Goal: Task Accomplishment & Management: Complete application form

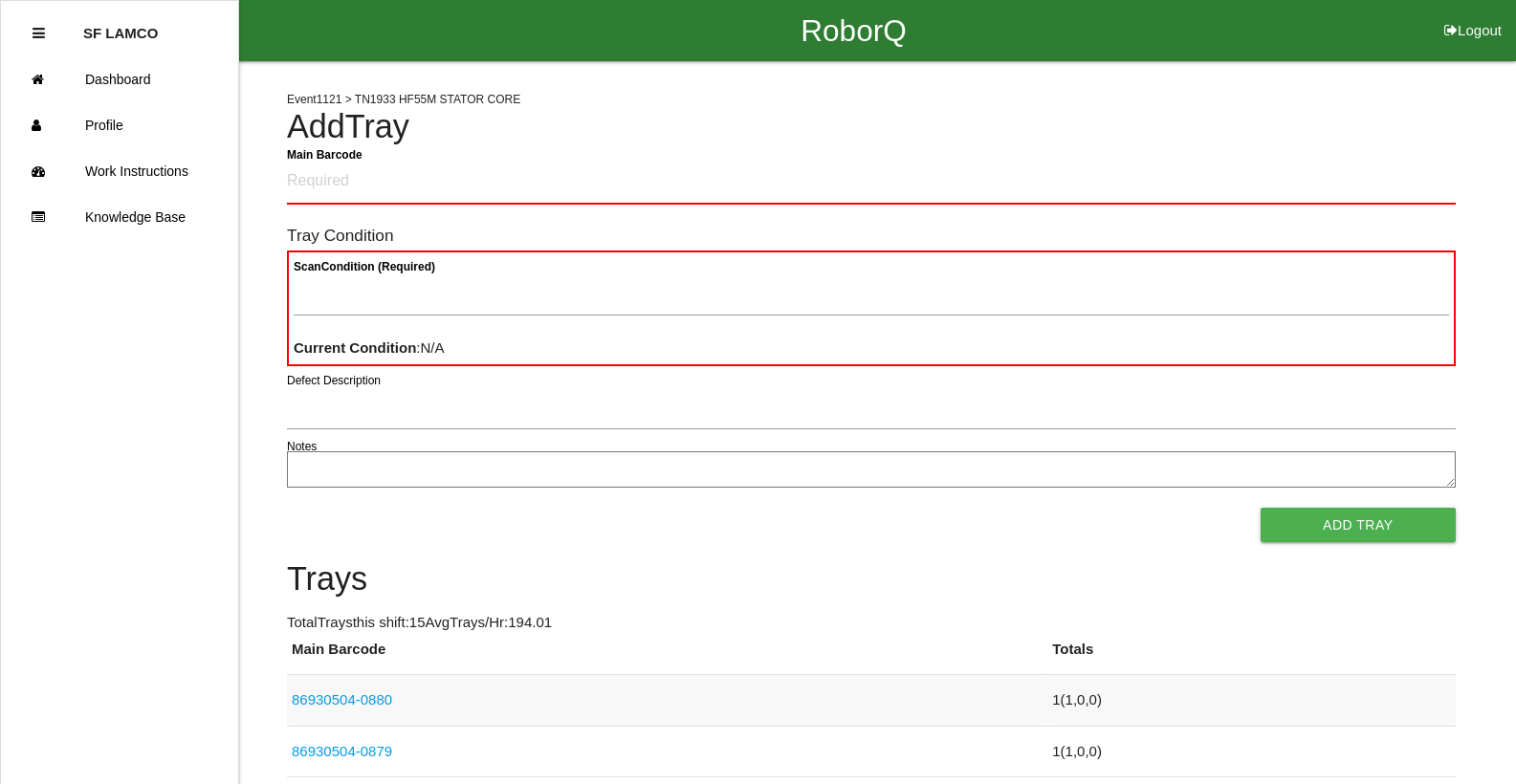
click at [333, 694] on link "86930504-0880" at bounding box center [342, 699] width 101 height 16
drag, startPoint x: 324, startPoint y: 700, endPoint x: 374, endPoint y: 698, distance: 50.0
drag, startPoint x: 374, startPoint y: 698, endPoint x: 339, endPoint y: 697, distance: 35.0
drag, startPoint x: 339, startPoint y: 697, endPoint x: 321, endPoint y: 696, distance: 18.0
click at [300, 696] on link "86930504-0880" at bounding box center [342, 699] width 101 height 16
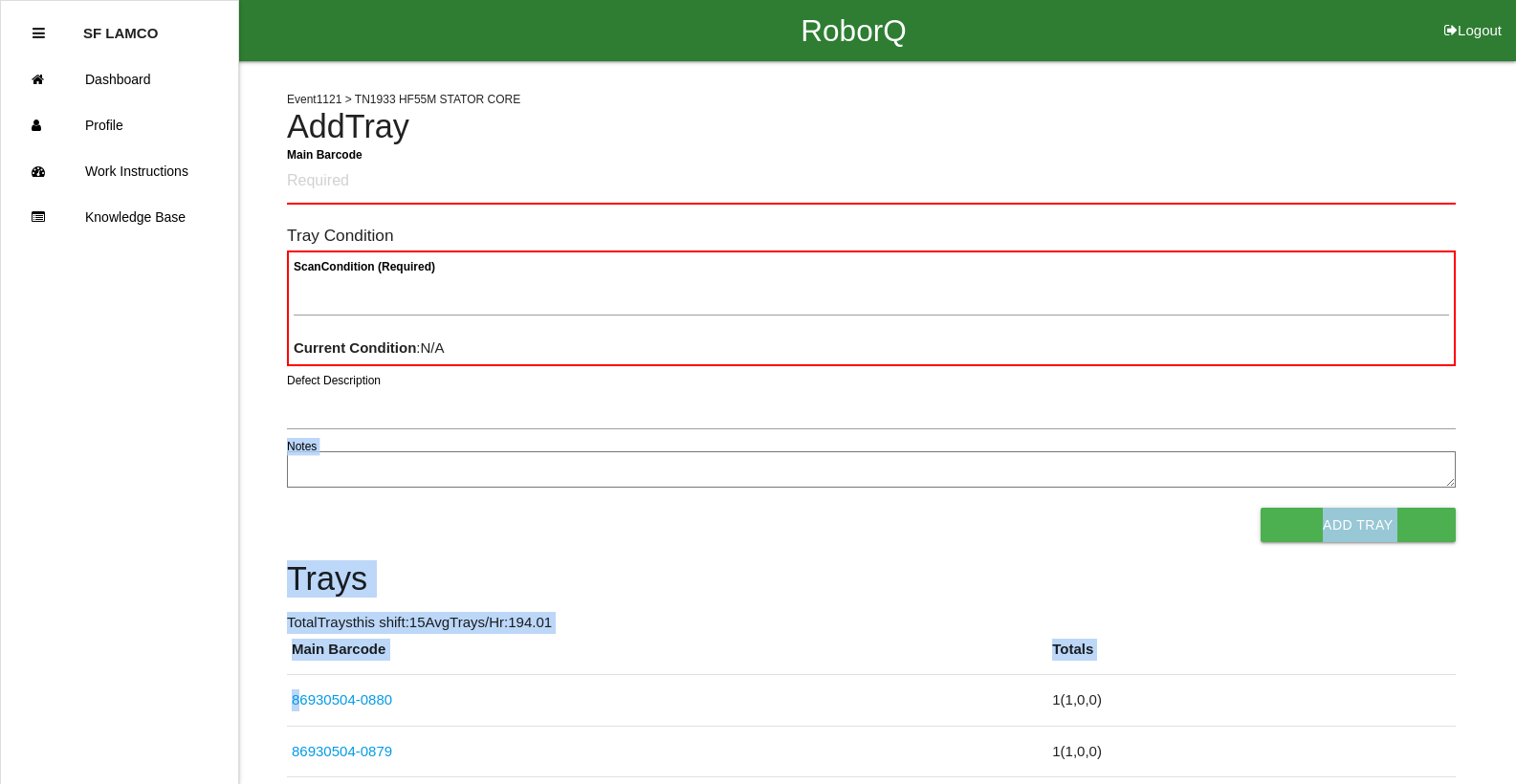
click at [763, 457] on textarea "Notes" at bounding box center [871, 470] width 1169 height 37
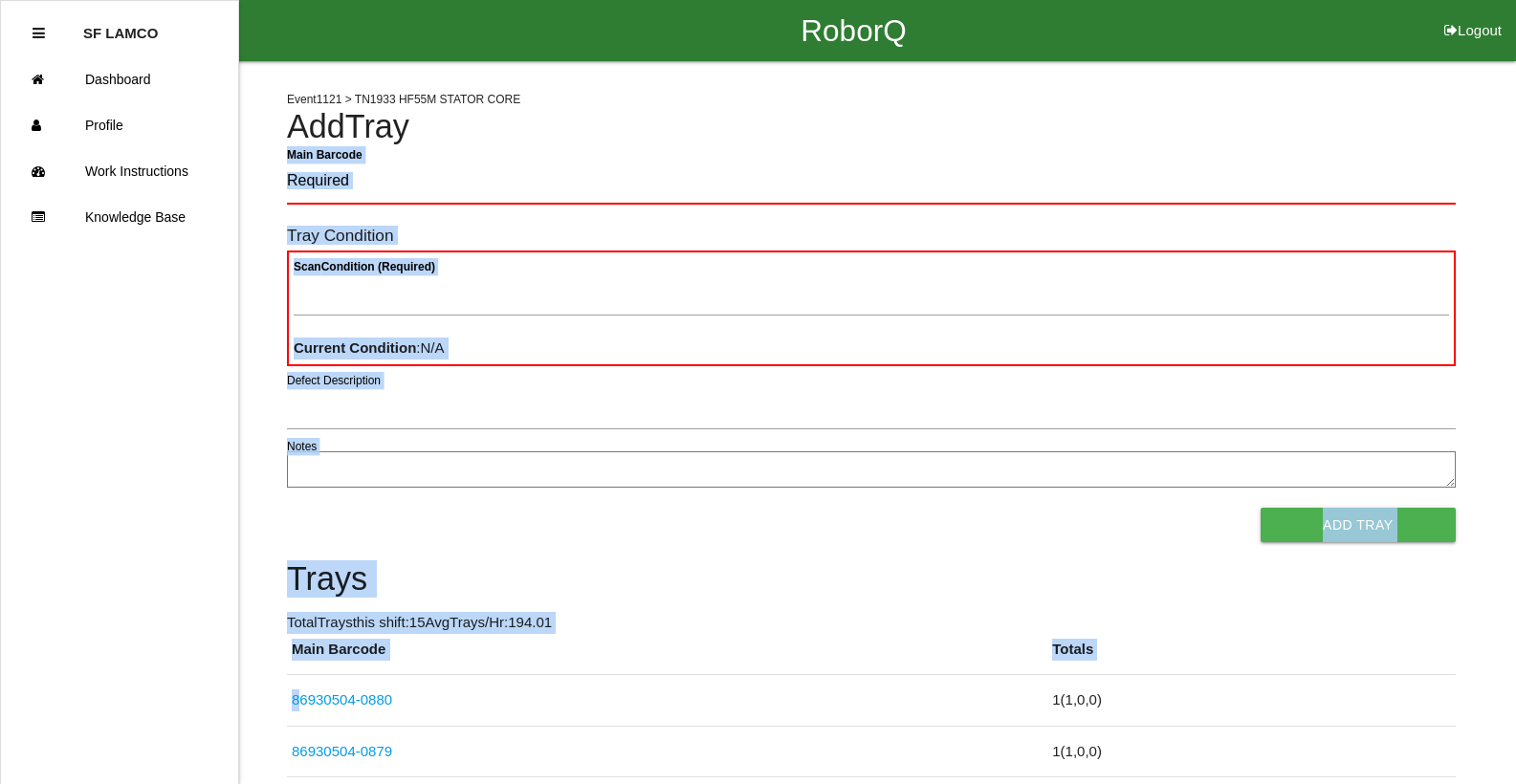
drag, startPoint x: 1335, startPoint y: 184, endPoint x: 1260, endPoint y: 147, distance: 83.6
drag, startPoint x: 1260, startPoint y: 147, endPoint x: 1198, endPoint y: 122, distance: 66.9
click at [1198, 122] on h4 "Add Tray" at bounding box center [871, 128] width 1169 height 37
drag, startPoint x: 1198, startPoint y: 122, endPoint x: 1066, endPoint y: 92, distance: 135.4
click at [1066, 92] on div "Event 1121 > TN1933 HF55M STATOR CORE Add Tray Main Barcode Tray Condition Scan…" at bounding box center [871, 752] width 1169 height 1382
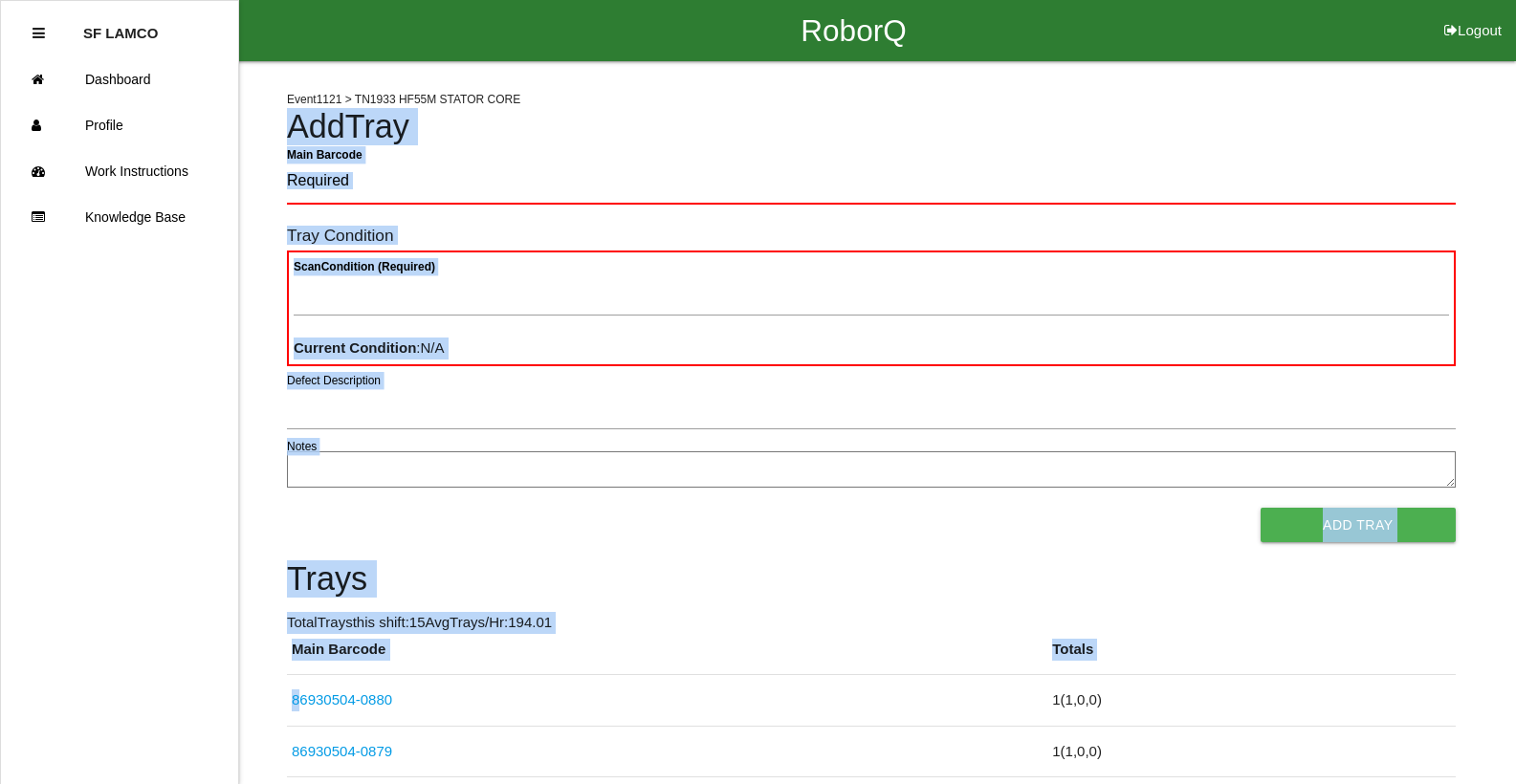
drag, startPoint x: 1066, startPoint y: 92, endPoint x: 1046, endPoint y: 107, distance: 25.0
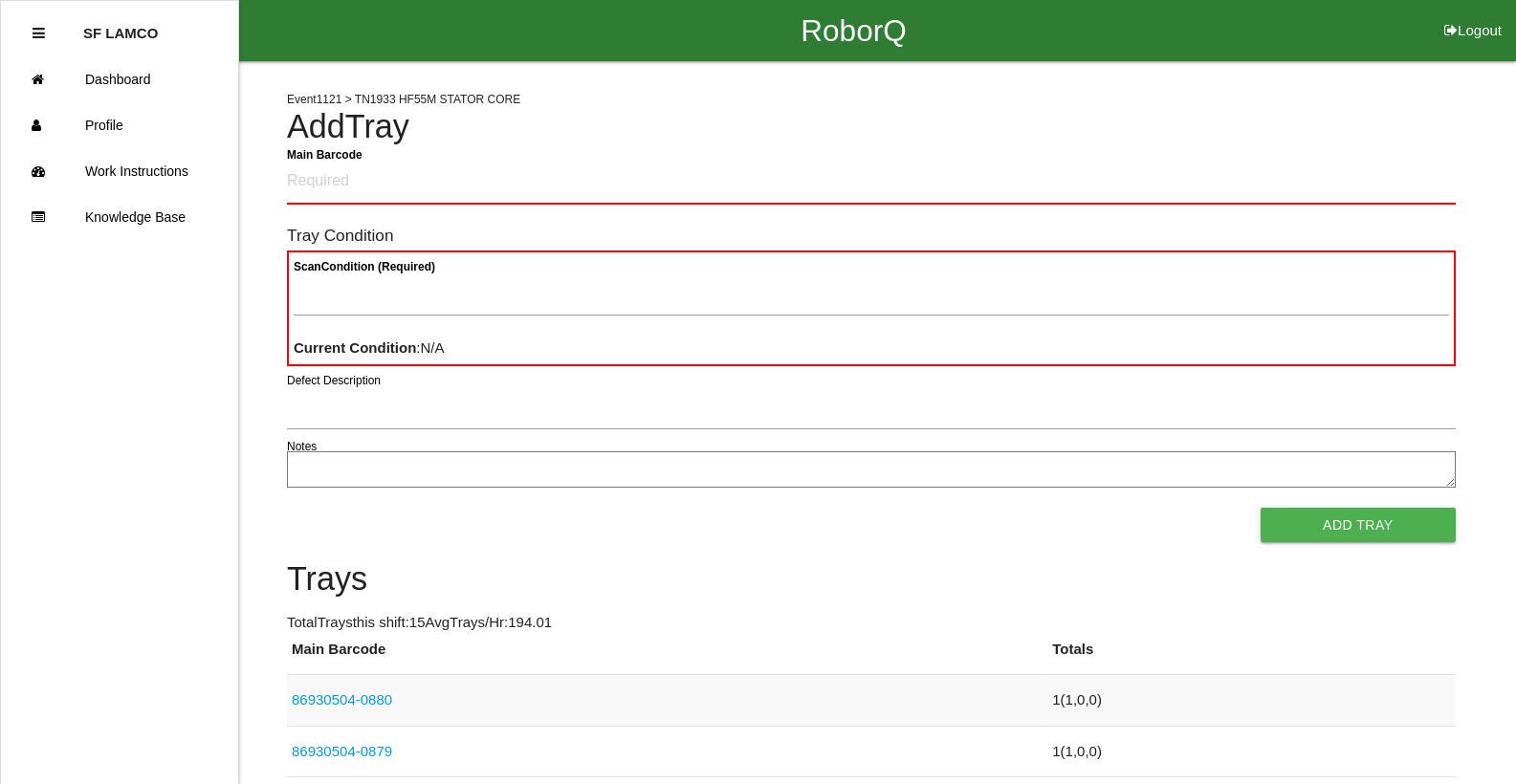
drag, startPoint x: 1046, startPoint y: 107, endPoint x: 371, endPoint y: 692, distance: 893.2
click at [374, 697] on link "86930504-0880" at bounding box center [342, 699] width 101 height 16
click at [374, 698] on link "86930504-0880" at bounding box center [342, 699] width 101 height 16
drag, startPoint x: 374, startPoint y: 698, endPoint x: 394, endPoint y: 701, distance: 20.2
click at [394, 701] on td "86930504-0880" at bounding box center [667, 701] width 761 height 51
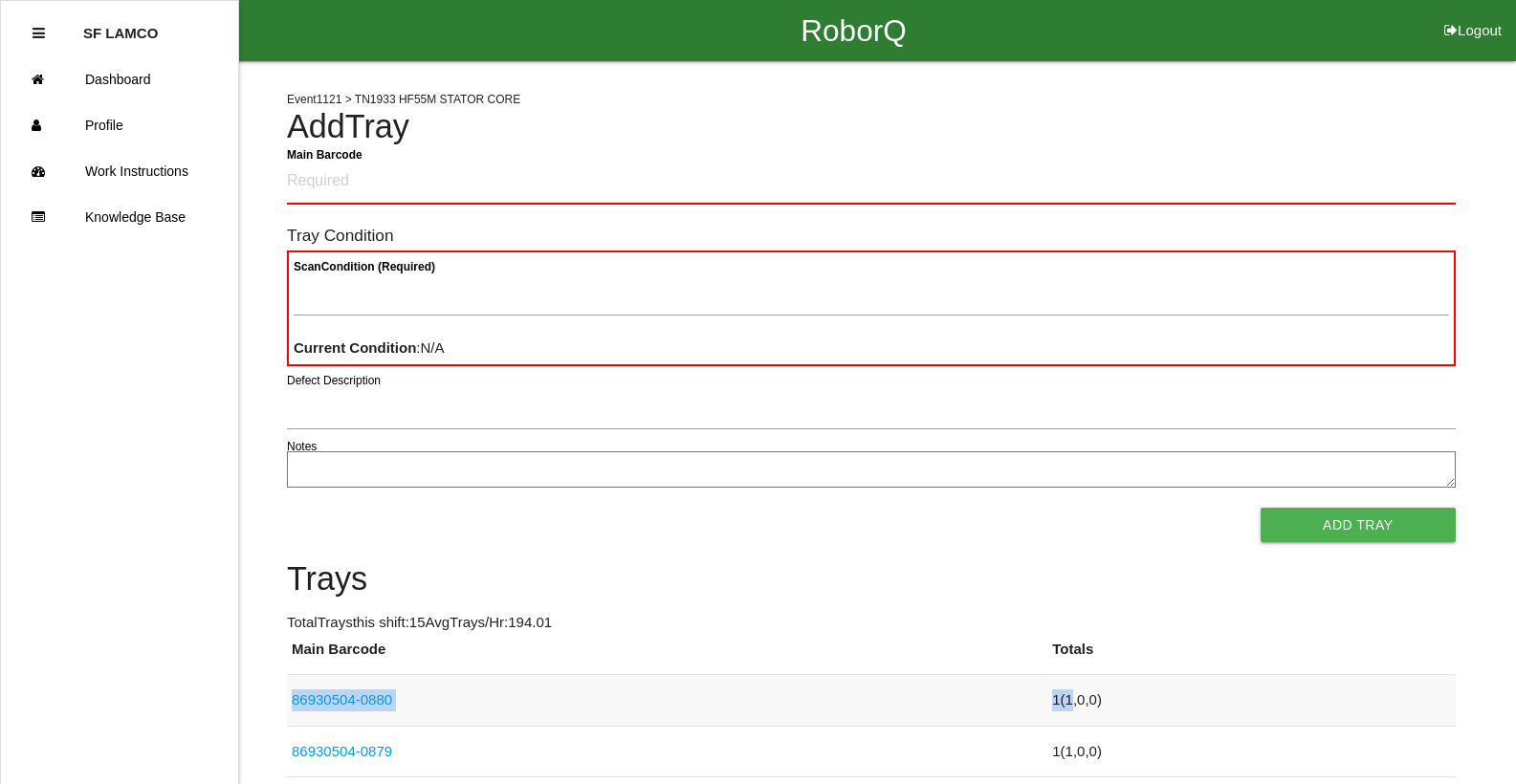
click at [1047, 701] on td "1 ( 1 , 0 , 0 )" at bounding box center [1250, 701] width 407 height 51
drag, startPoint x: 1037, startPoint y: 701, endPoint x: 1075, endPoint y: 703, distance: 38.1
click at [1075, 703] on td "1 ( 1 , 0 , 0 )" at bounding box center [1250, 701] width 407 height 51
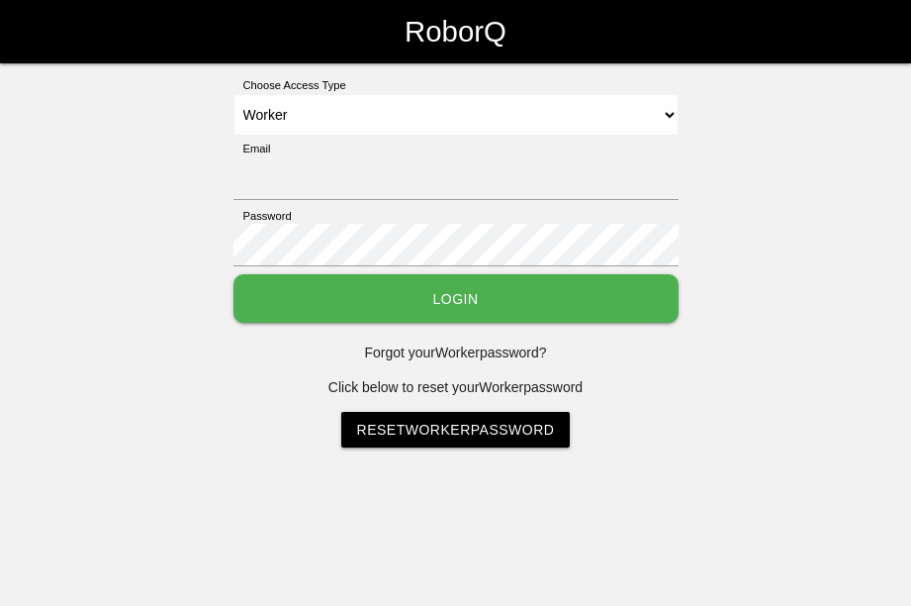
select select "Worker"
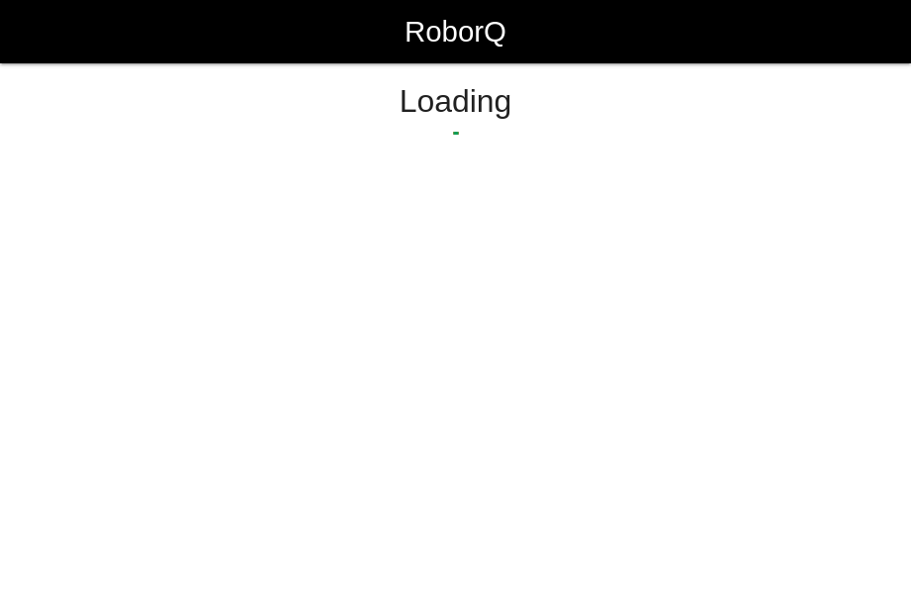
select select "Worker"
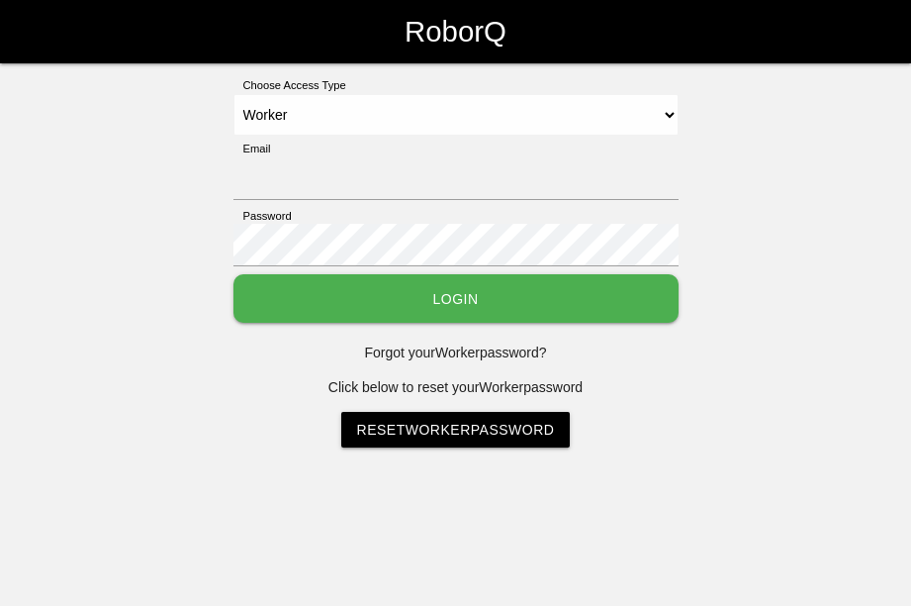
select select "Worker"
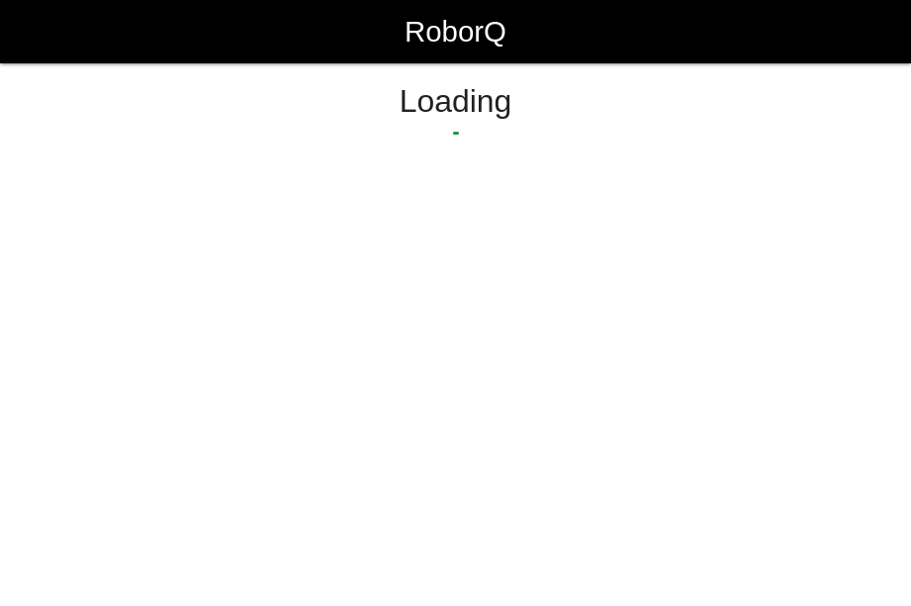
select select "Worker"
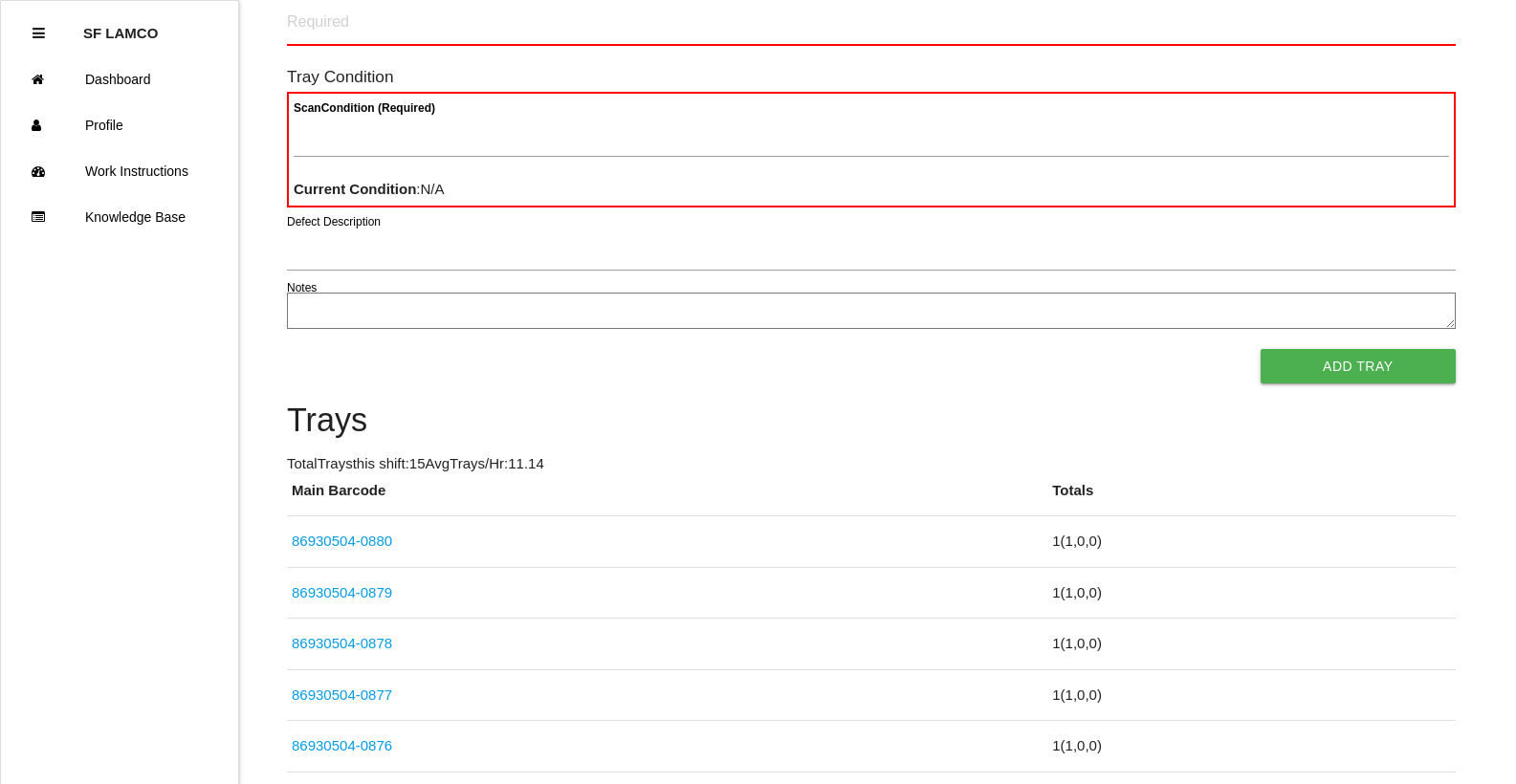
scroll to position [191, 0]
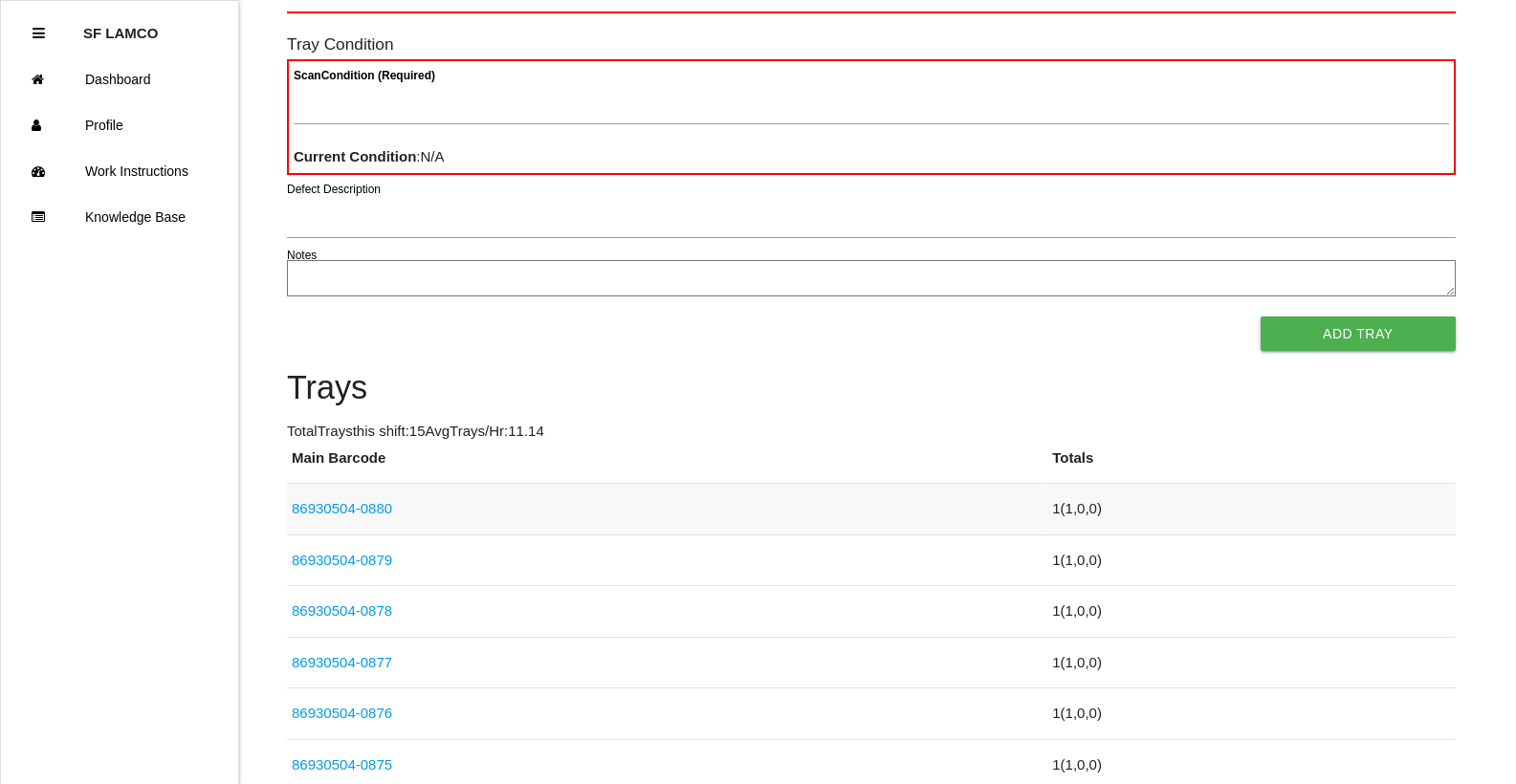
click at [370, 511] on link "86930504-0880" at bounding box center [342, 508] width 101 height 16
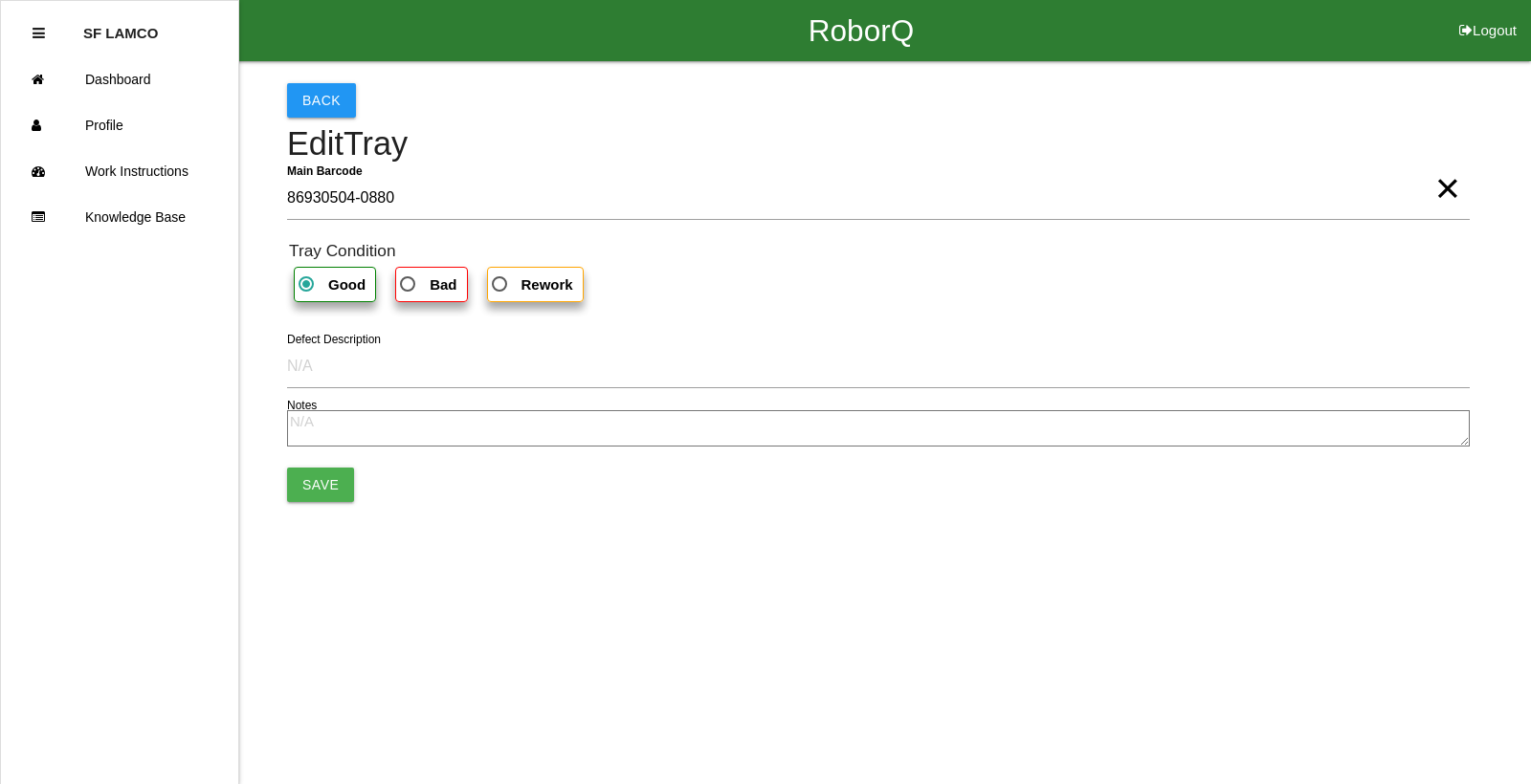
click at [409, 286] on span "Bad" at bounding box center [427, 284] width 60 height 24
click at [408, 285] on input "Bad" at bounding box center [402, 278] width 13 height 13
radio input "true"
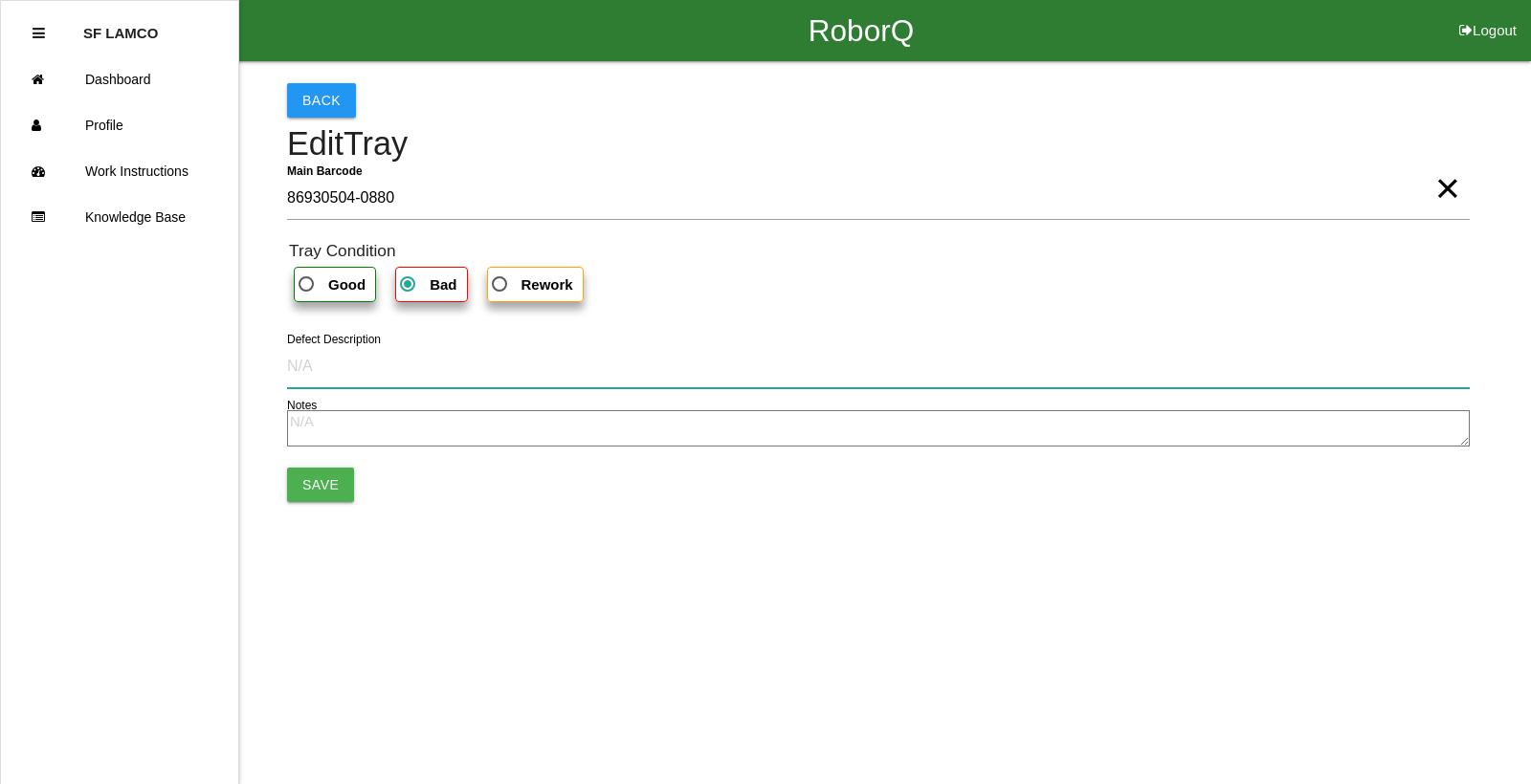
click at [300, 366] on input "Defect Description" at bounding box center [878, 366] width 1183 height 44
type input "pull out"
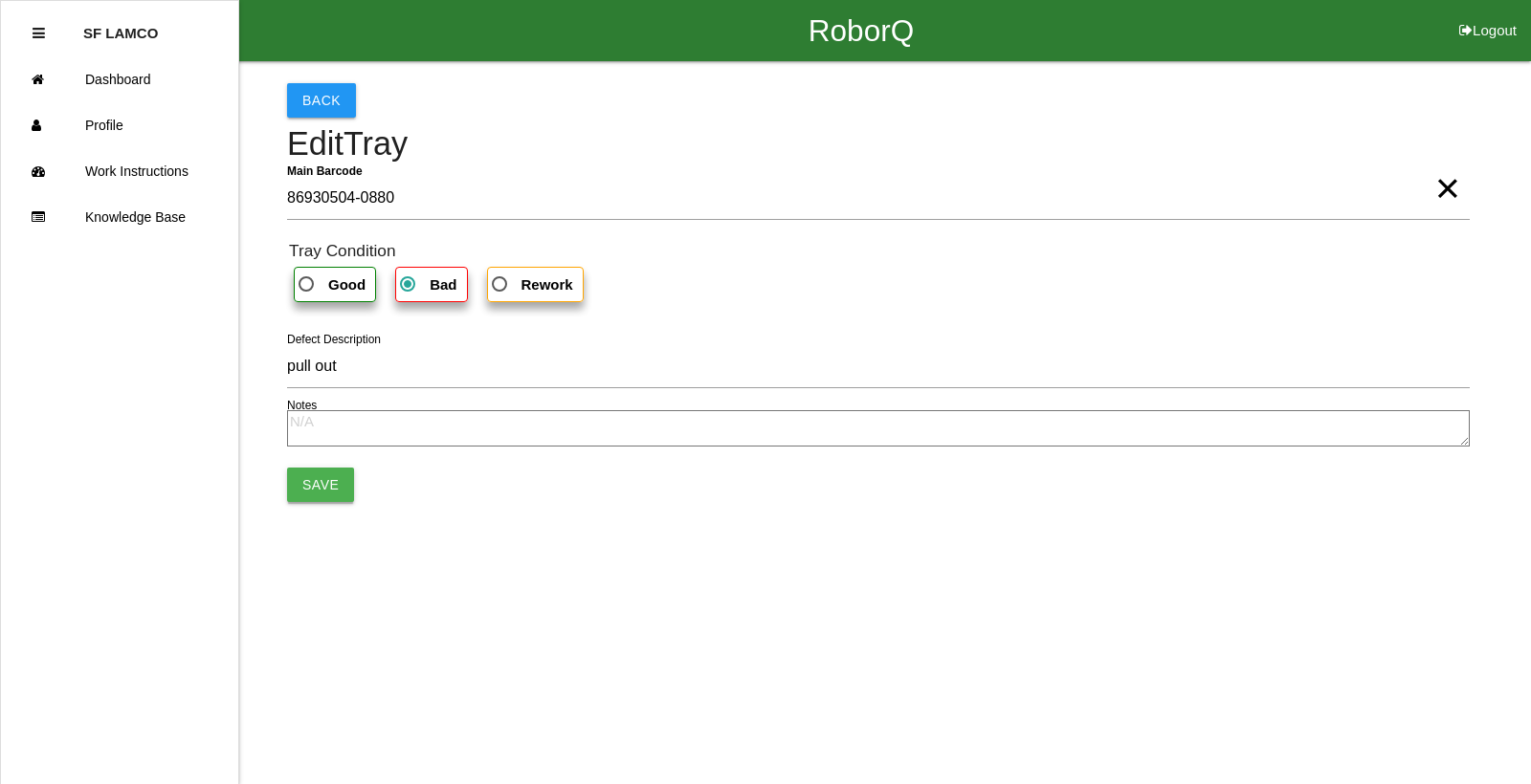
click at [314, 475] on button "Save" at bounding box center [320, 485] width 67 height 35
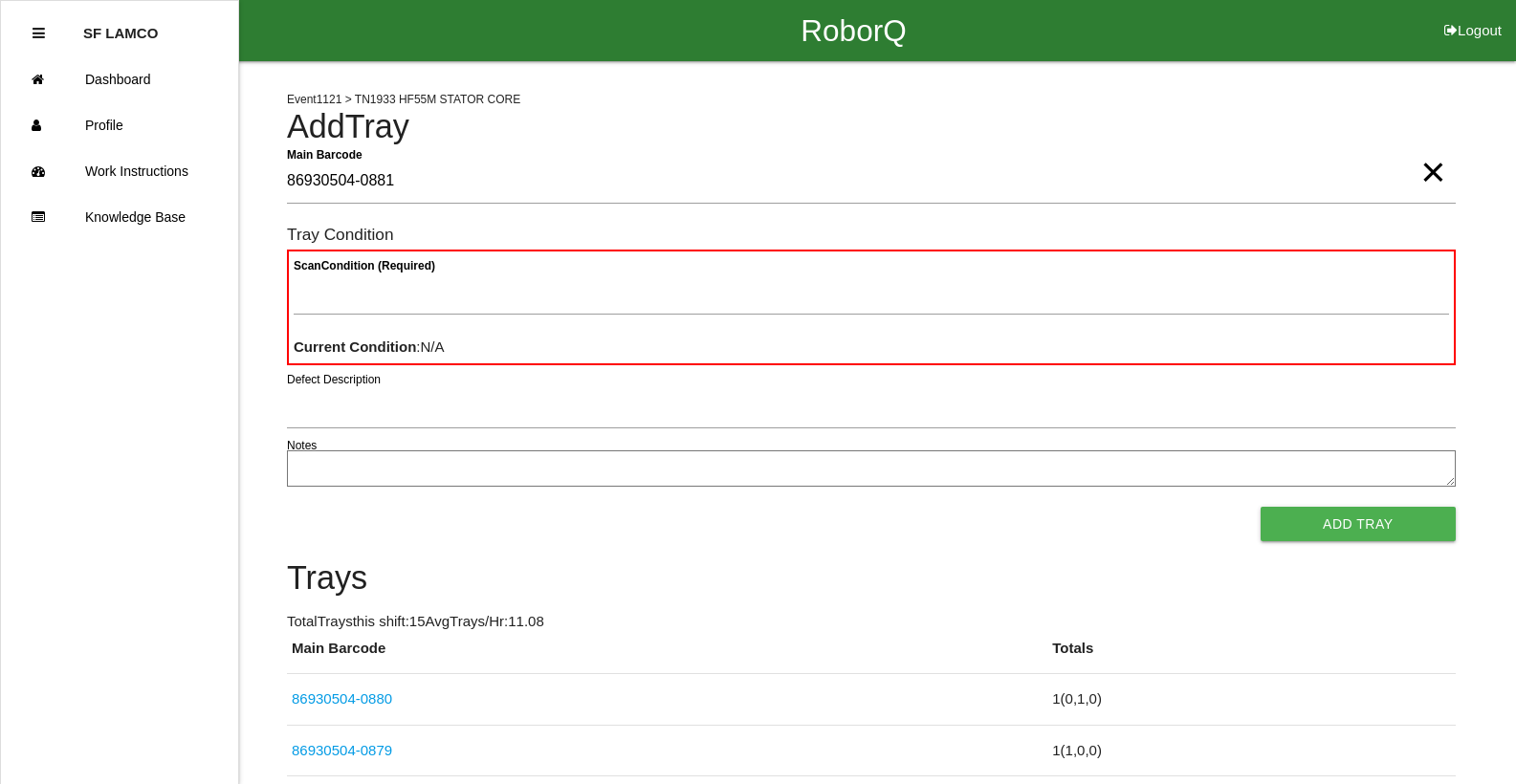
type Barcode "86930504-0881"
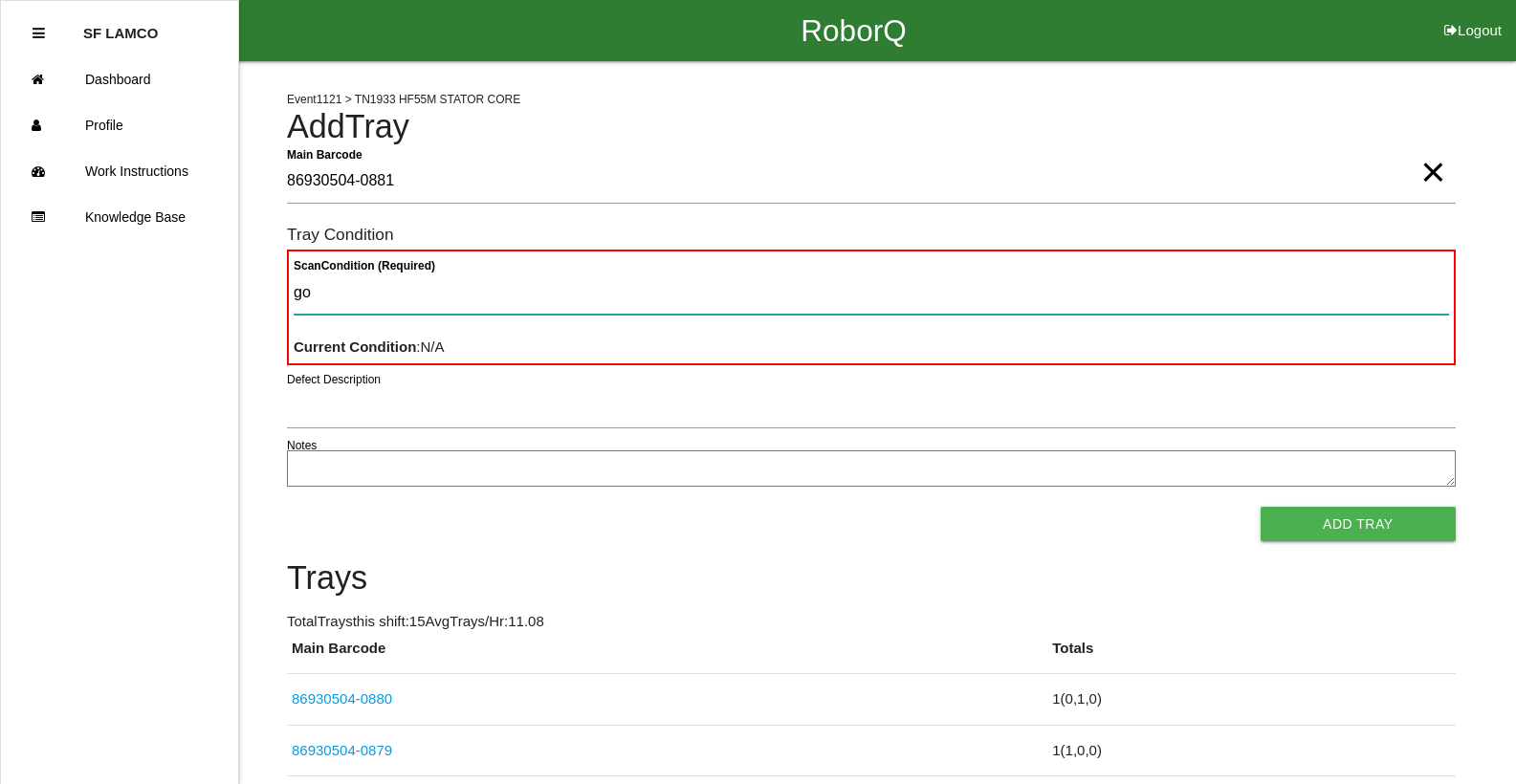
type Condition "goo"
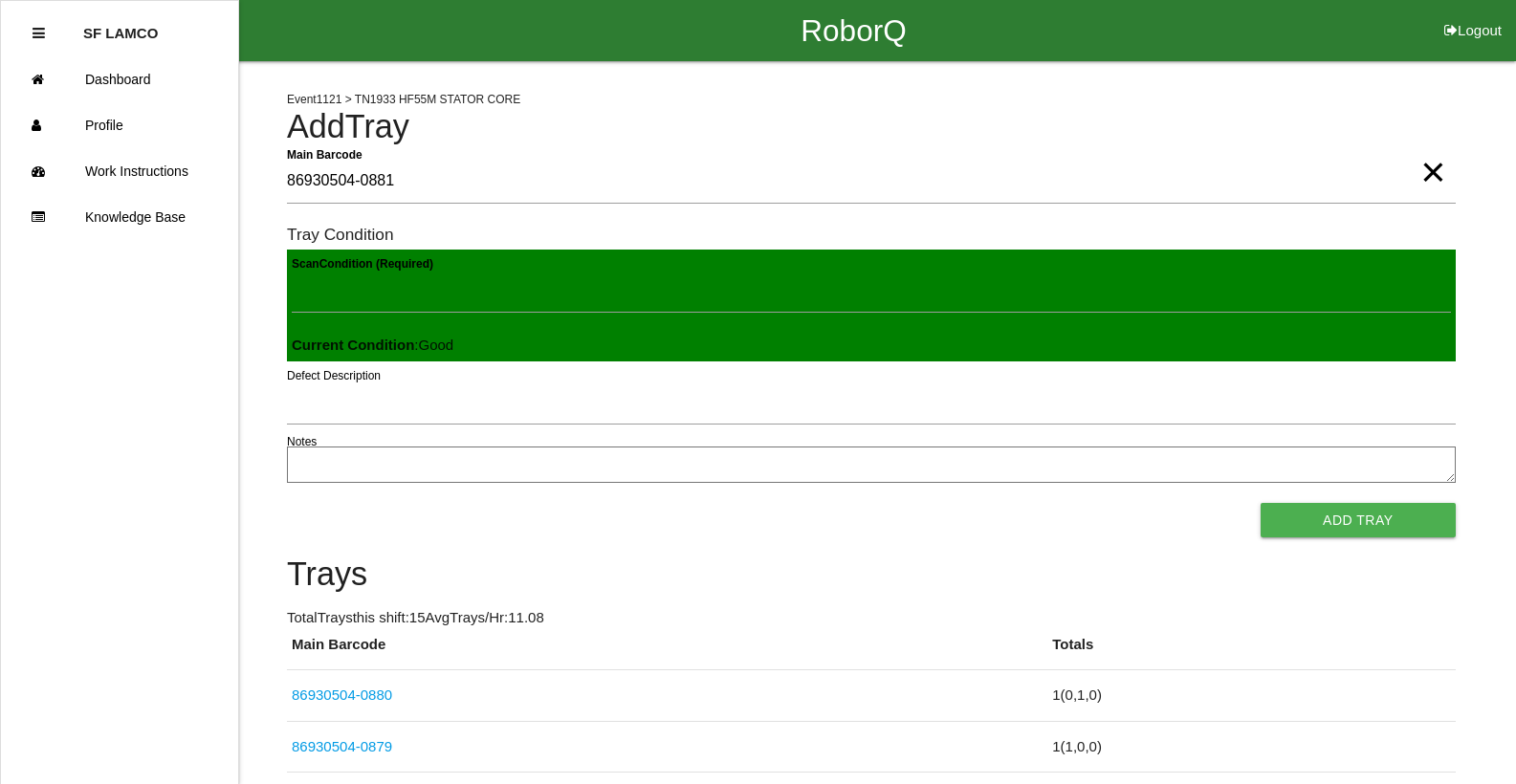
click at [1261, 503] on button "Add Tray" at bounding box center [1358, 520] width 195 height 35
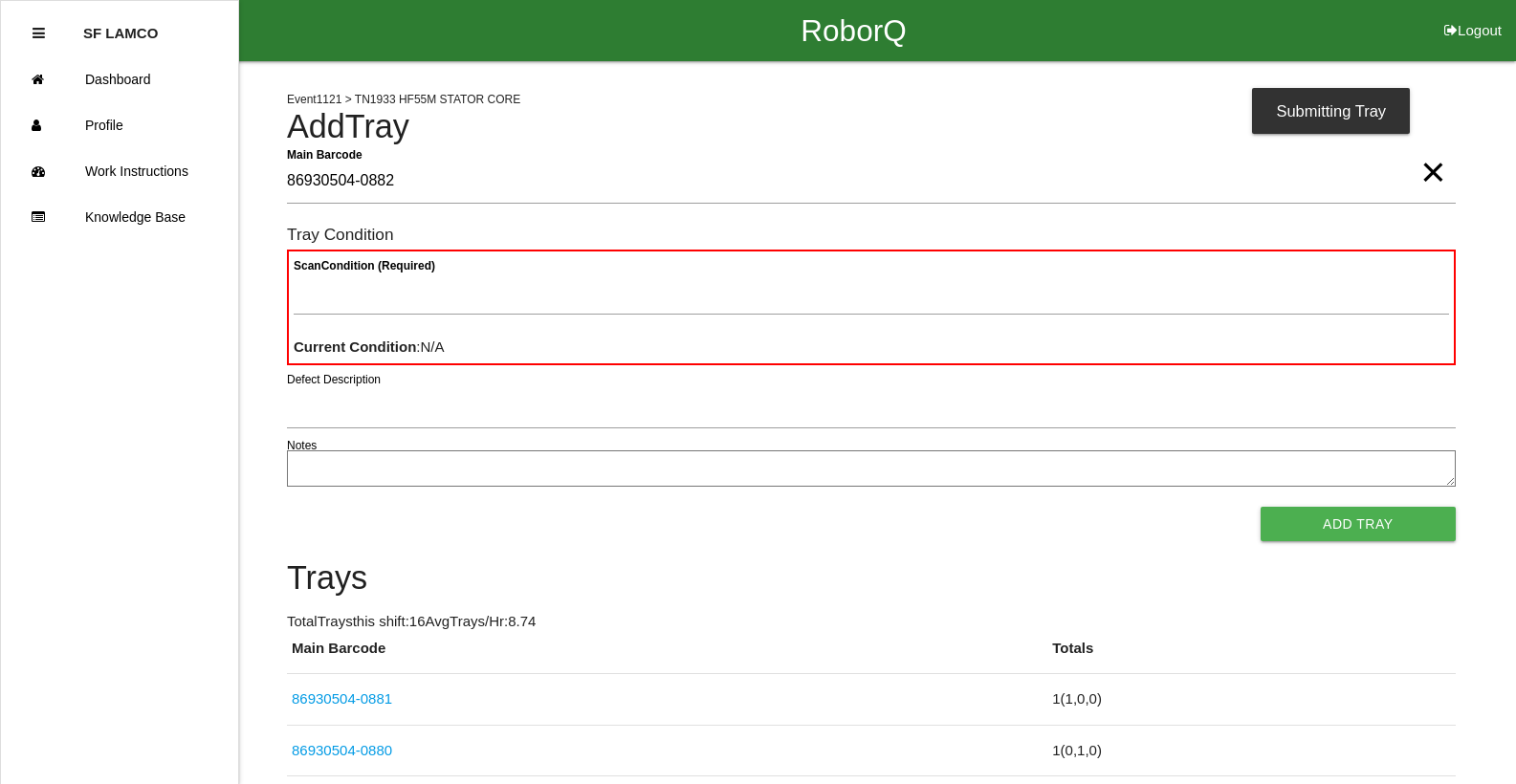
type Barcode "86930504-0882"
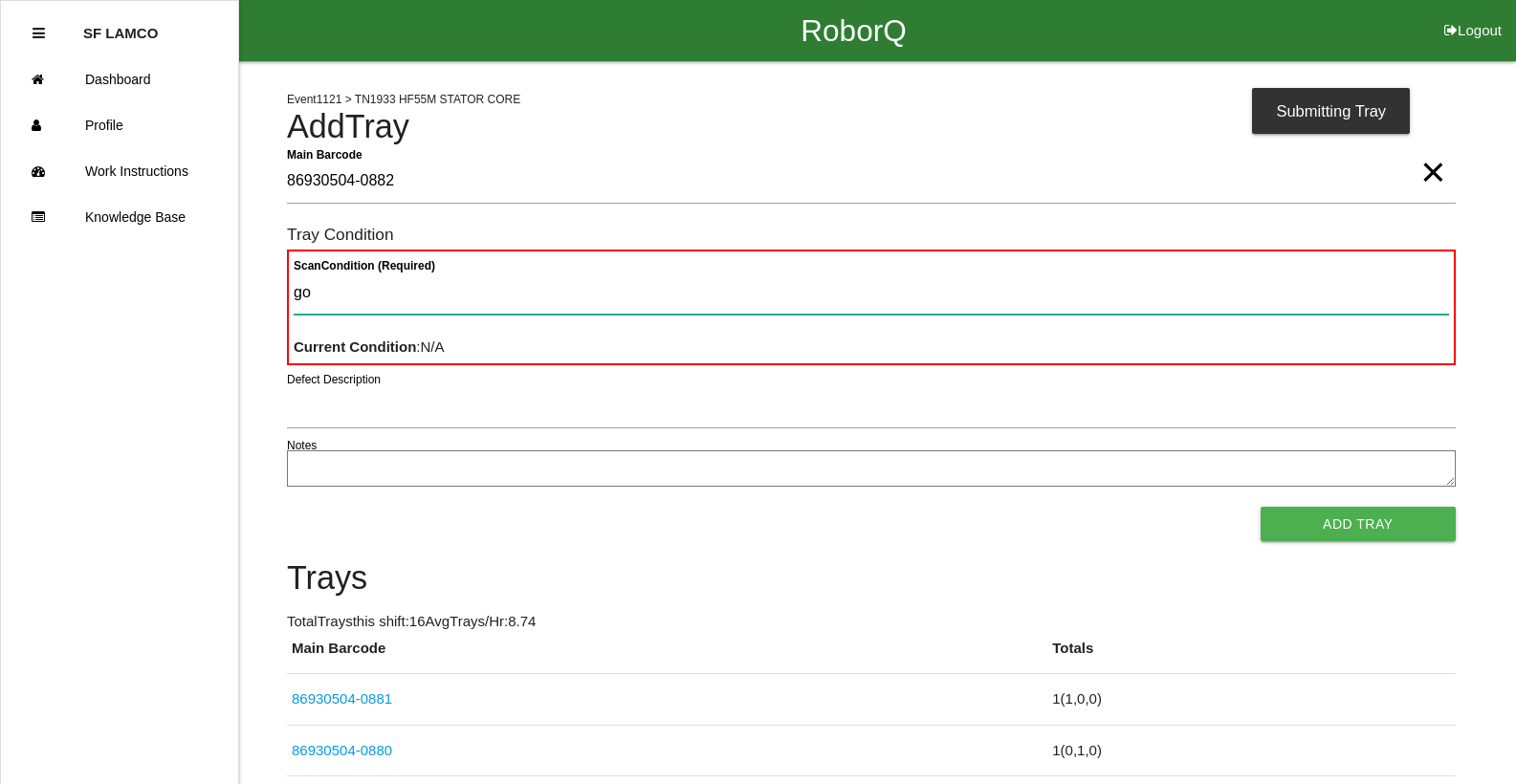
type Condition "goo"
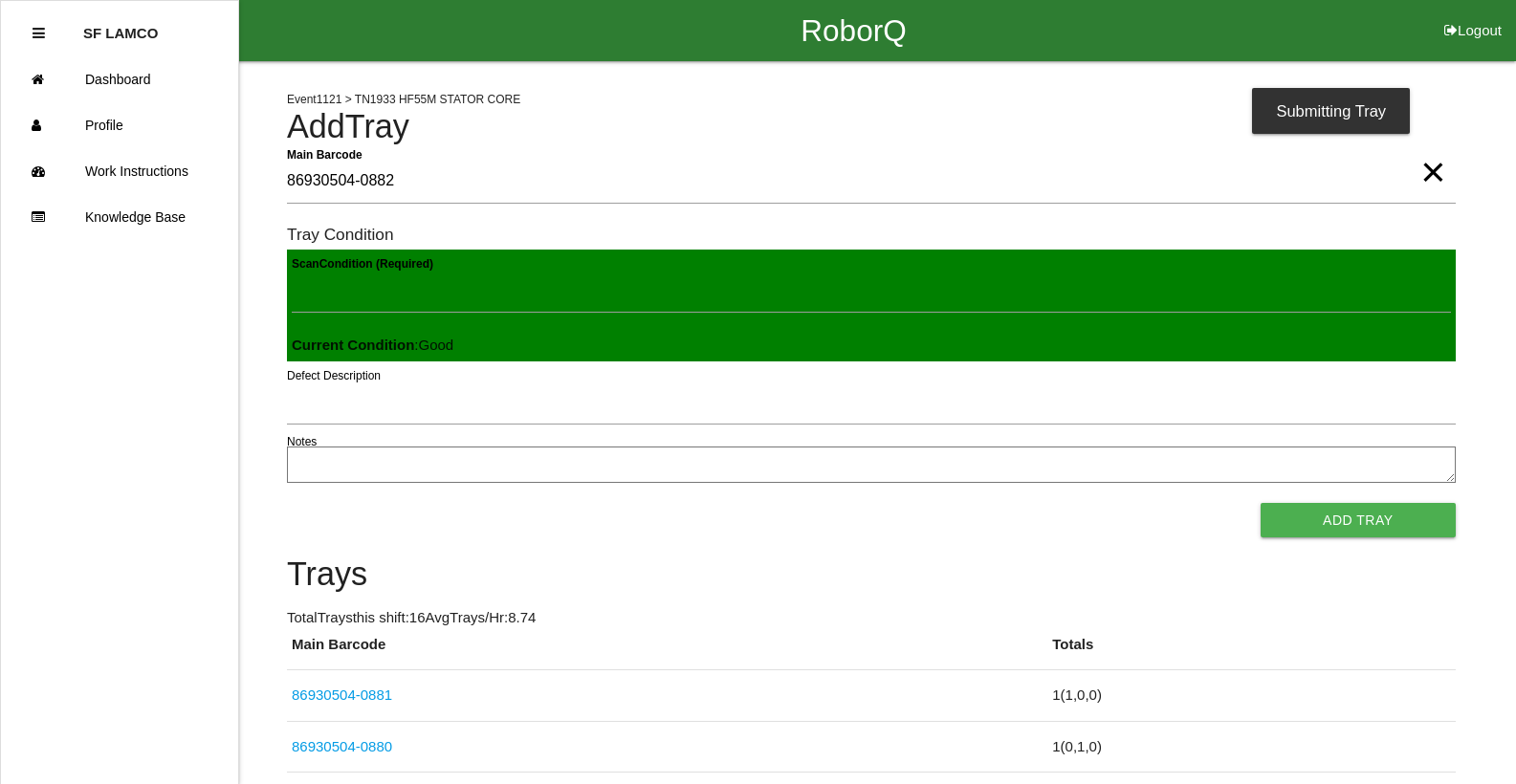
click at [1261, 503] on button "Add Tray" at bounding box center [1358, 520] width 195 height 35
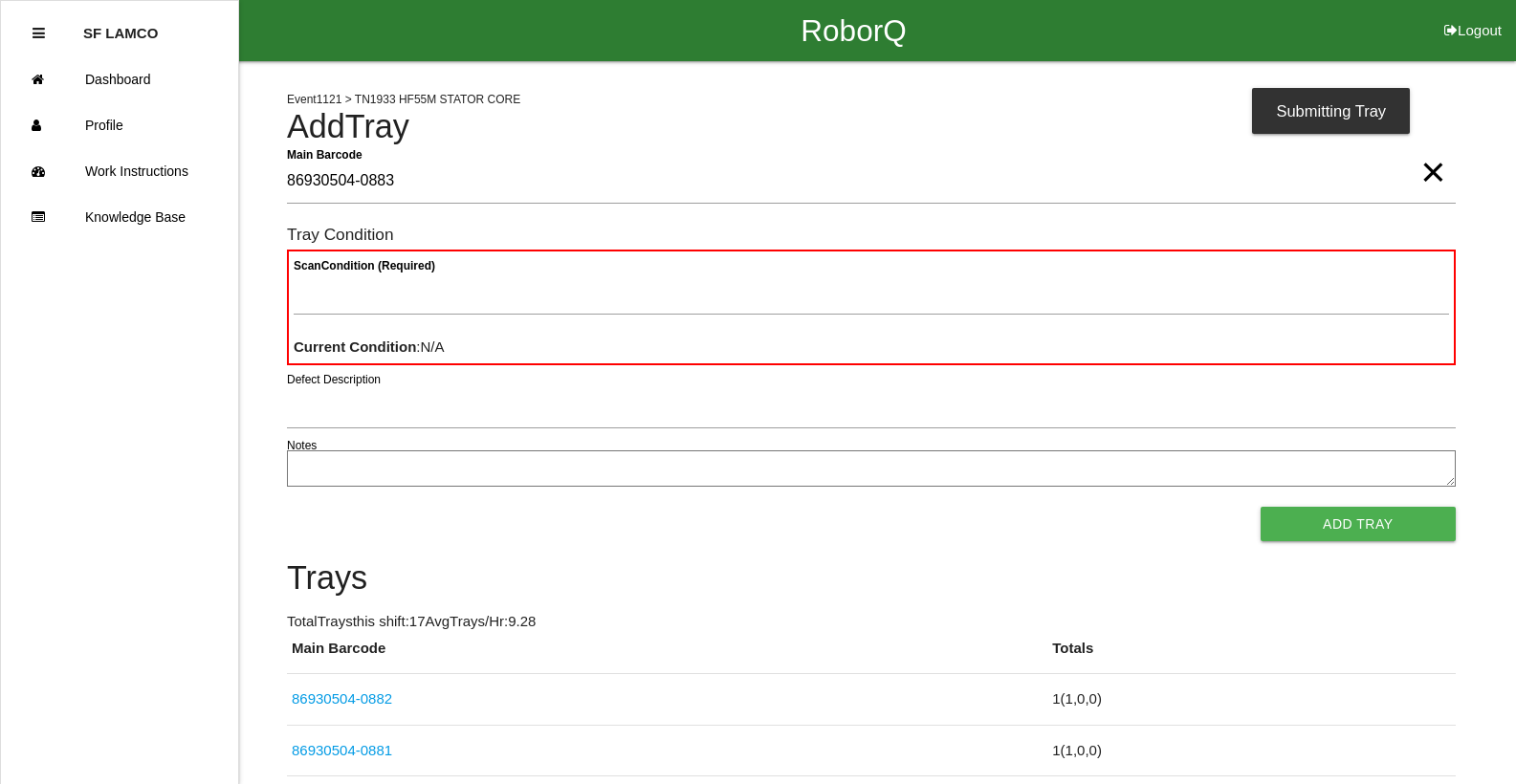
type Barcode "86930504-0883"
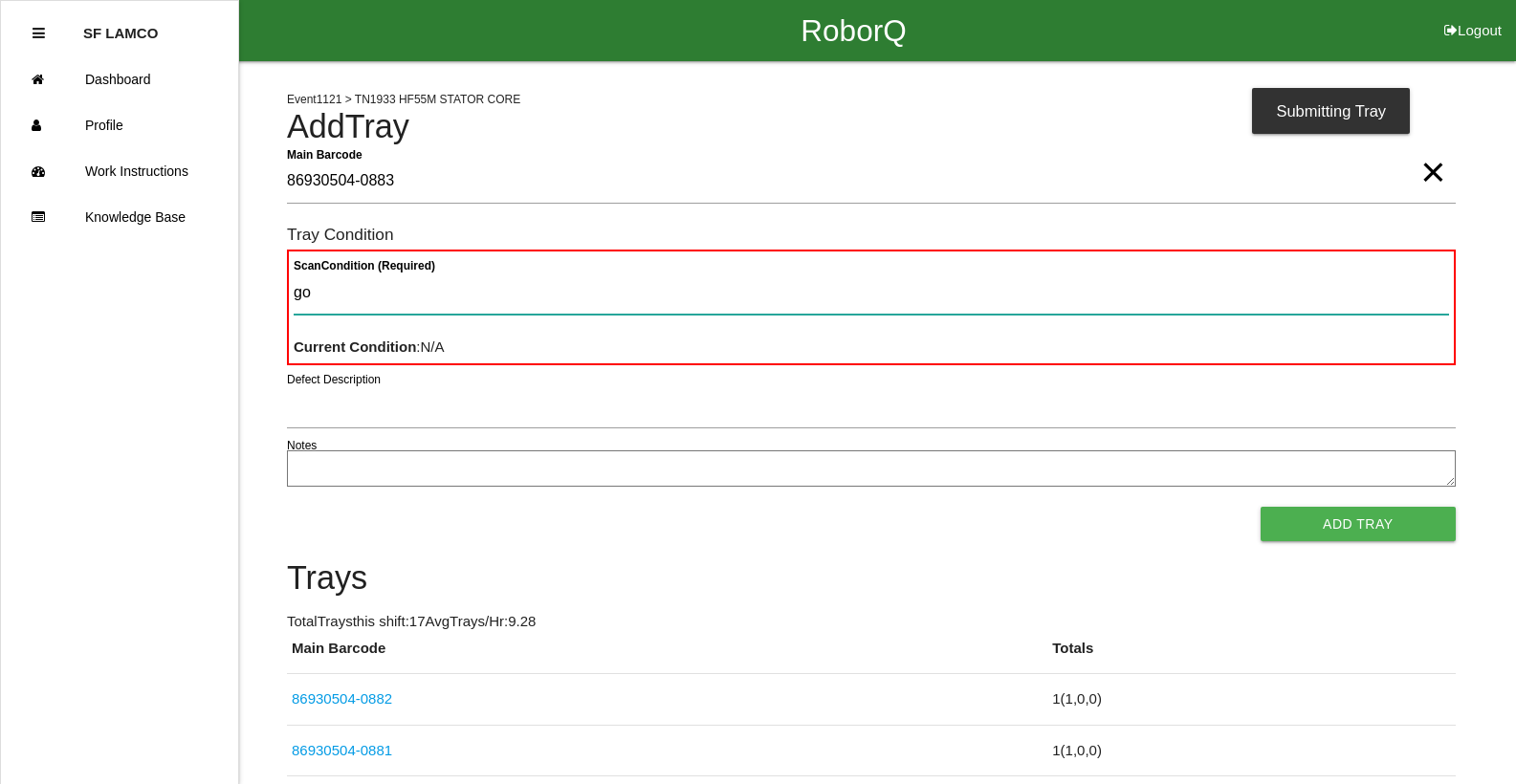
type Condition "goo"
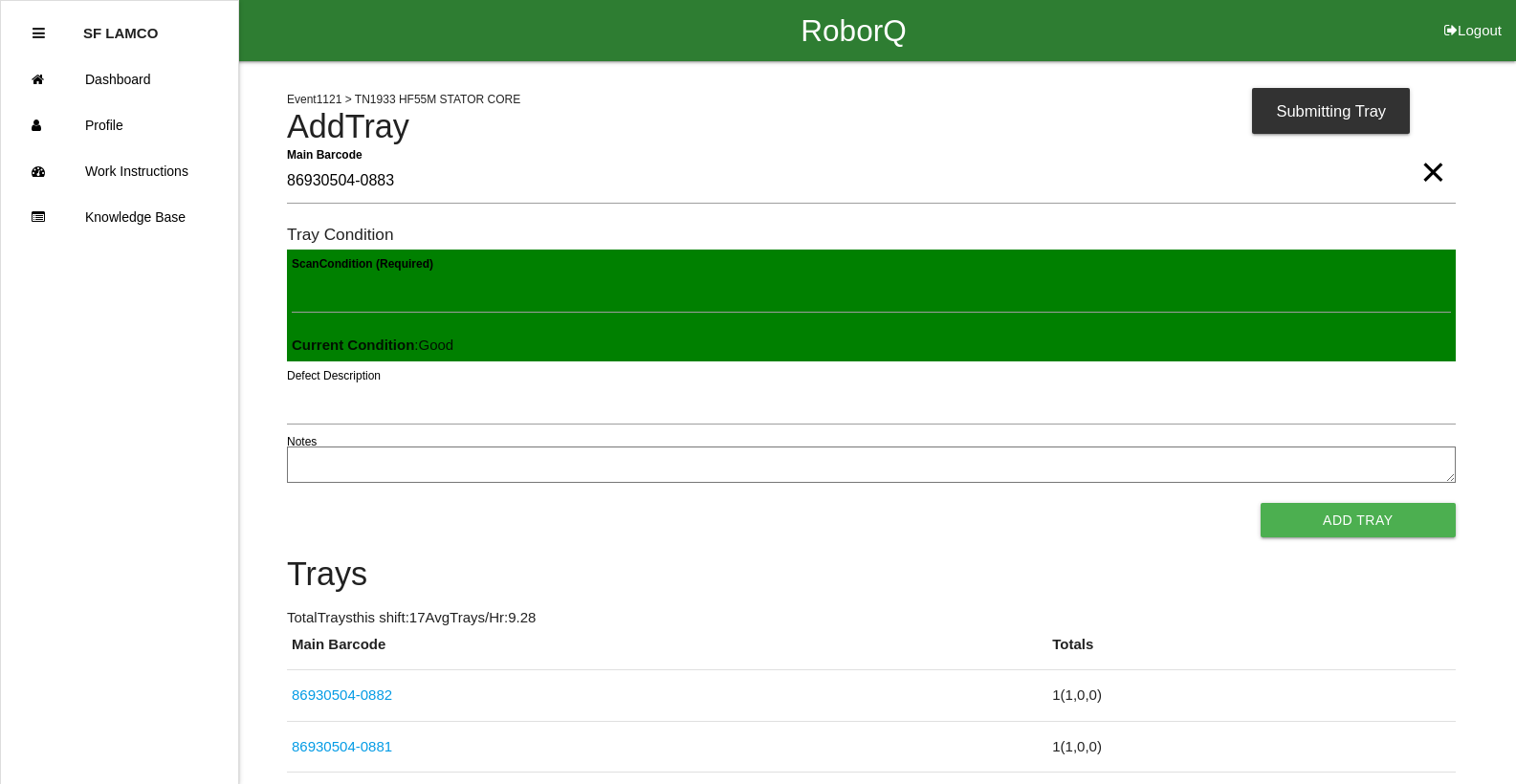
click at [1261, 503] on button "Add Tray" at bounding box center [1358, 520] width 195 height 35
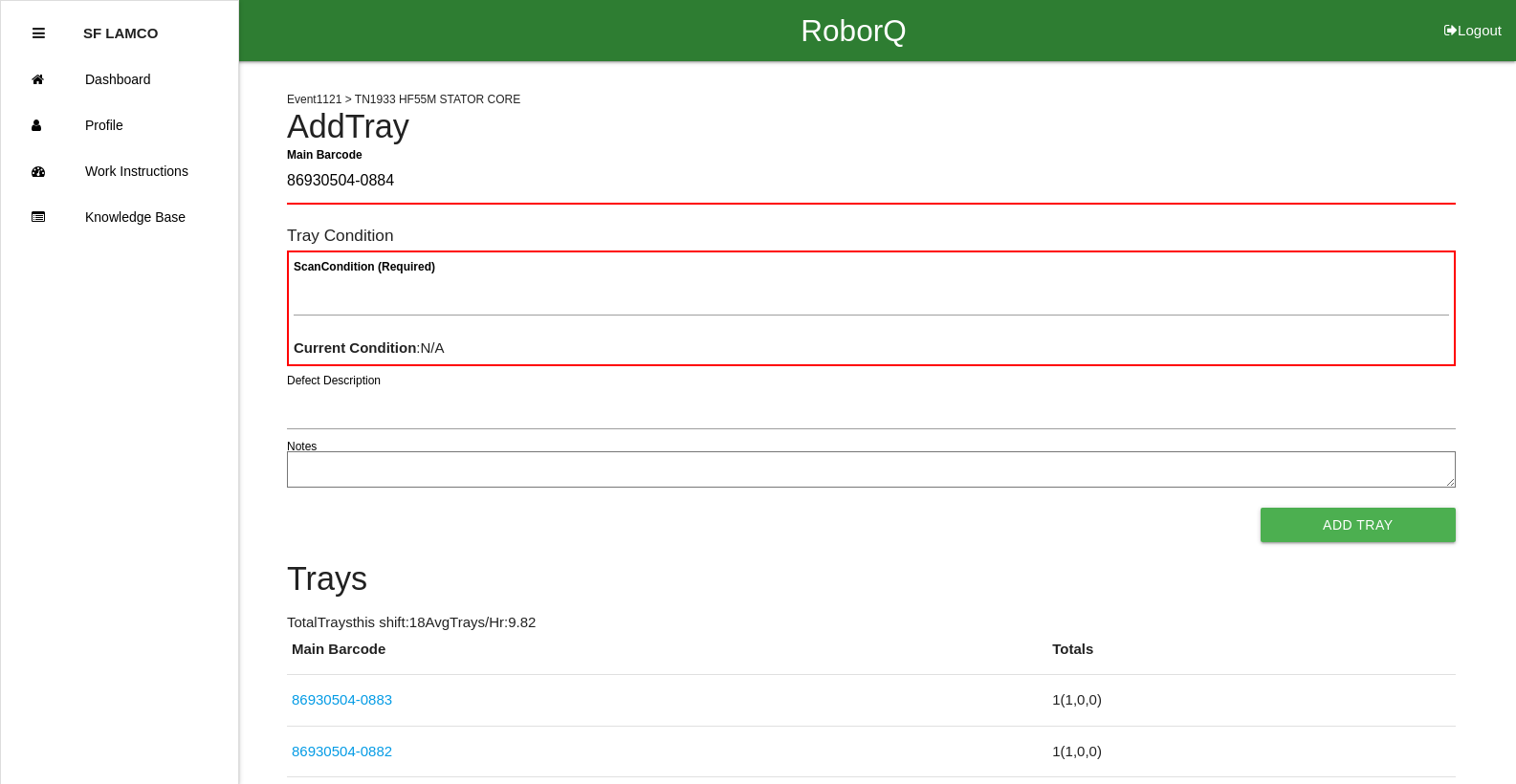
type Barcode "86930504-0884"
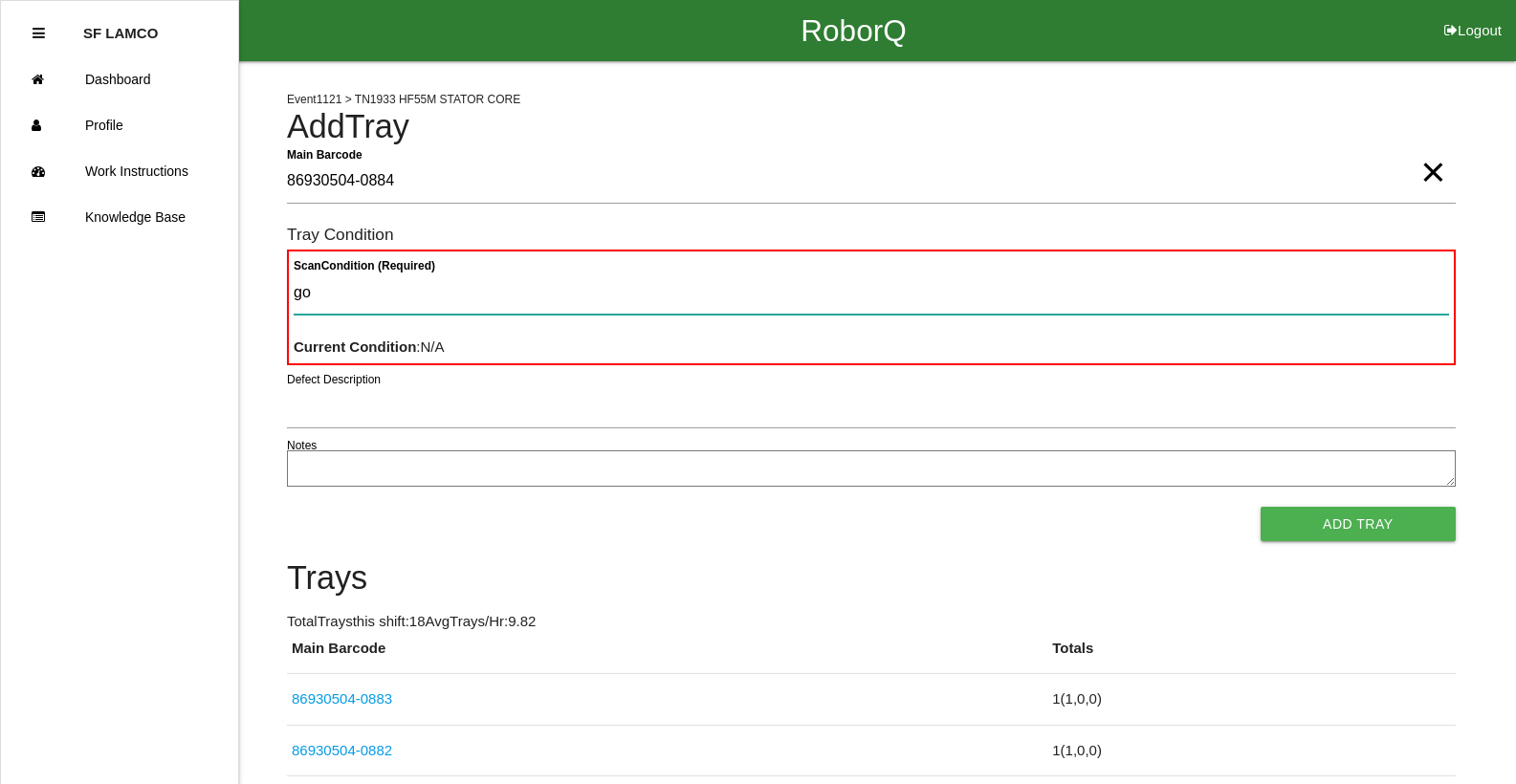
type Condition "goo"
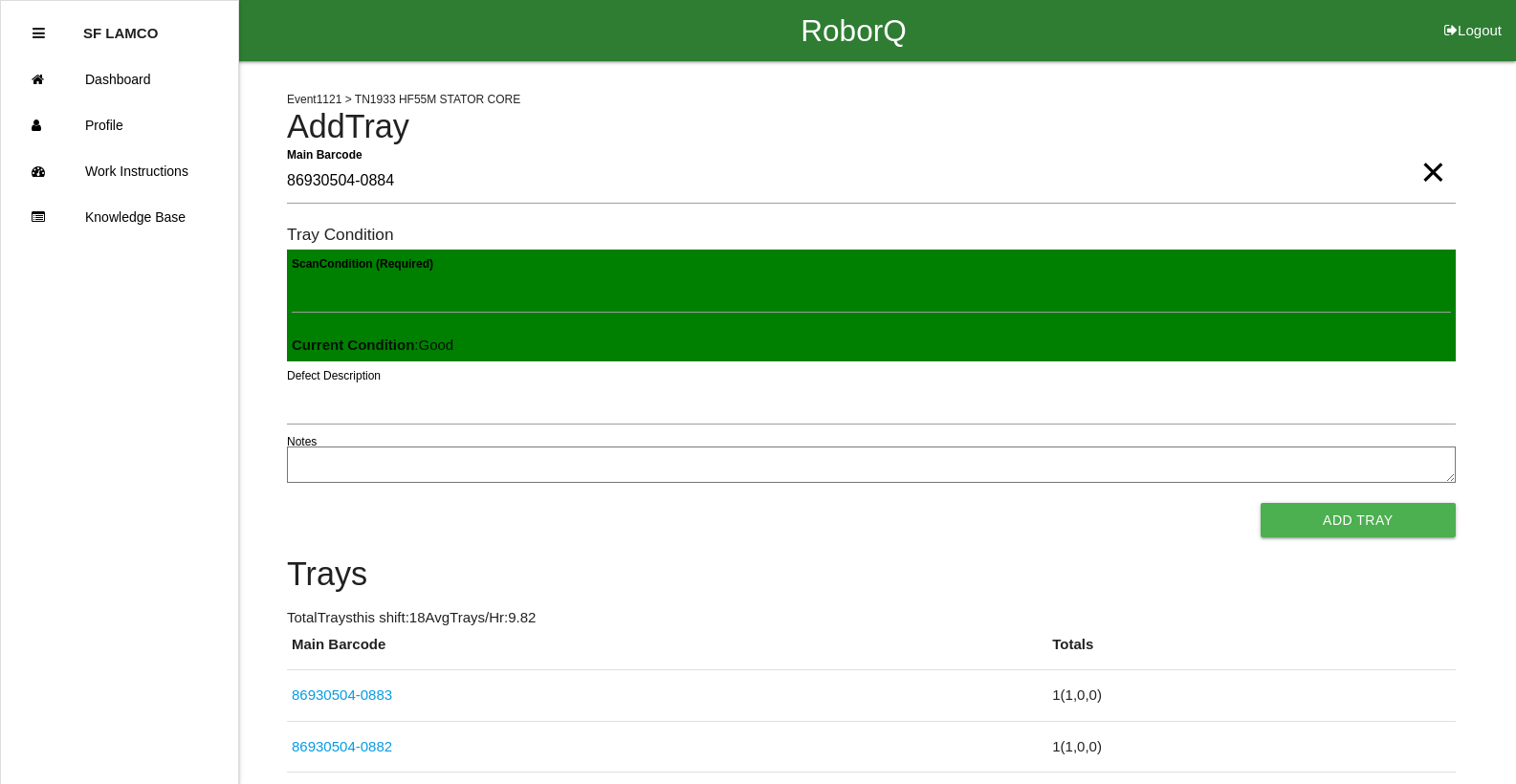
click at [1261, 503] on button "Add Tray" at bounding box center [1358, 520] width 195 height 35
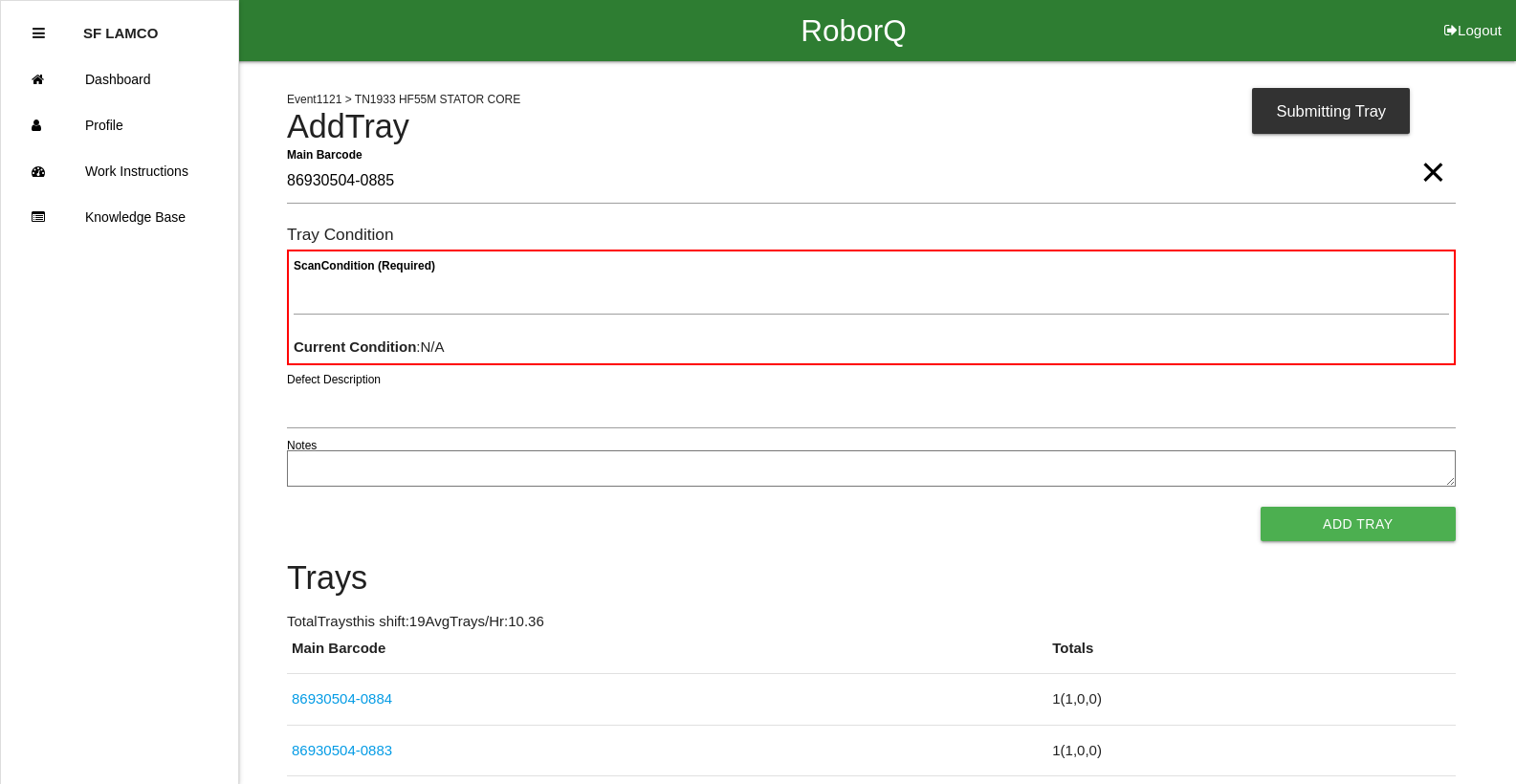
type Barcode "86930504-0885"
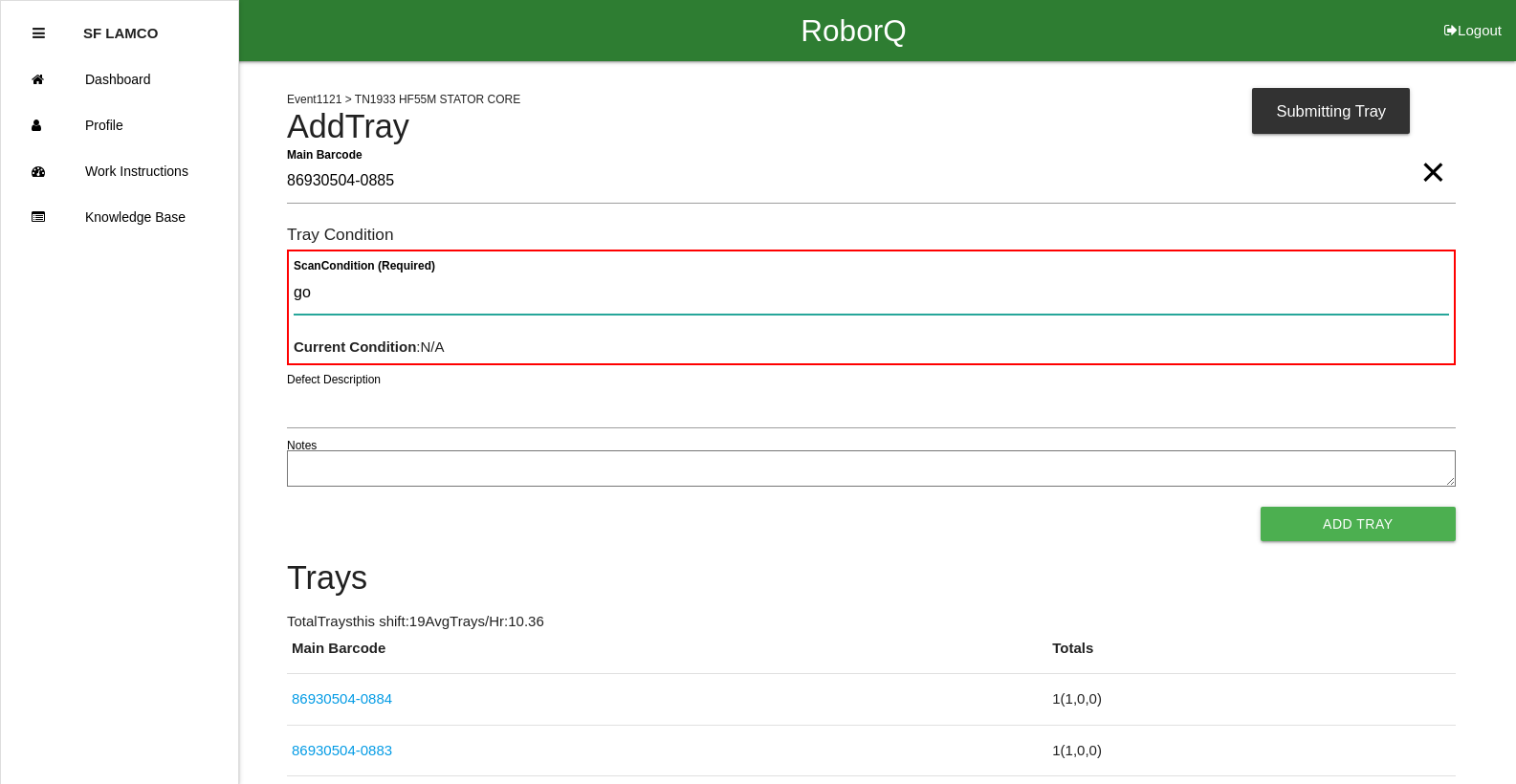
type Condition "goo"
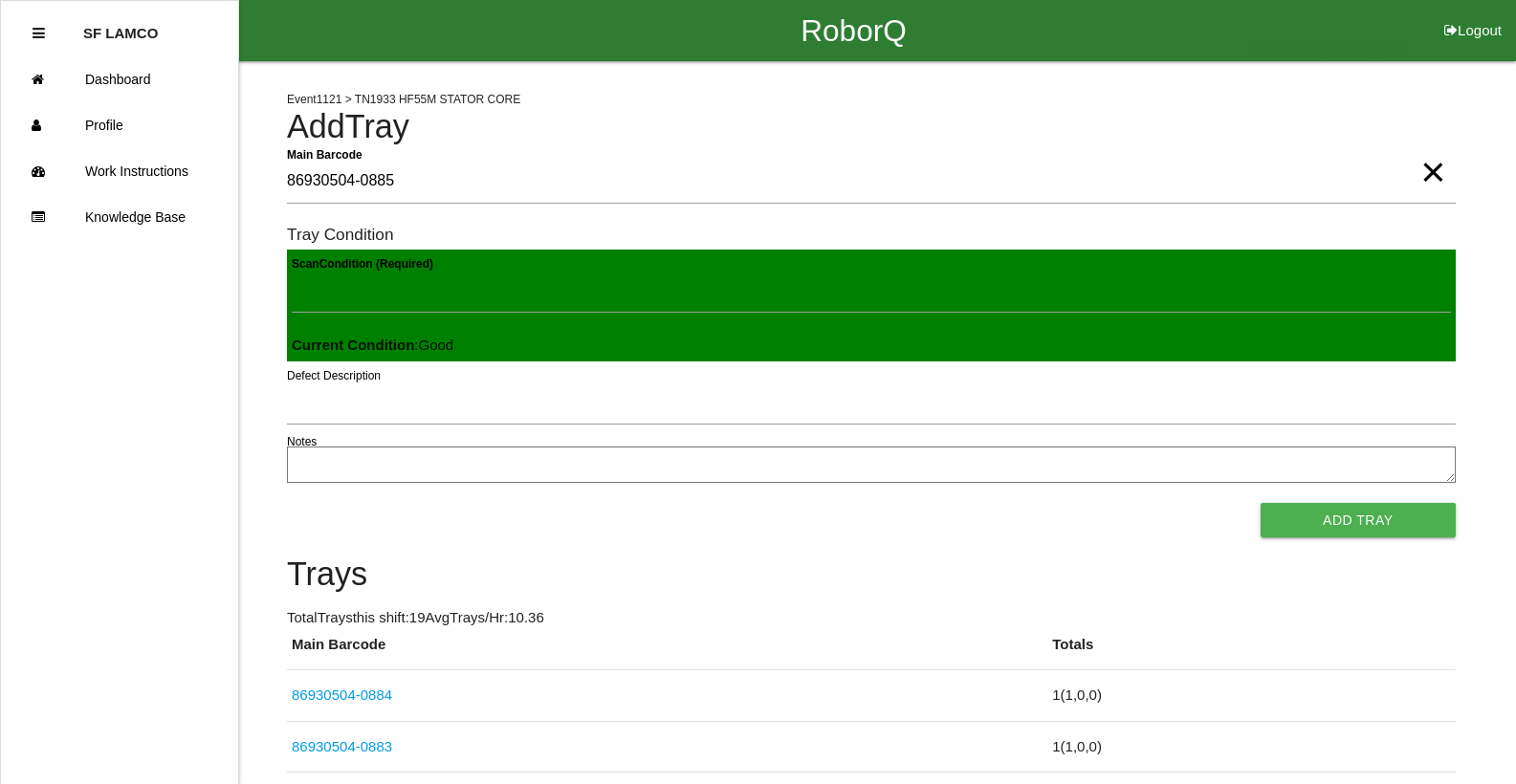
click at [1261, 503] on button "Add Tray" at bounding box center [1358, 520] width 195 height 35
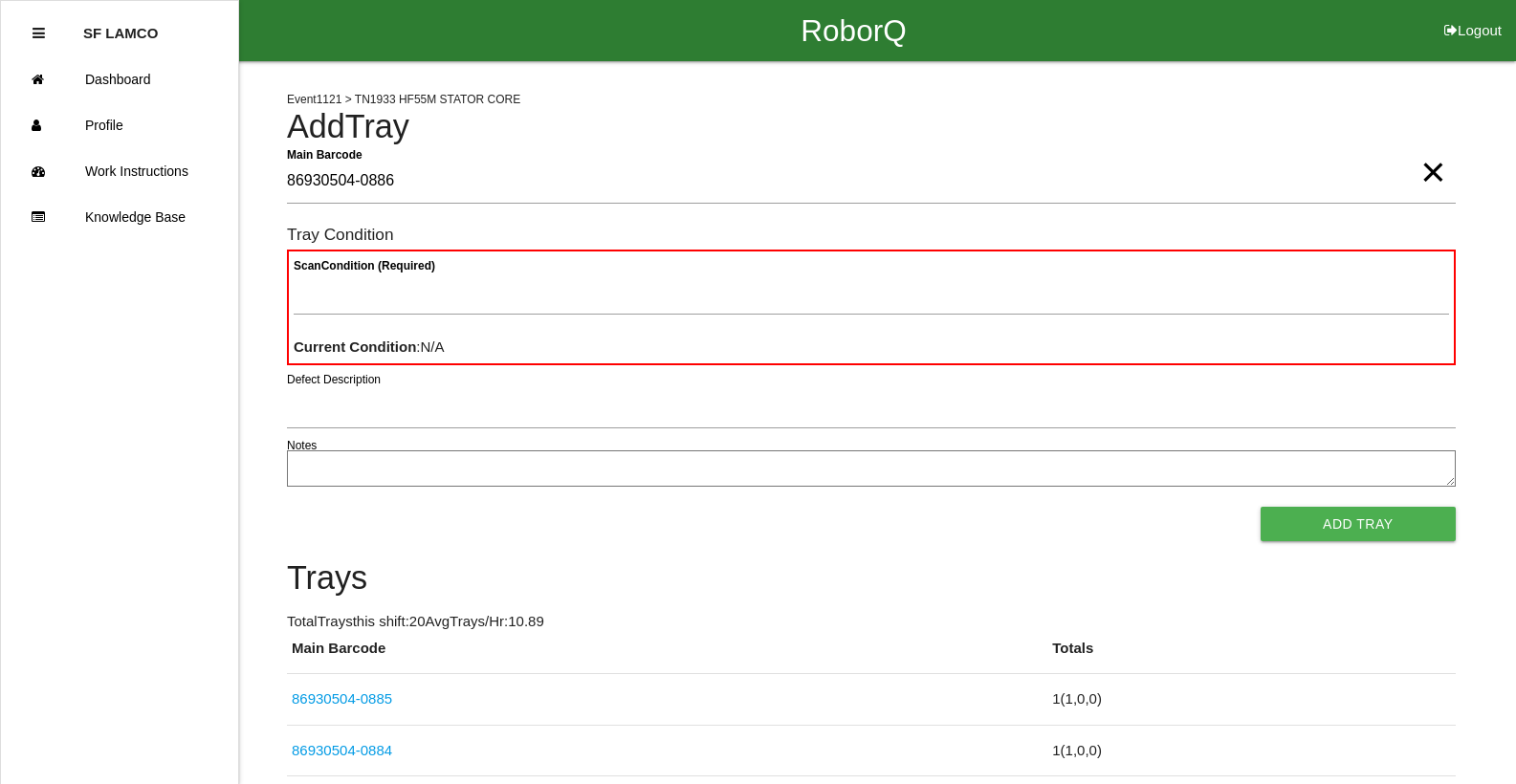
type Barcode "86930504-0886"
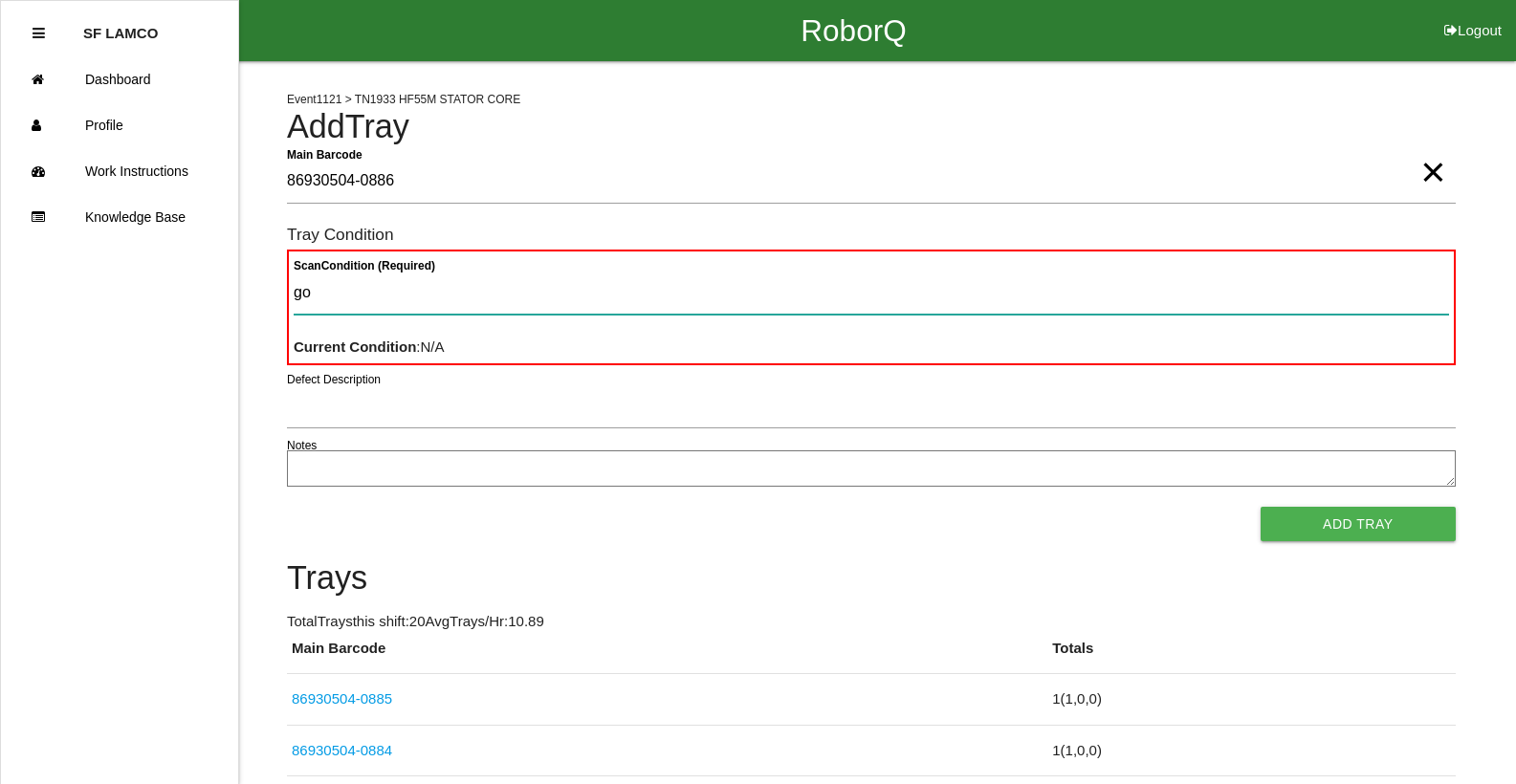
type Condition "goo"
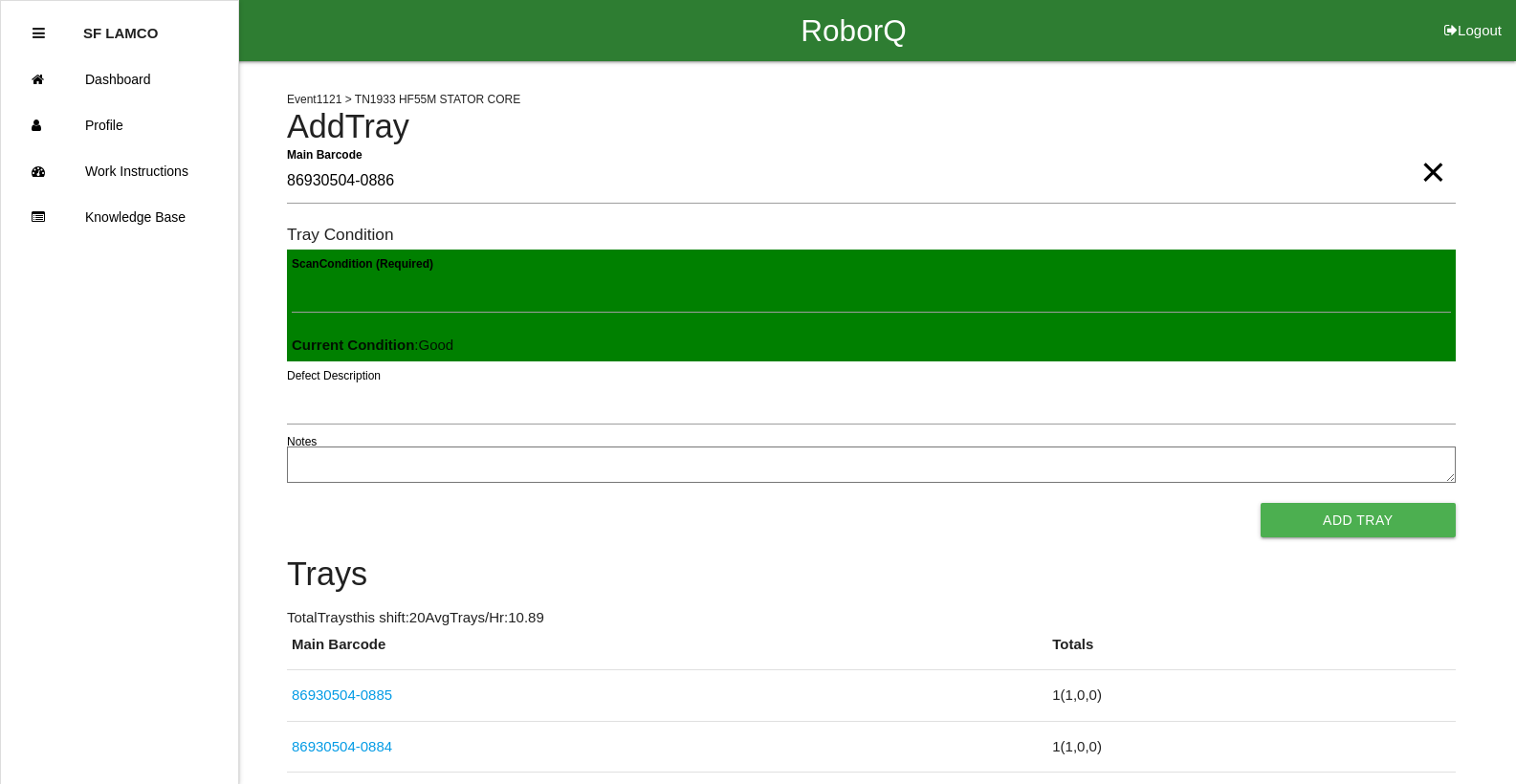
click at [1261, 503] on button "Add Tray" at bounding box center [1358, 520] width 195 height 35
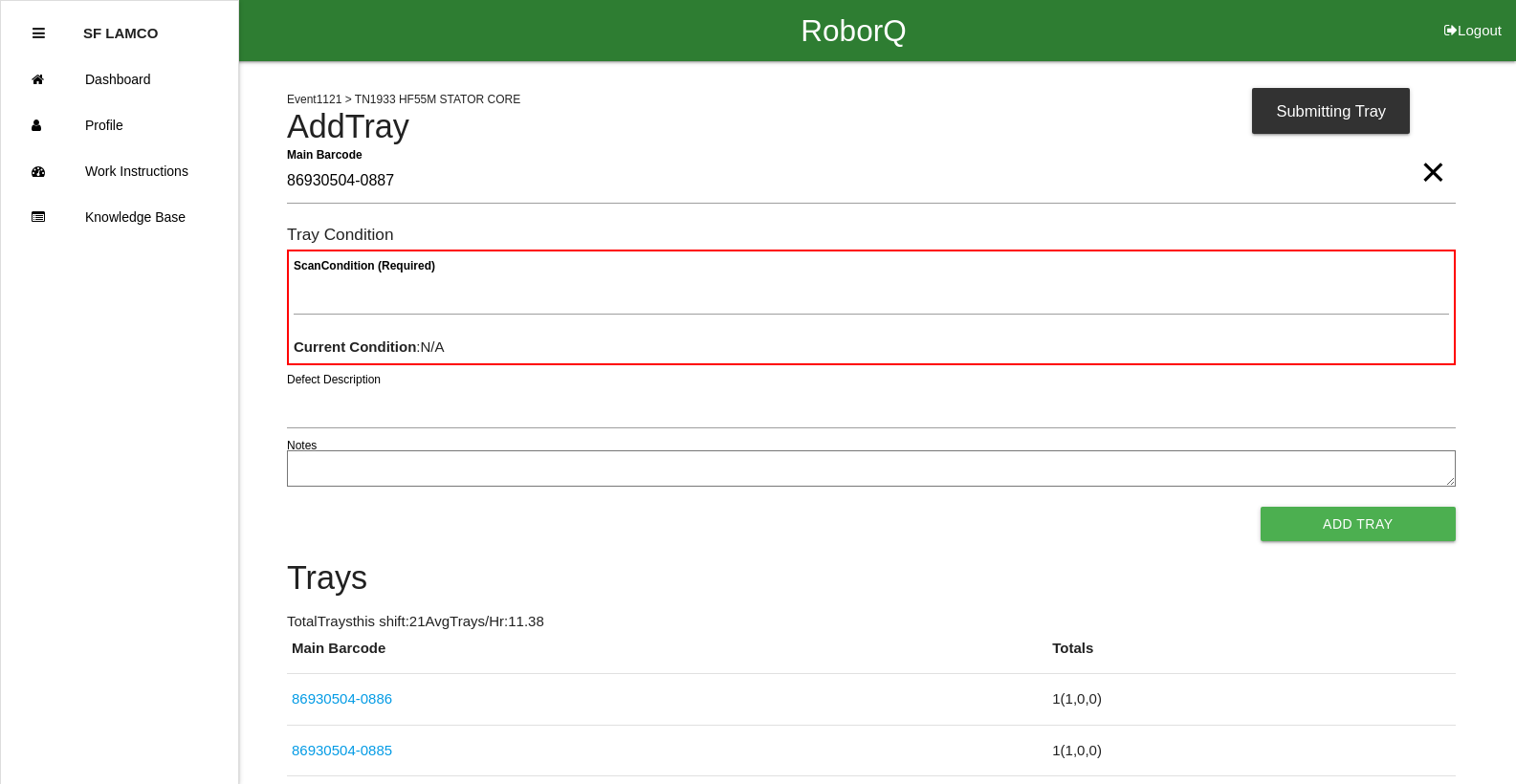
type Barcode "86930504-0887"
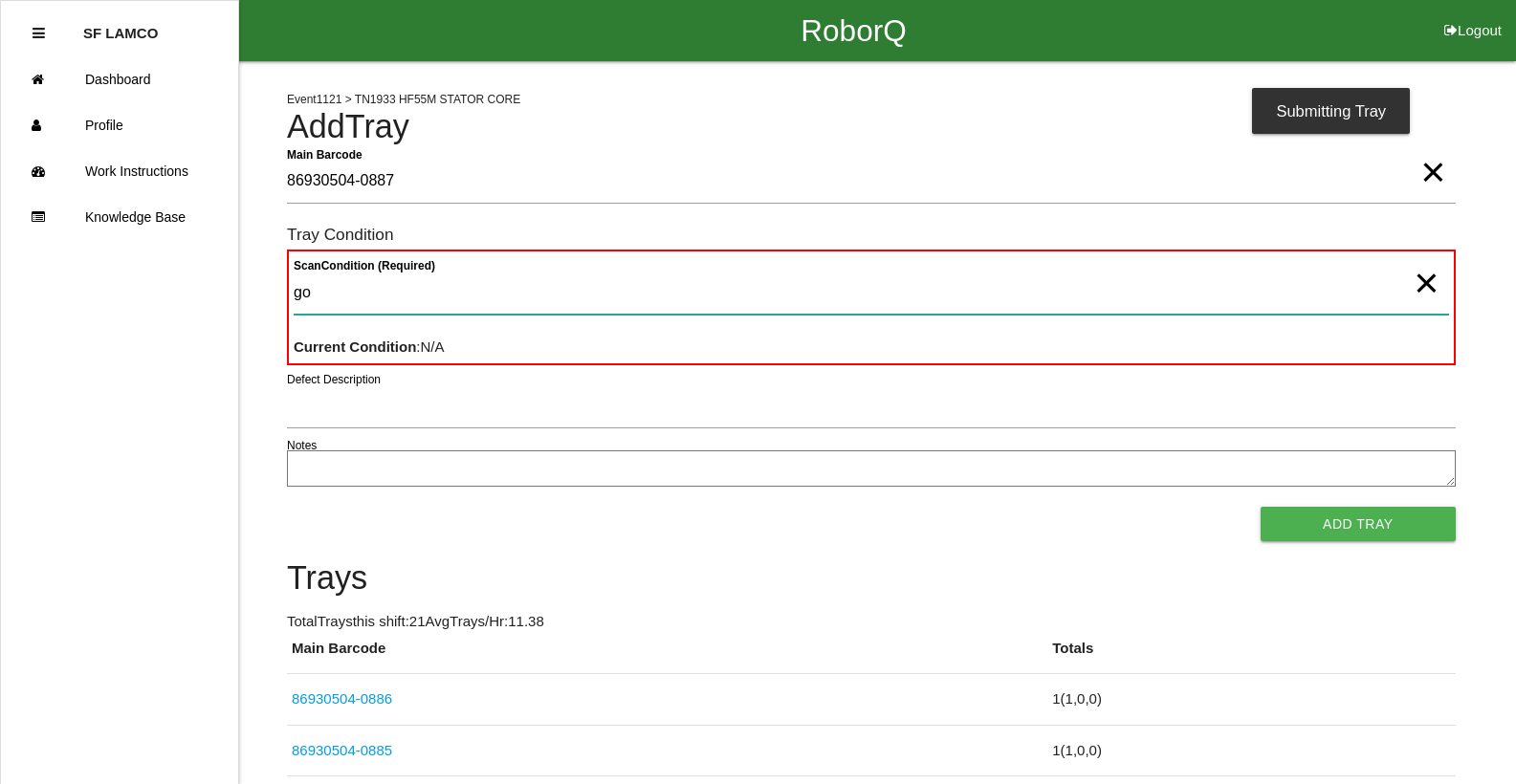
type Condition "goo"
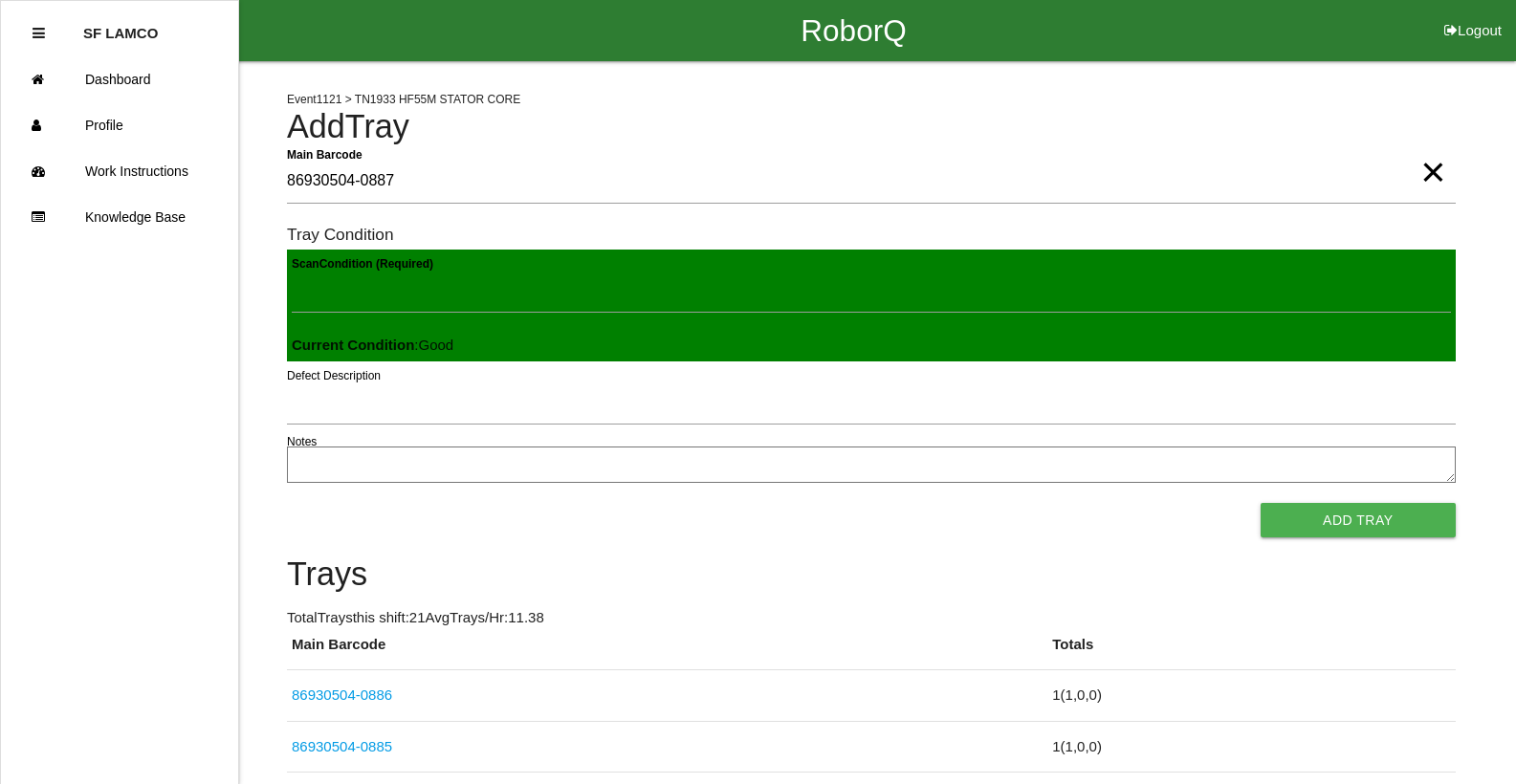
click at [1261, 503] on button "Add Tray" at bounding box center [1358, 520] width 195 height 35
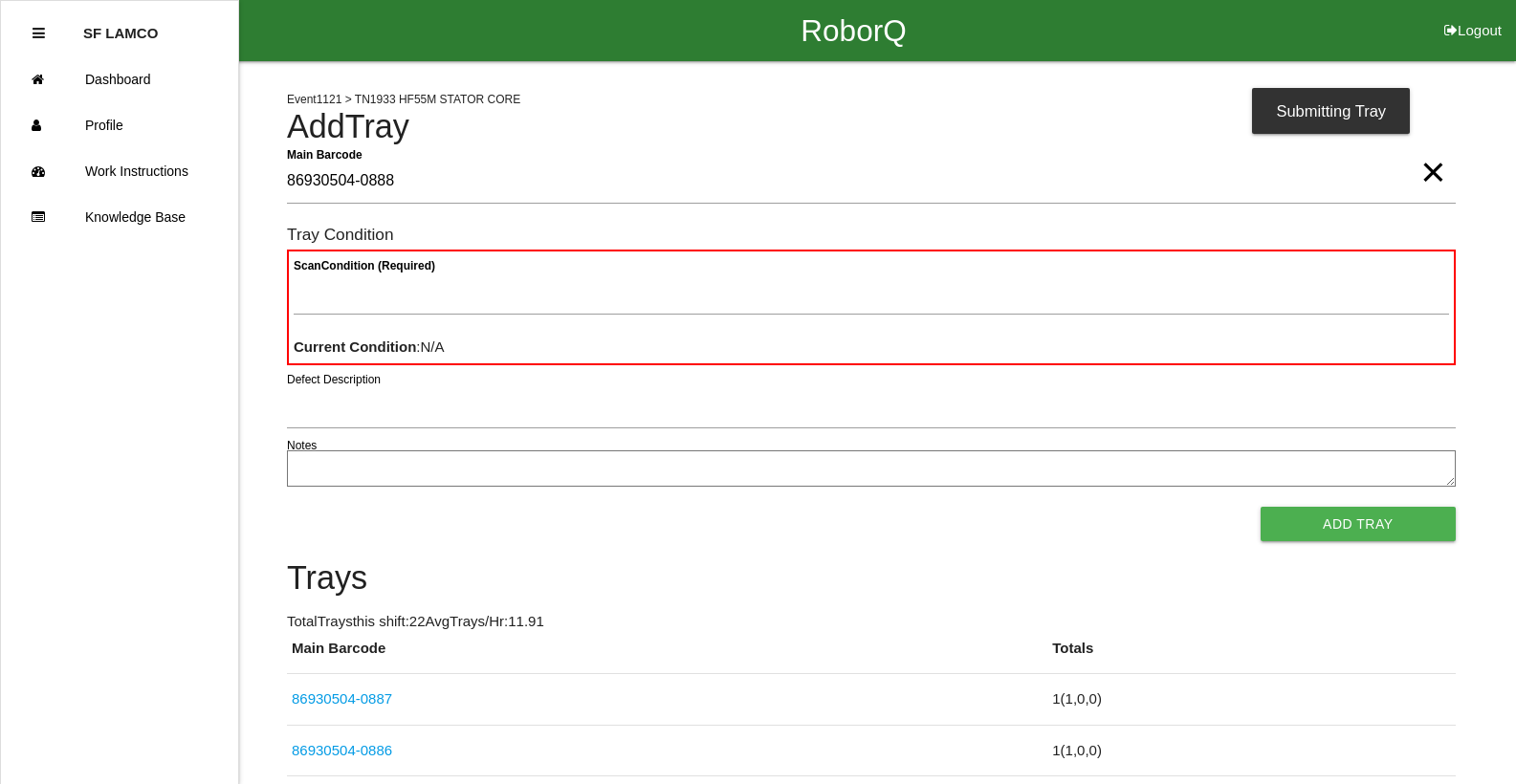
type Barcode "86930504-0888"
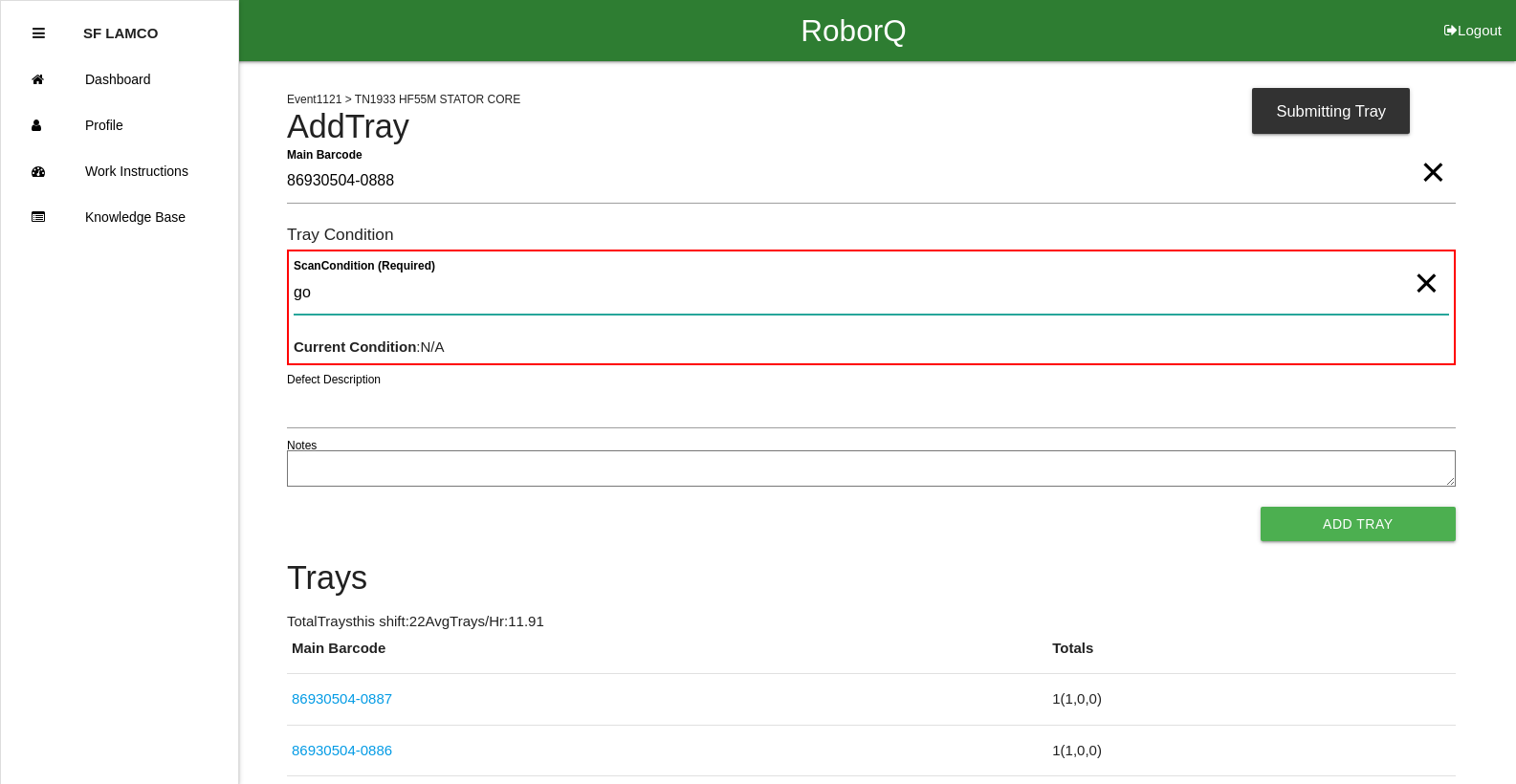
type Condition "goo"
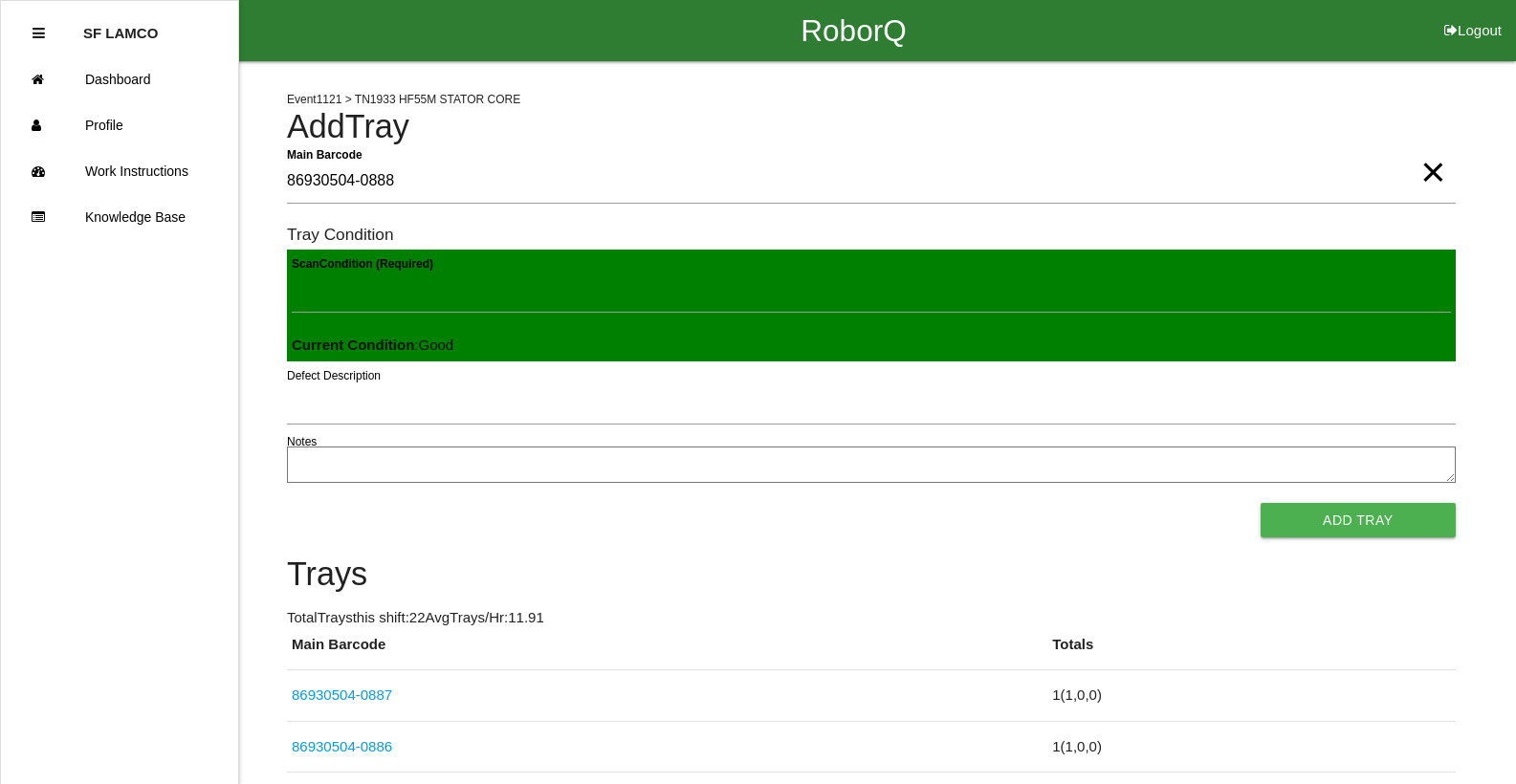
click at [1261, 503] on button "Add Tray" at bounding box center [1358, 520] width 195 height 35
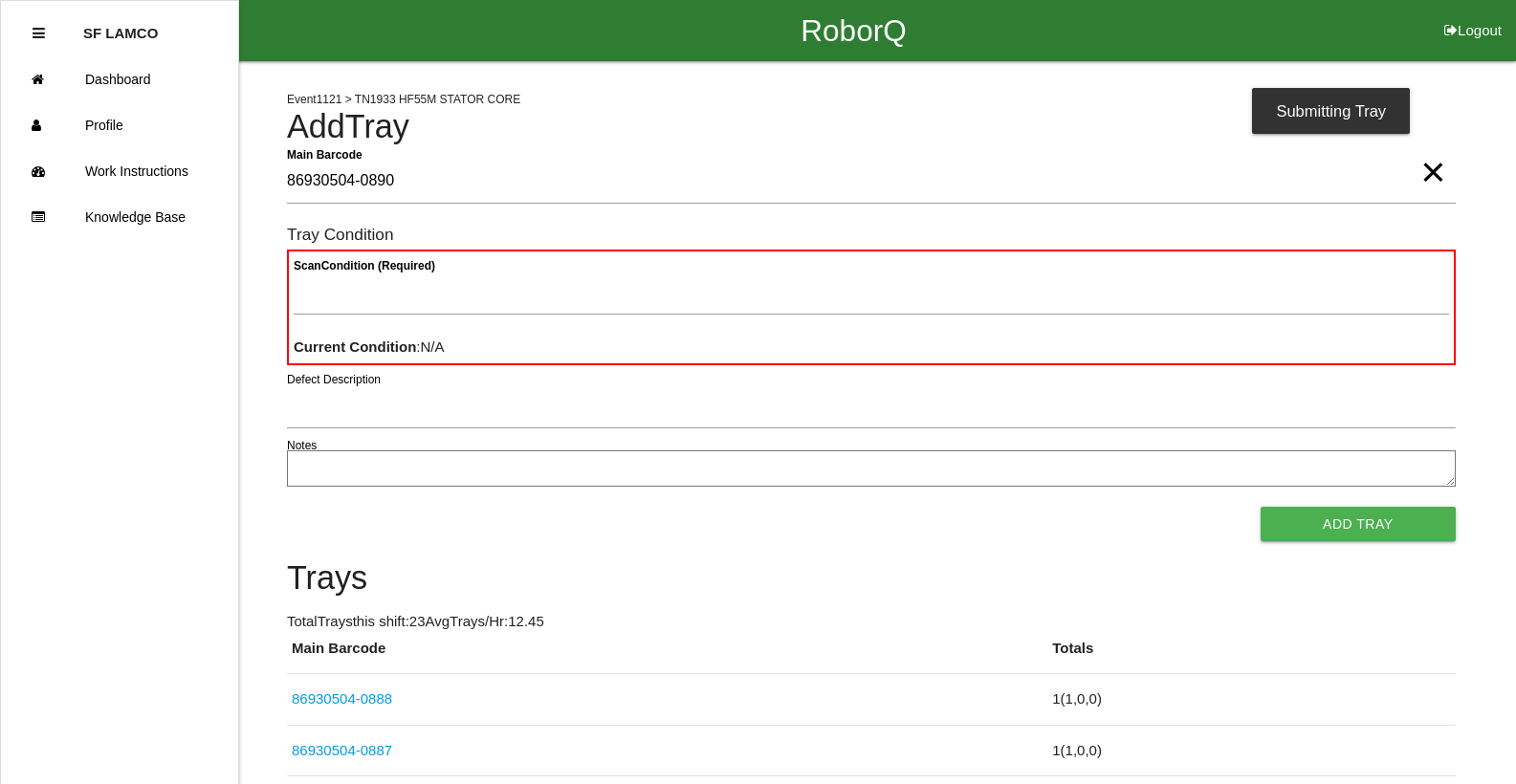
type Barcode "86930504-0890"
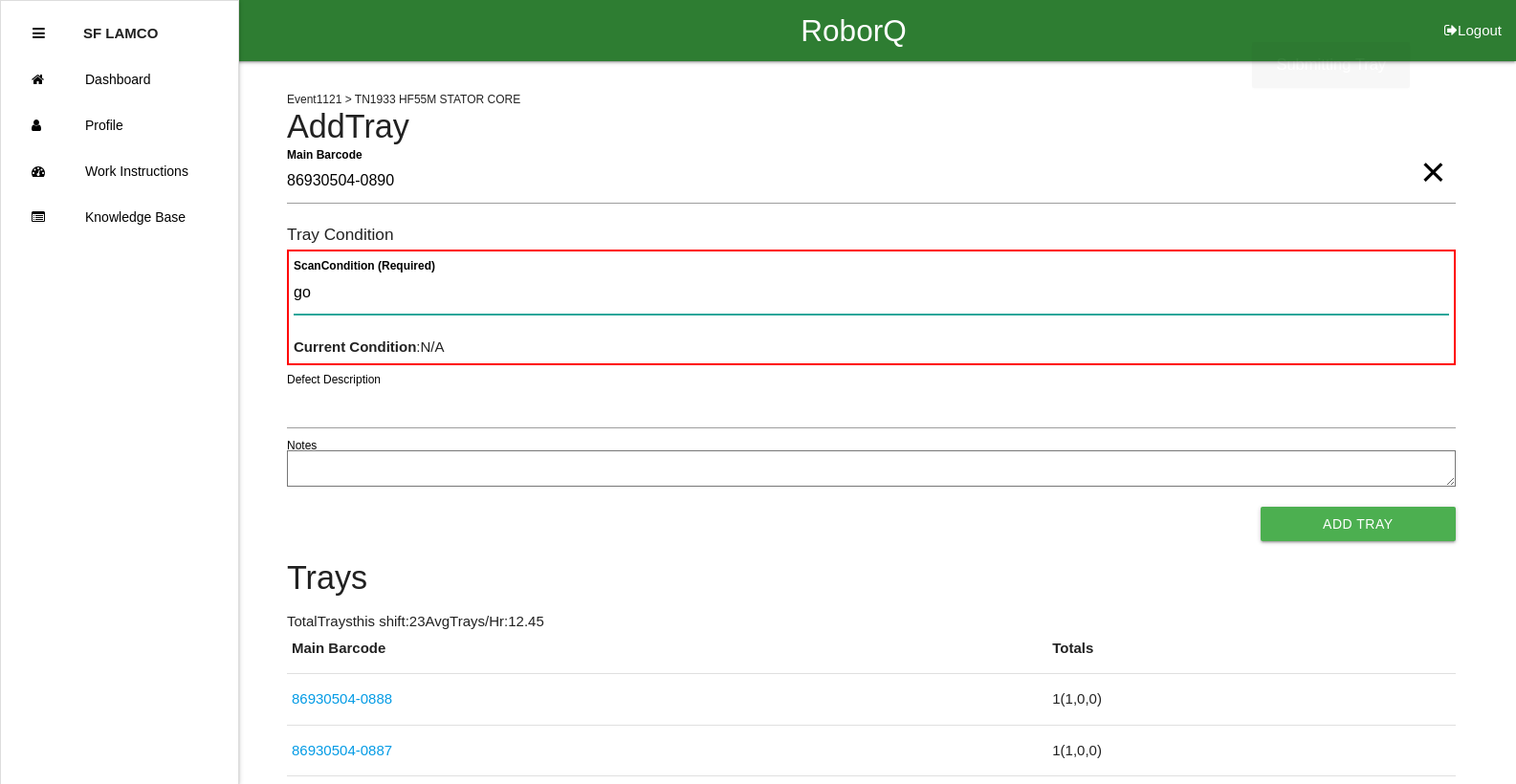
type Condition "goo"
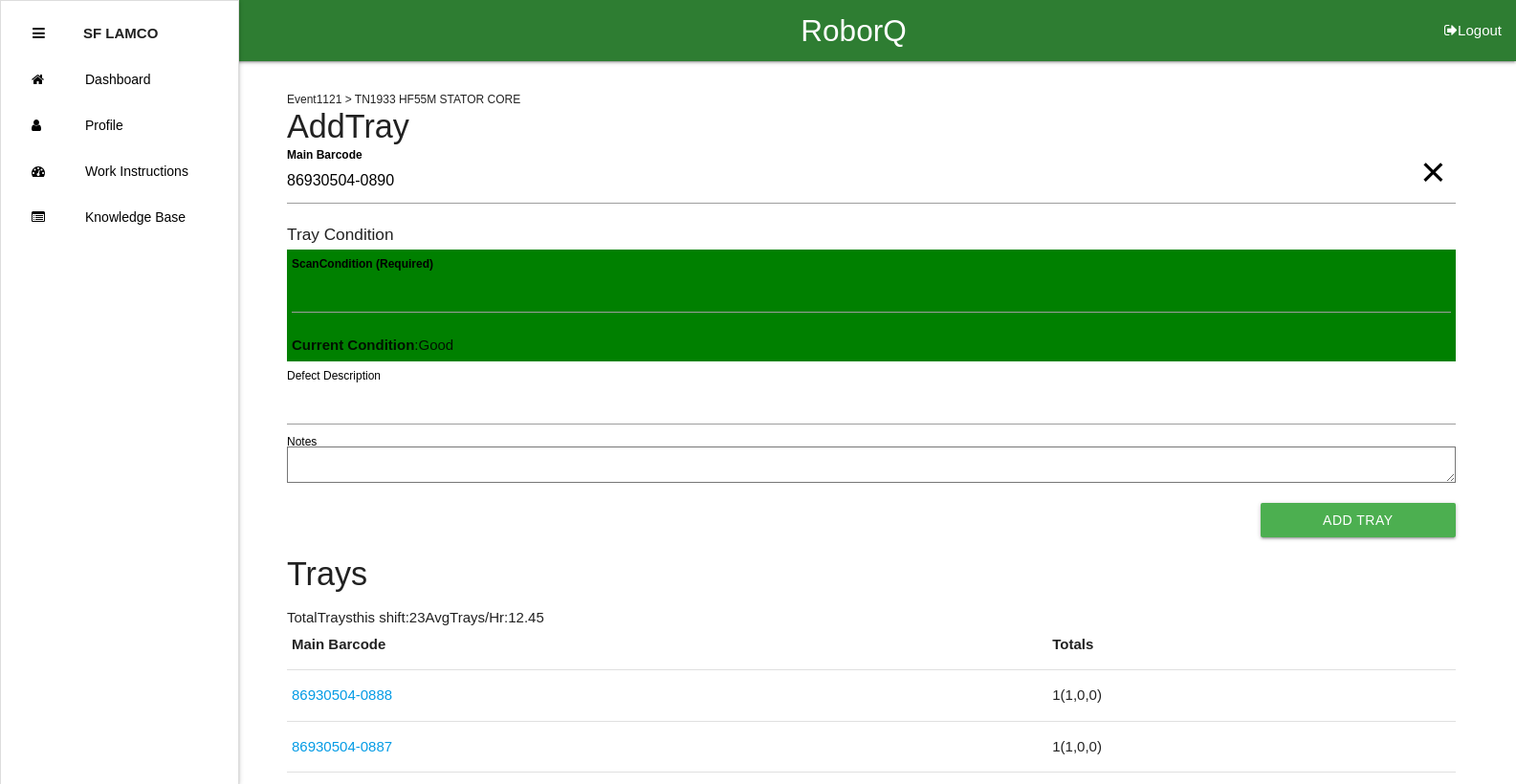
click at [1261, 503] on button "Add Tray" at bounding box center [1358, 520] width 195 height 35
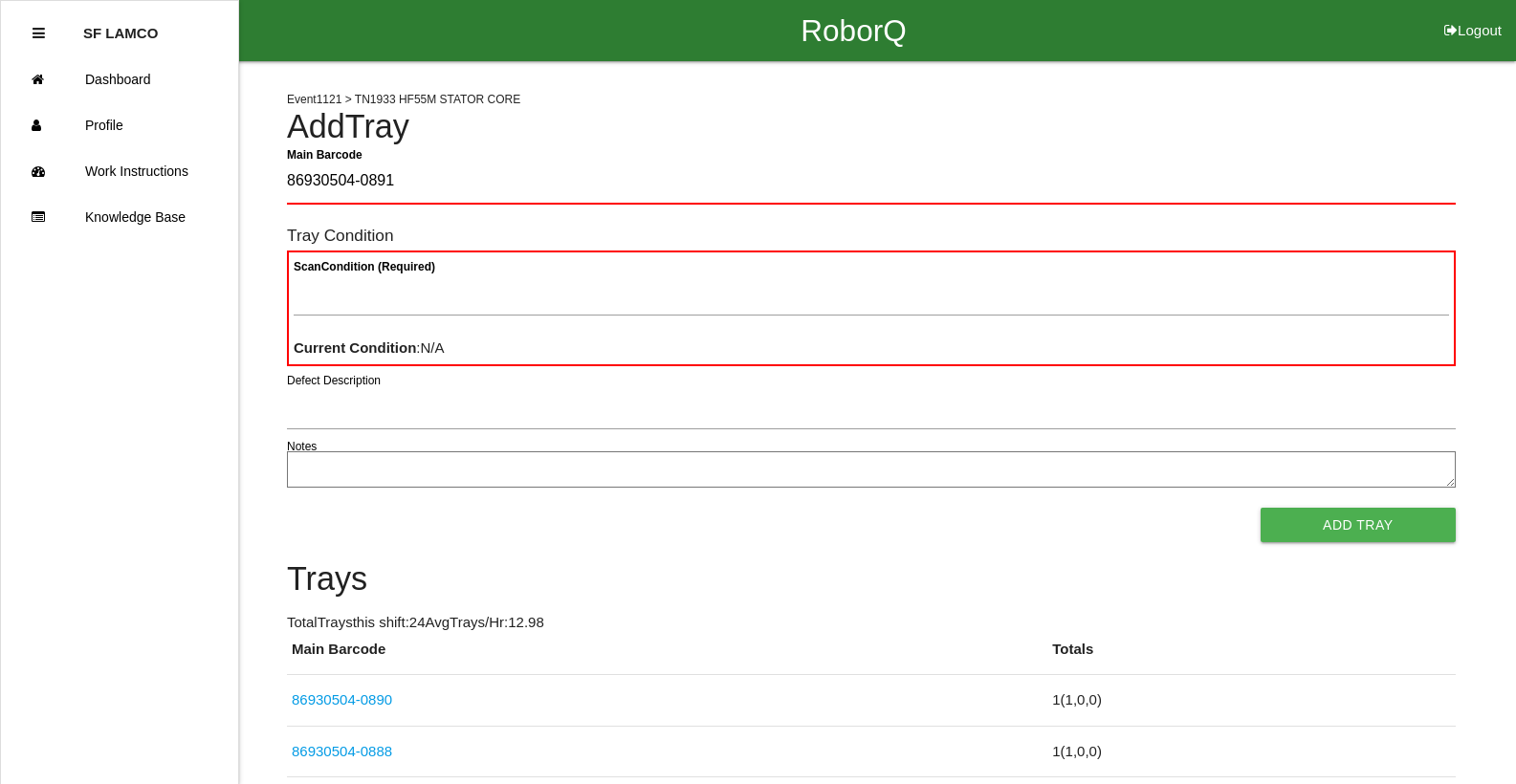
type Barcode "86930504-0891"
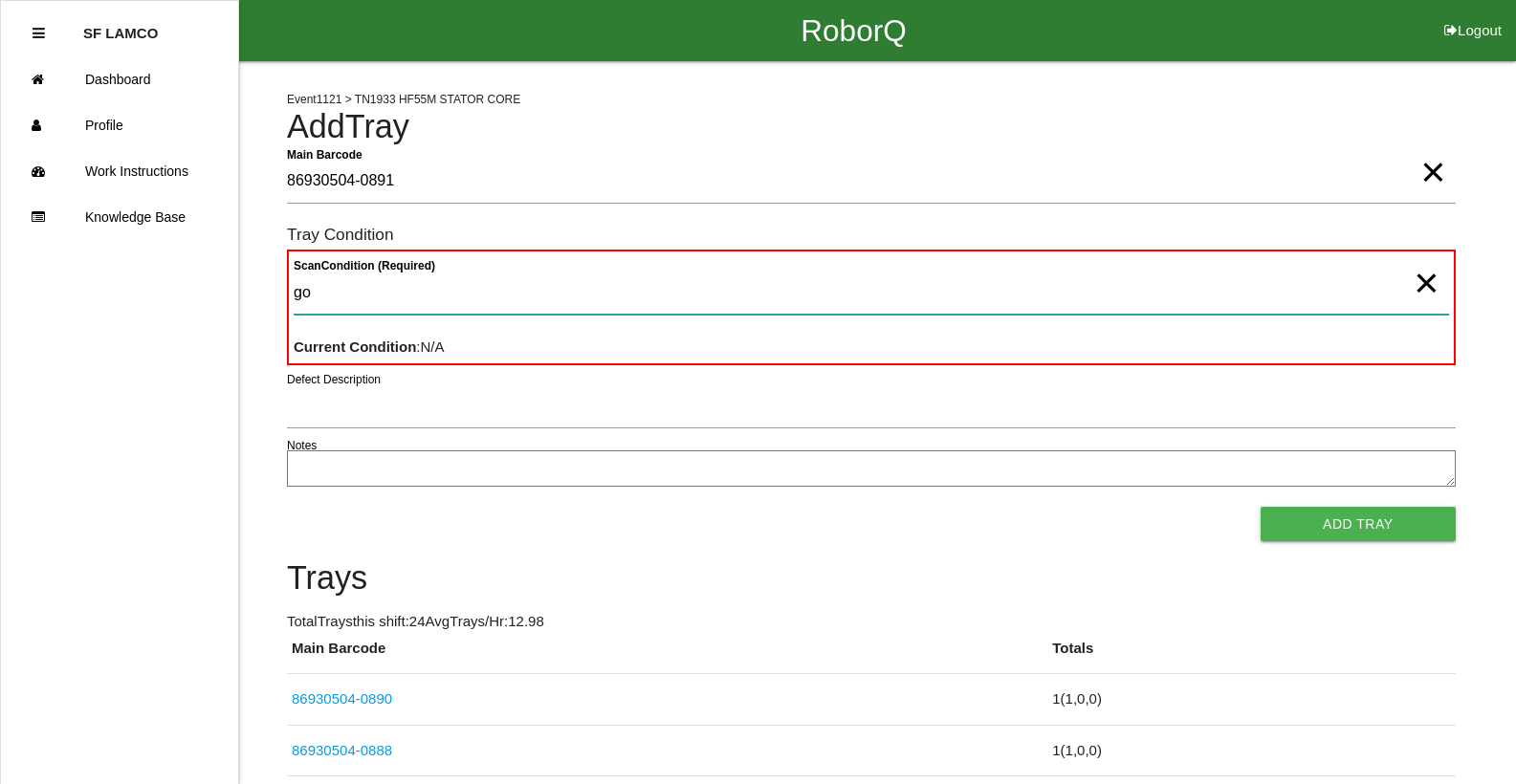
type Condition "goo"
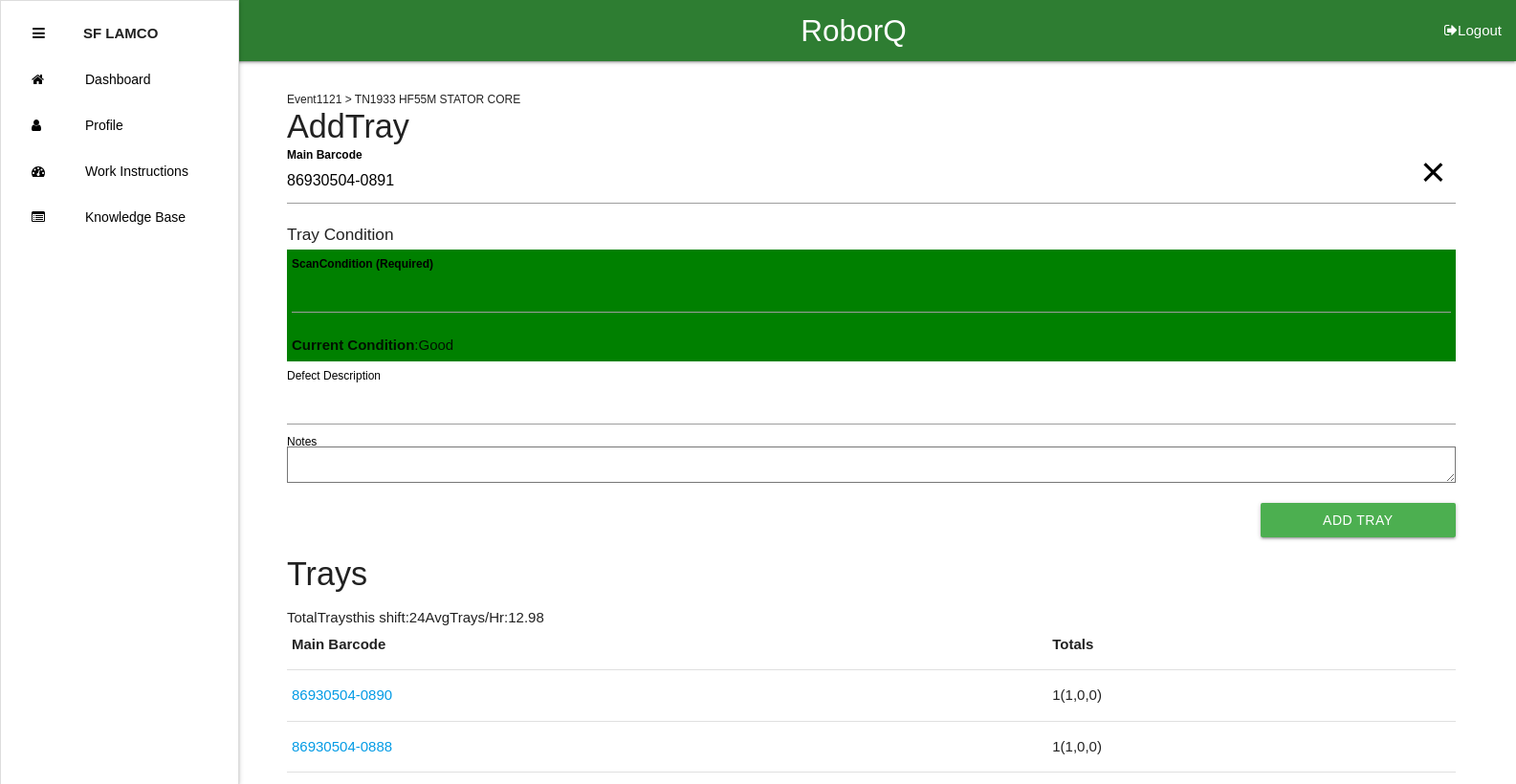
click at [1261, 503] on button "Add Tray" at bounding box center [1358, 520] width 195 height 35
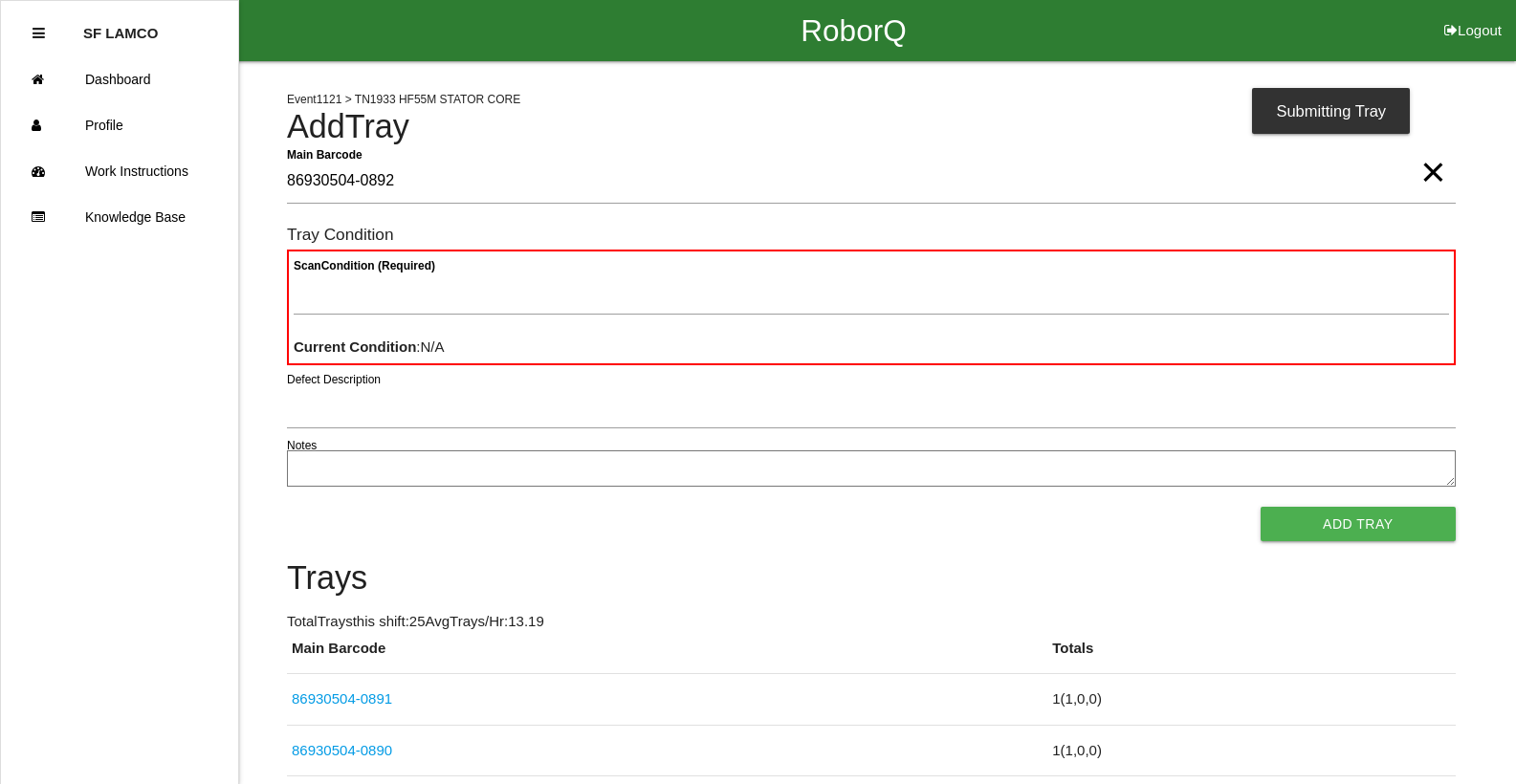
type Barcode "86930504-0892"
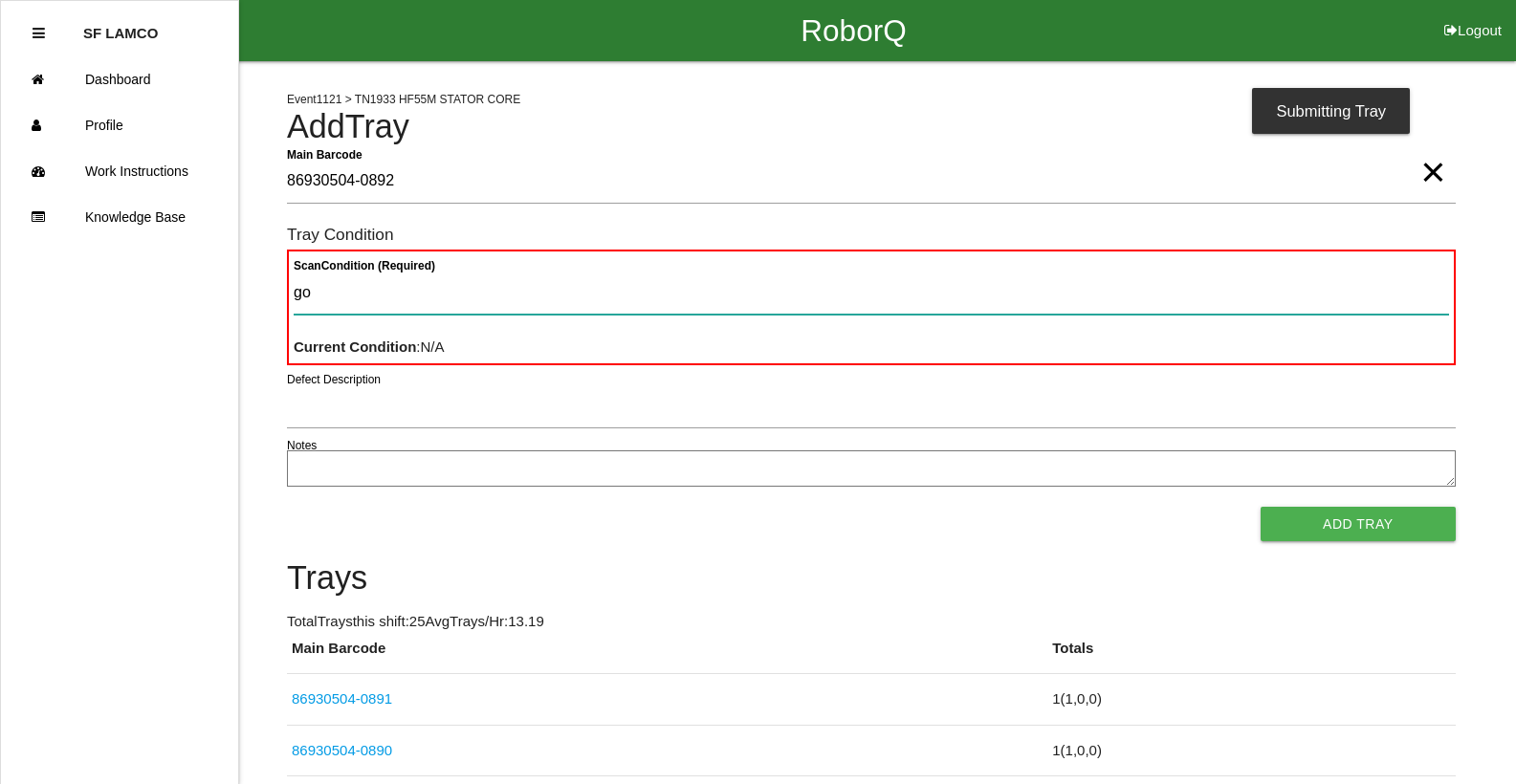
type Condition "goo"
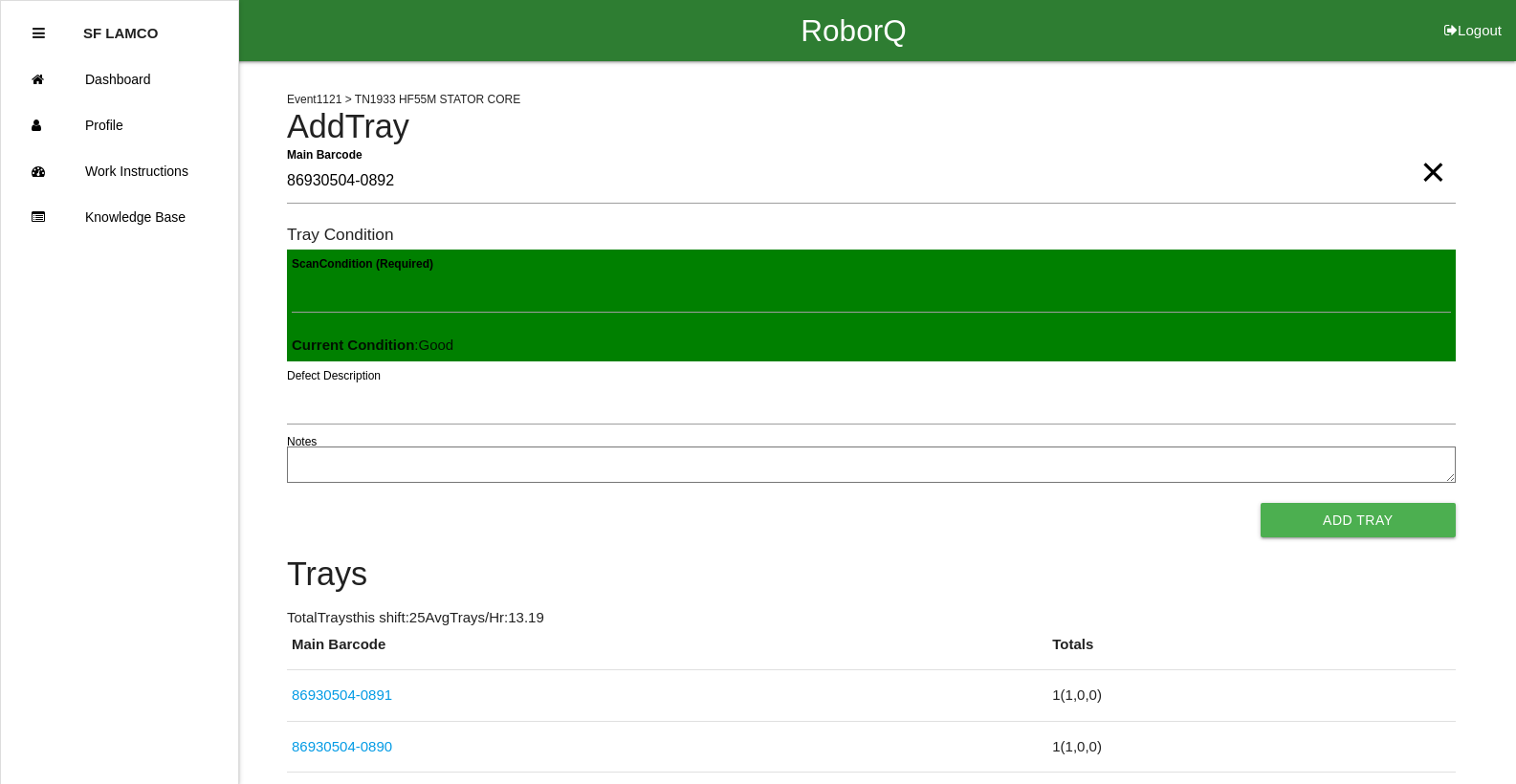
click at [1261, 503] on button "Add Tray" at bounding box center [1358, 520] width 195 height 35
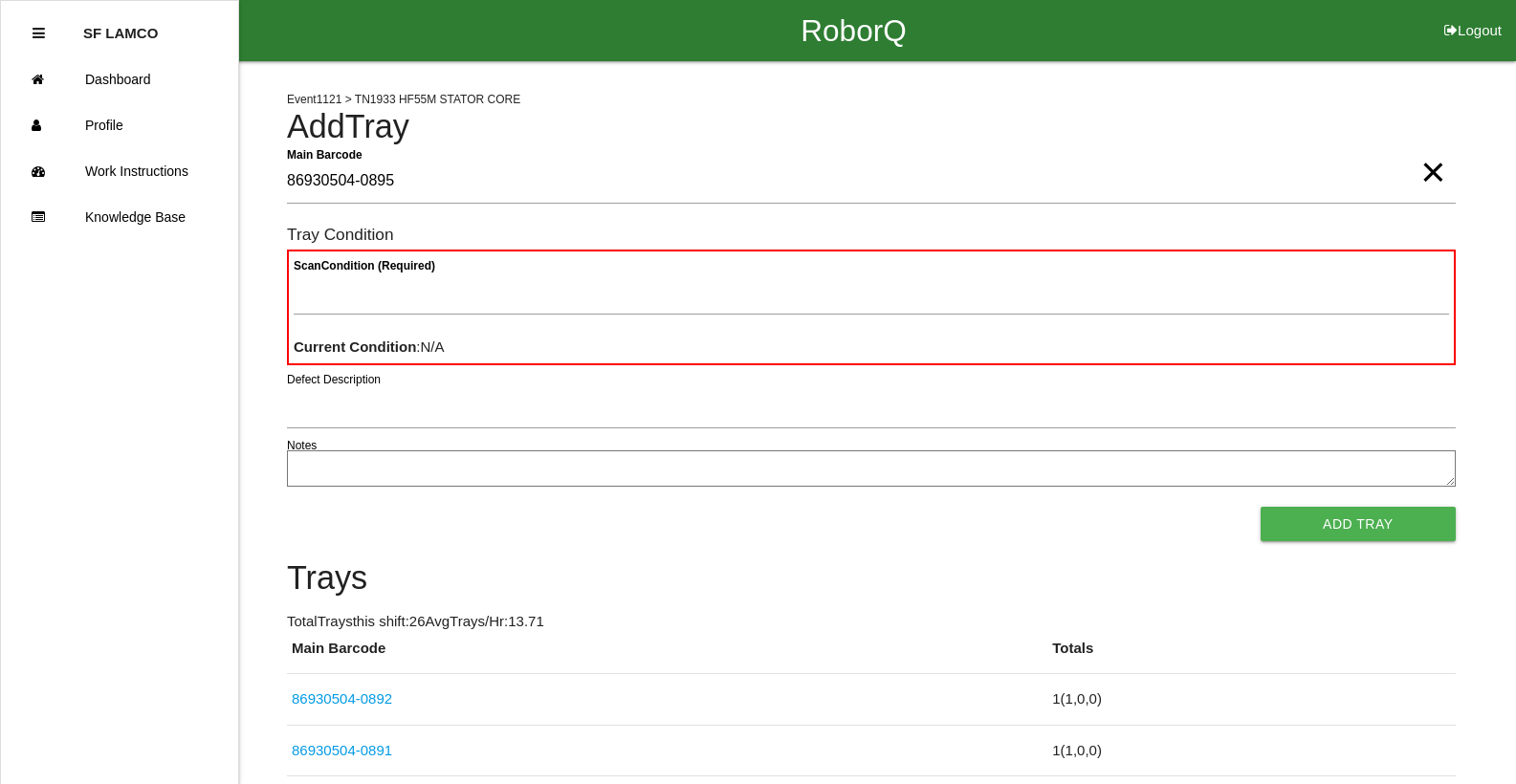
type Barcode "86930504-0895"
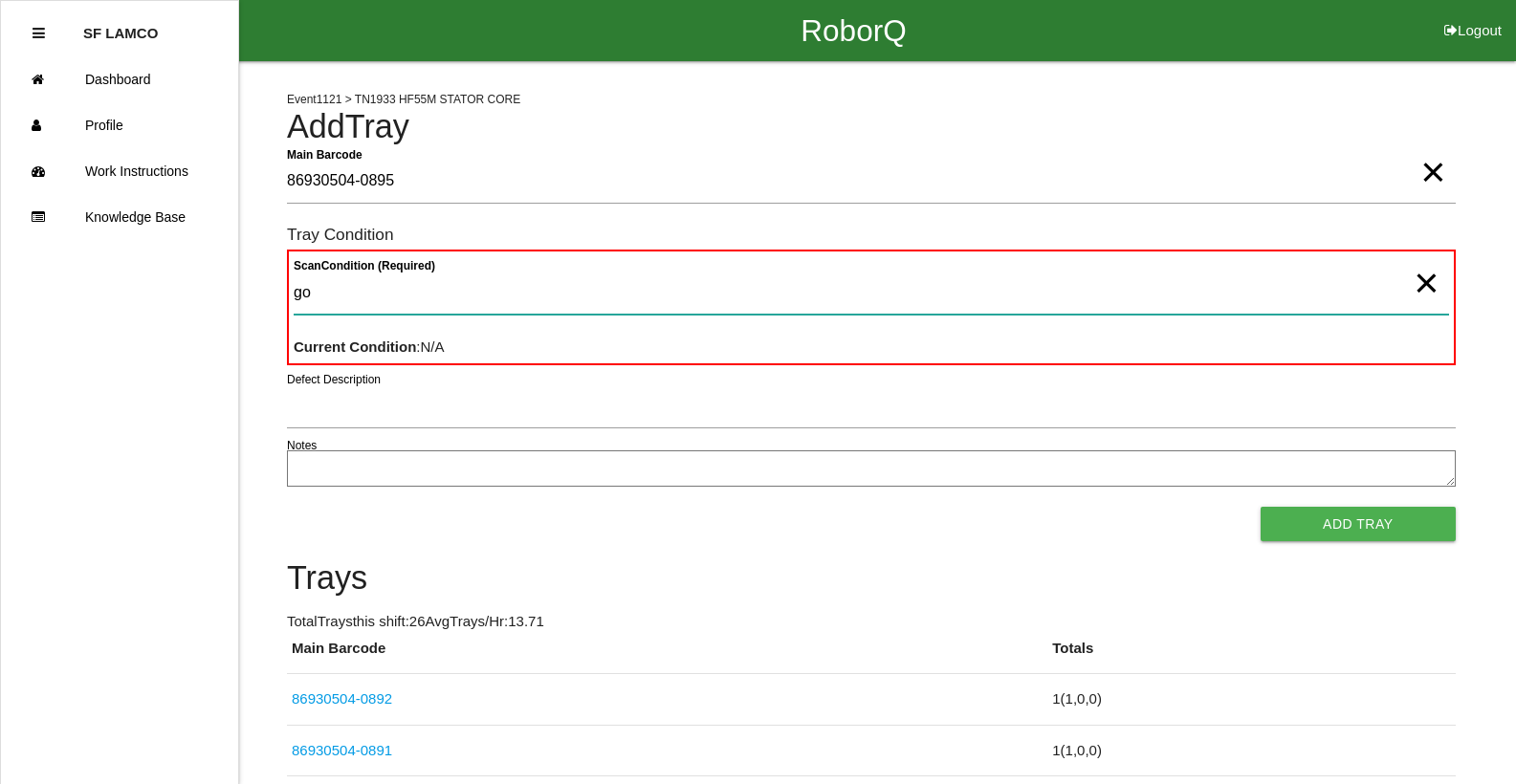
type Condition "goo"
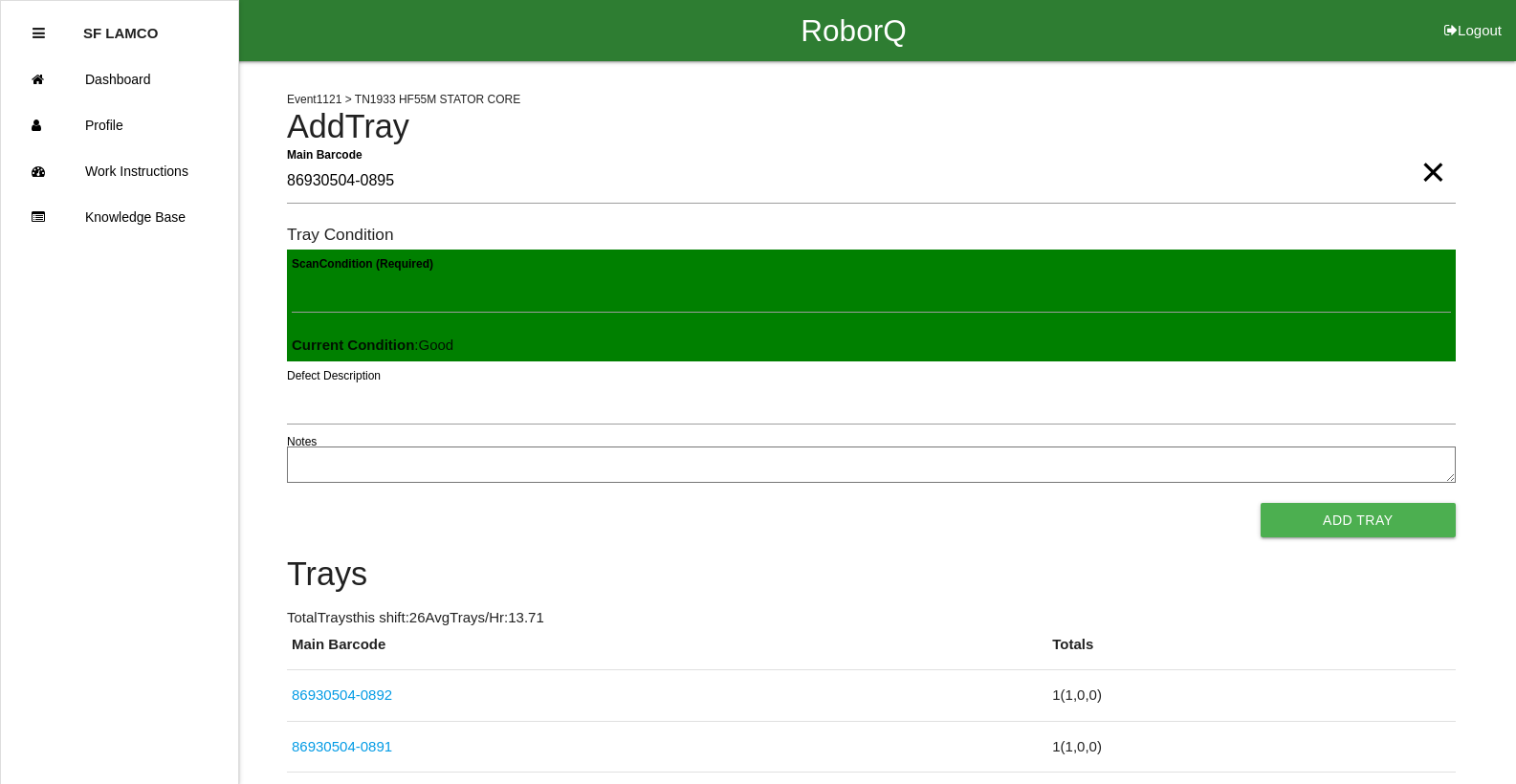
click at [1261, 503] on button "Add Tray" at bounding box center [1358, 520] width 195 height 35
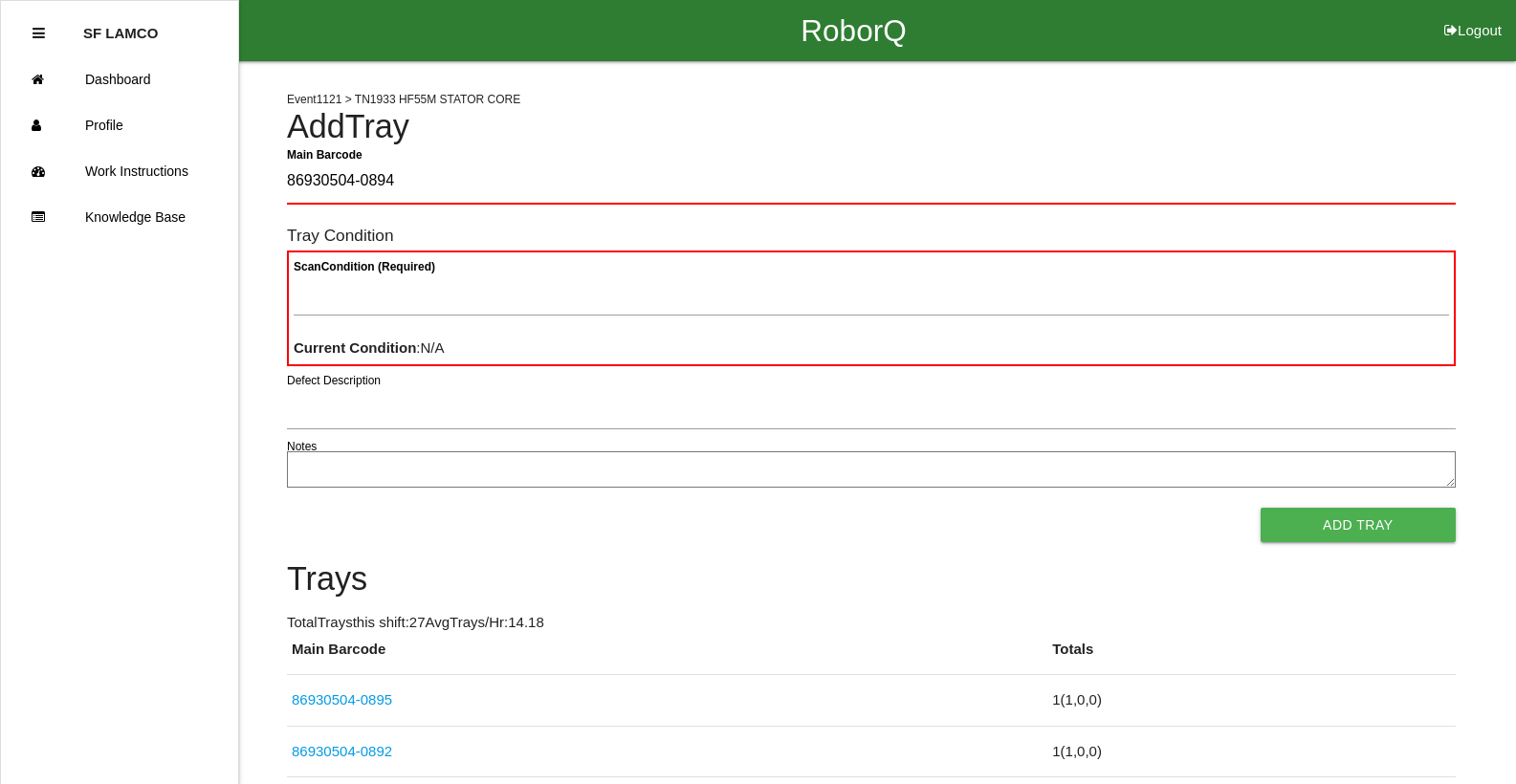
type Barcode "86930504-0894"
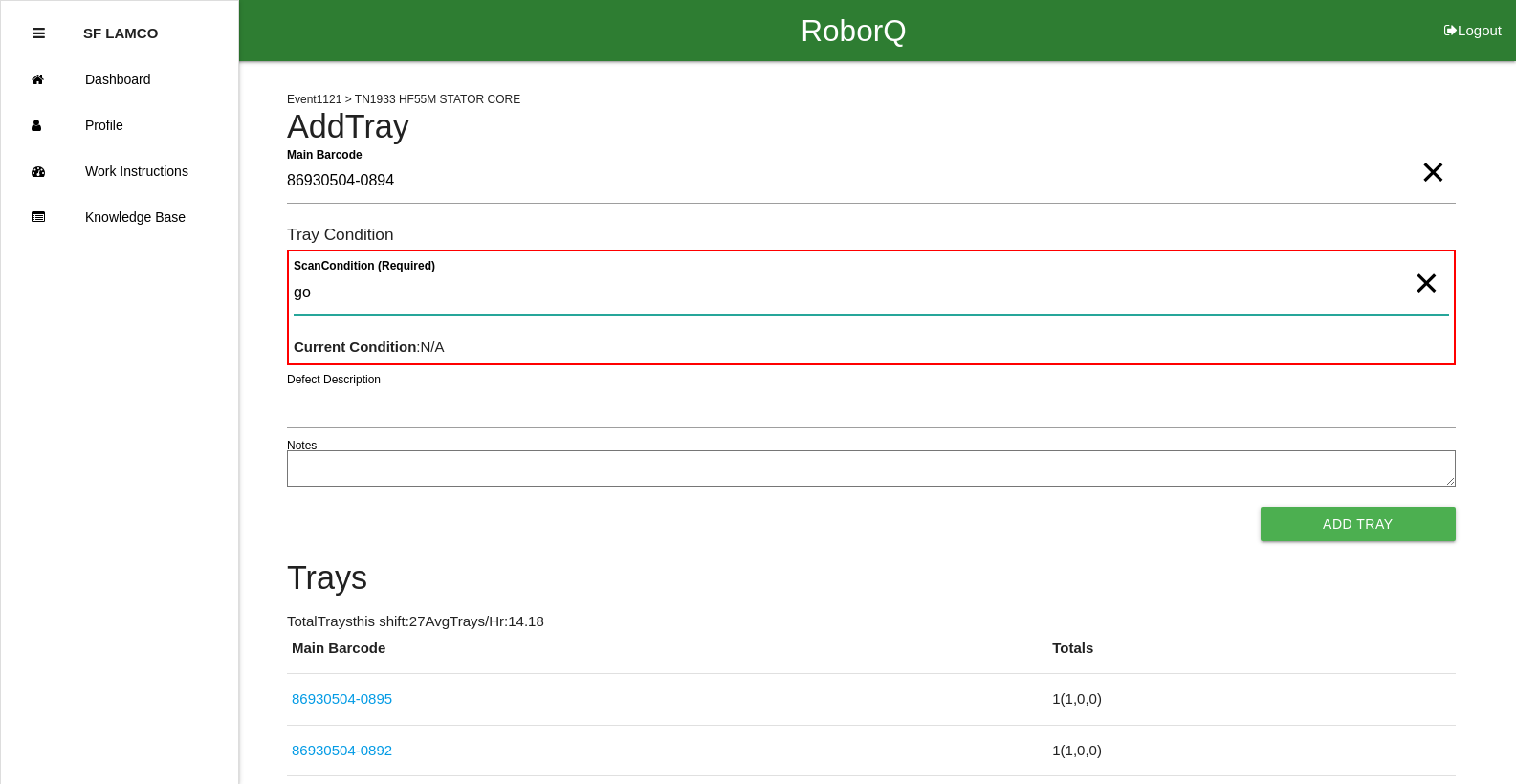
type Condition "goo"
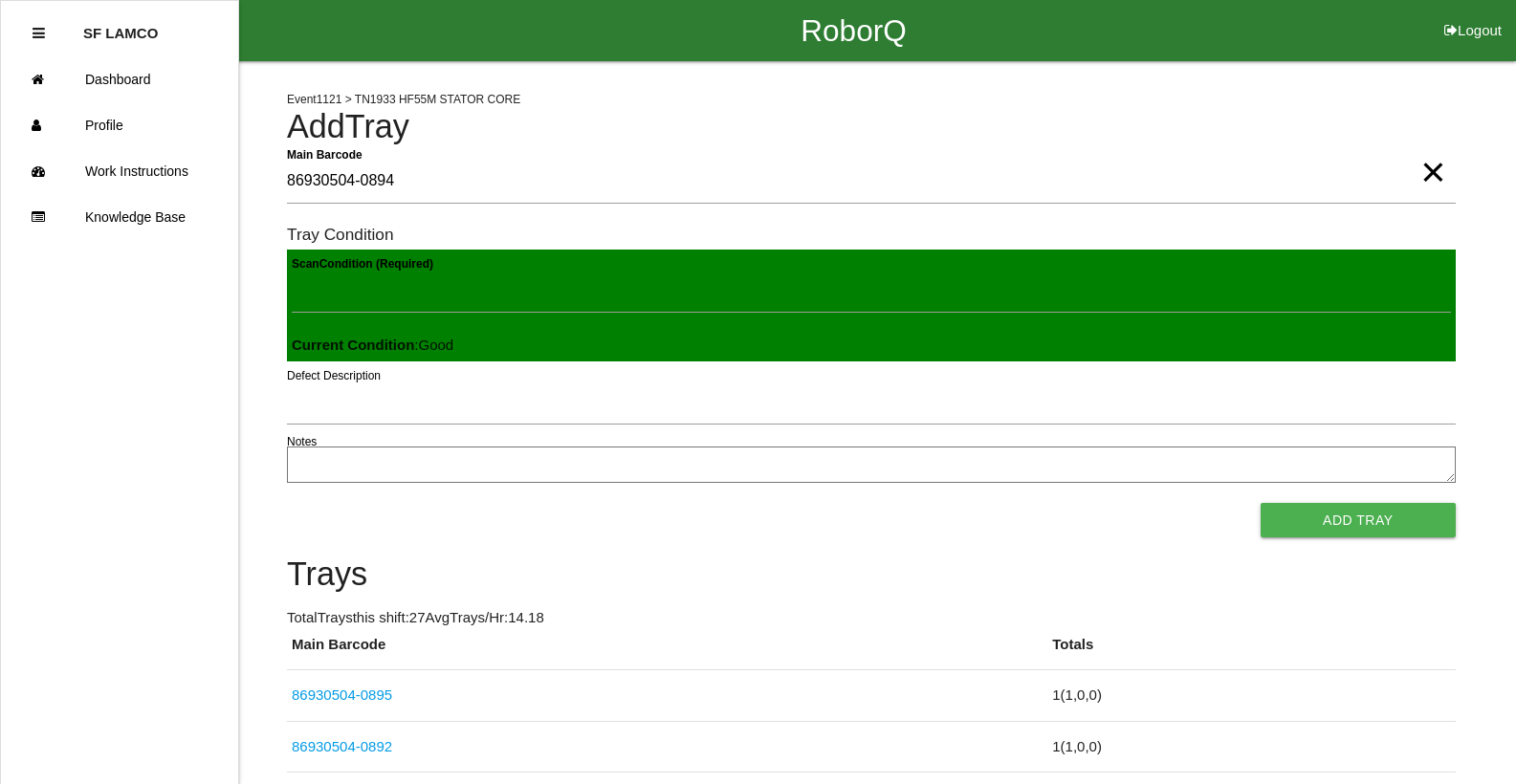
click at [1261, 503] on button "Add Tray" at bounding box center [1358, 520] width 195 height 35
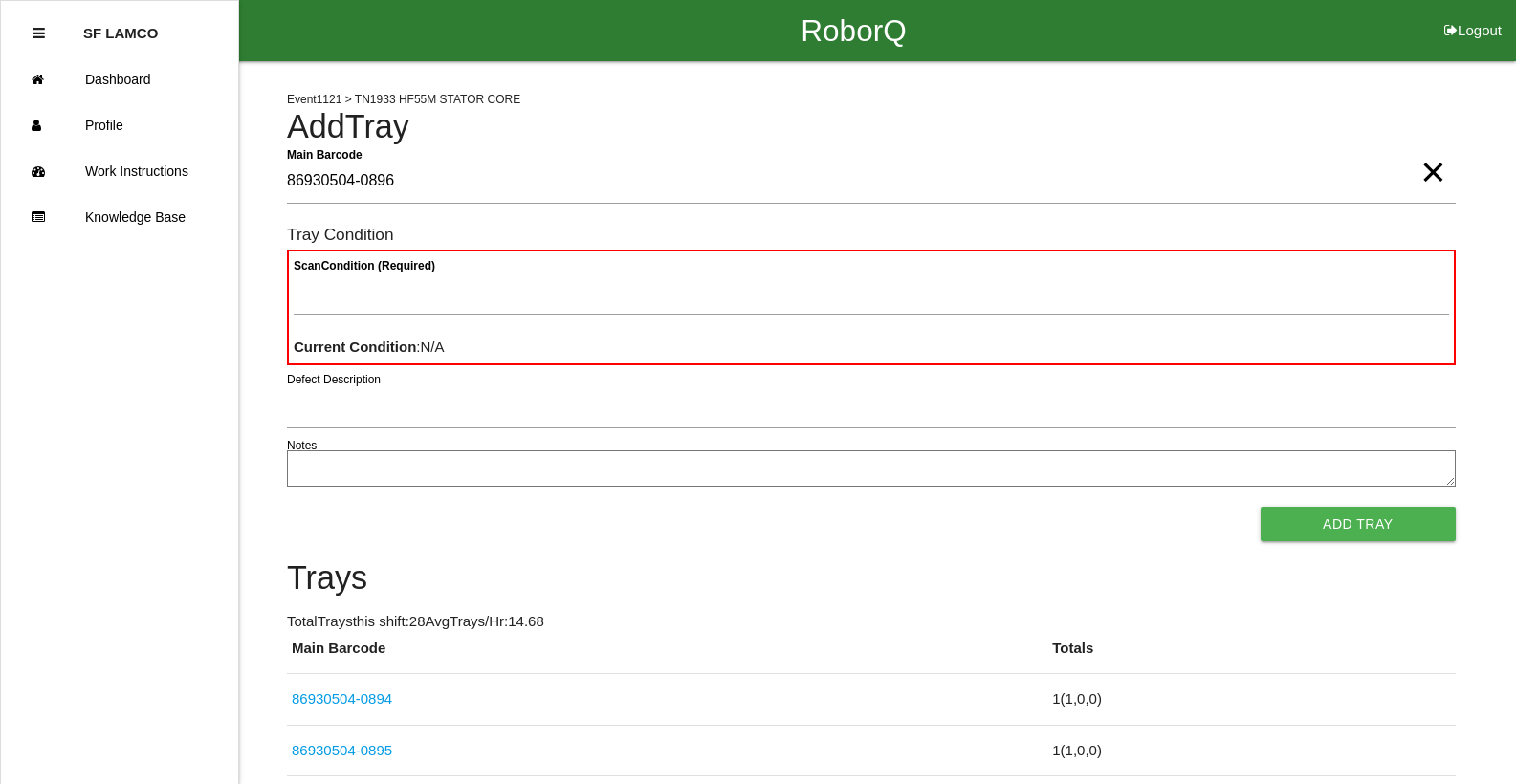
type Barcode "86930504-0896"
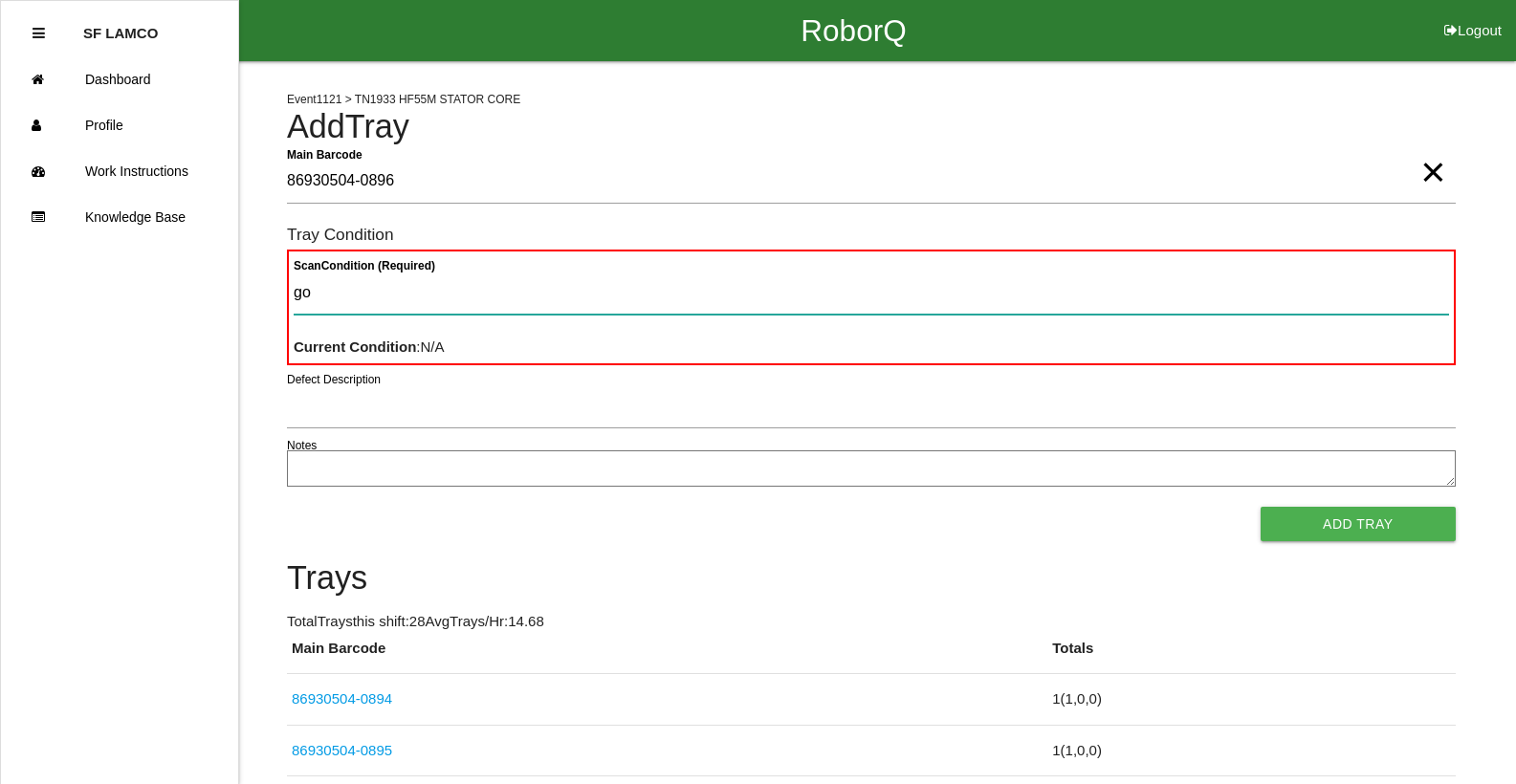
type Condition "goo"
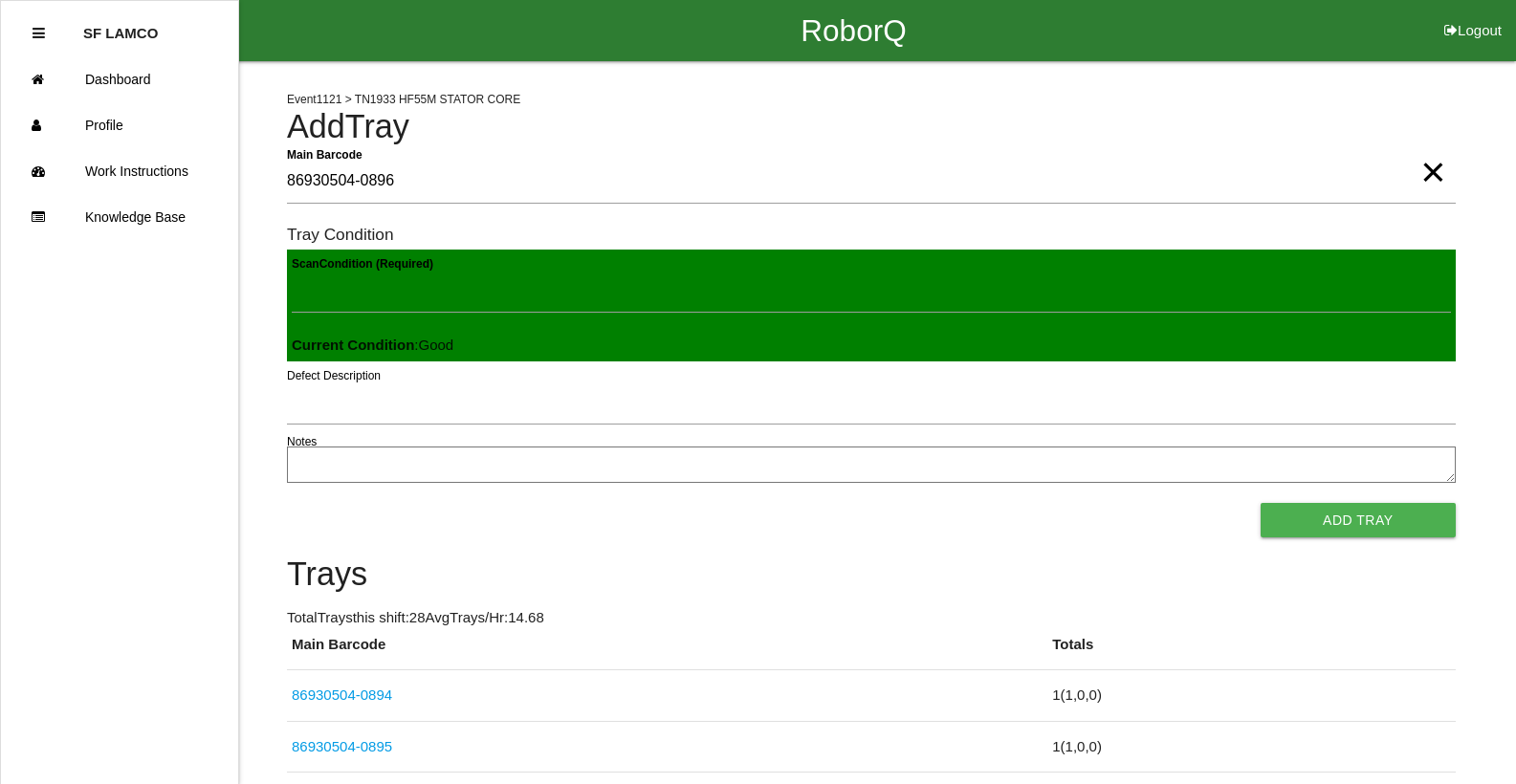
click at [1261, 503] on button "Add Tray" at bounding box center [1358, 520] width 195 height 35
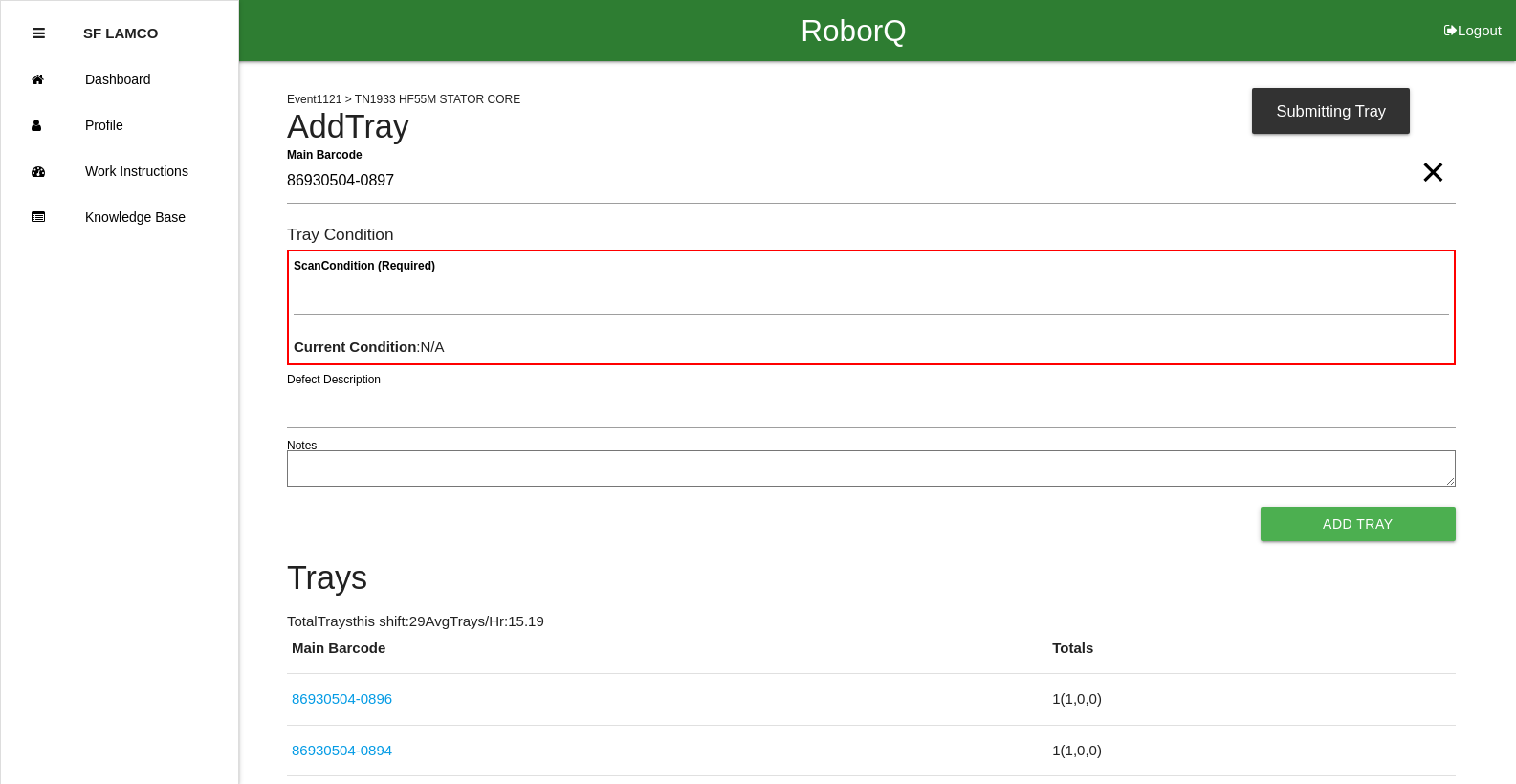
type Barcode "86930504-0897"
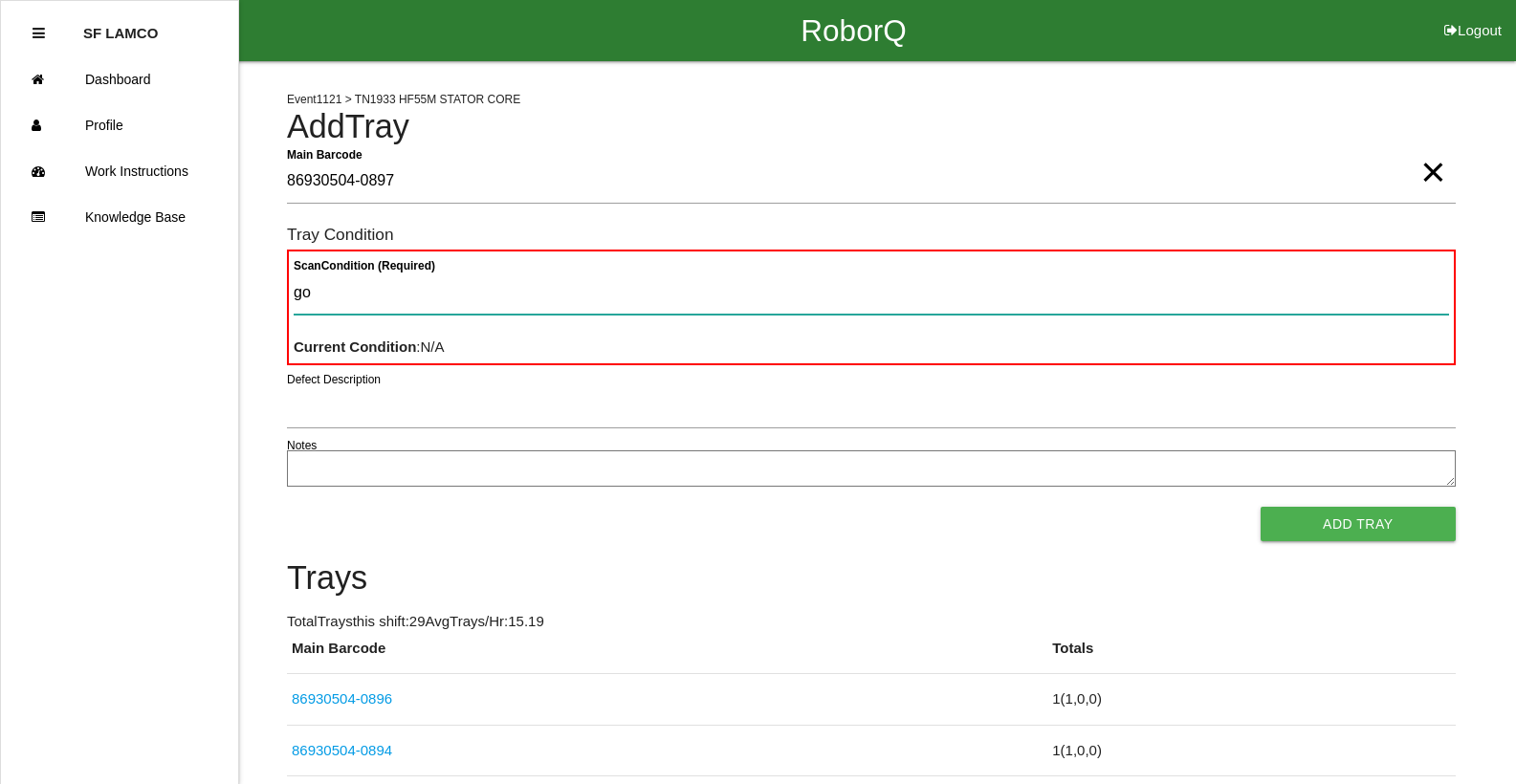
type Condition "goo"
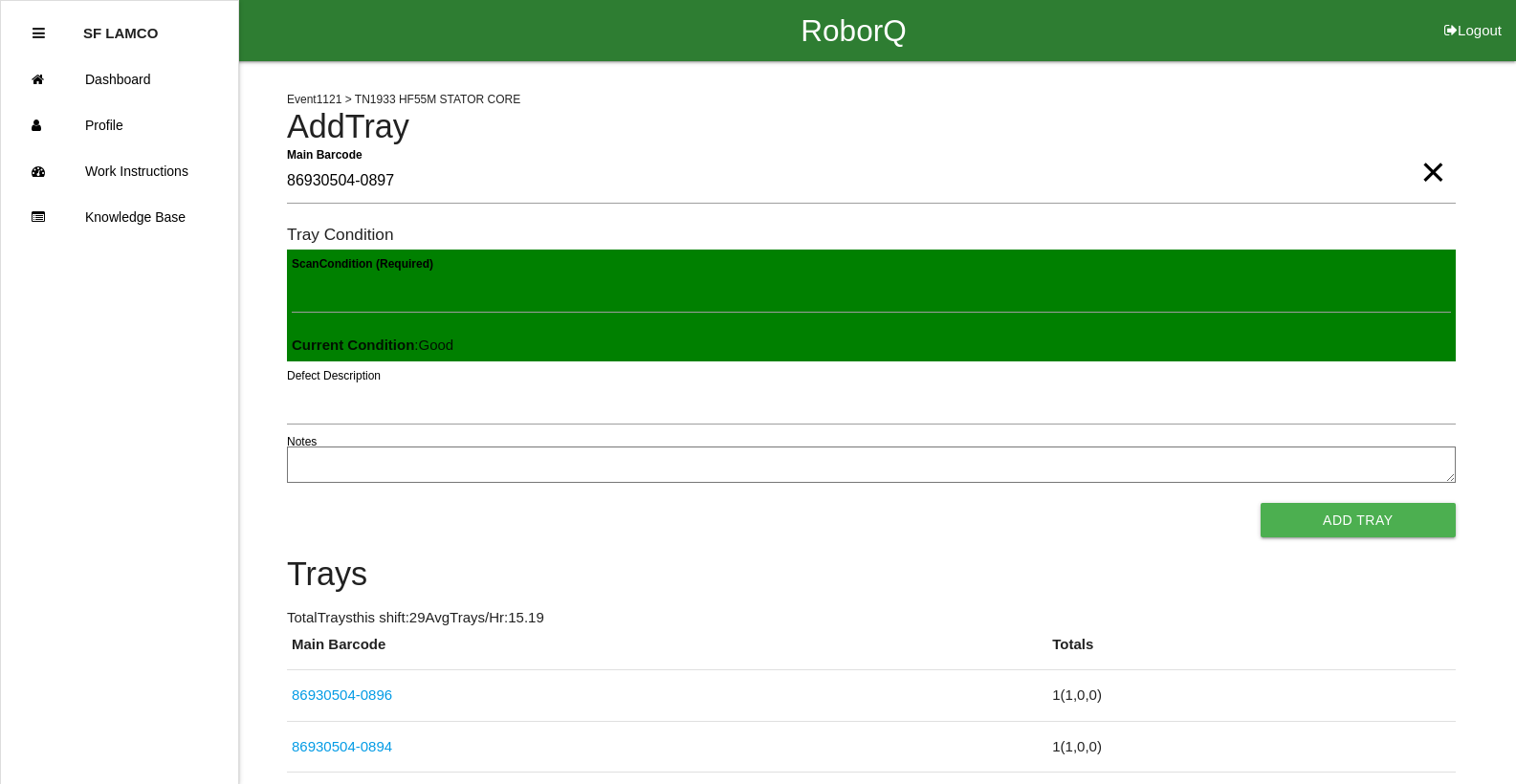
click at [1261, 503] on button "Add Tray" at bounding box center [1358, 520] width 195 height 35
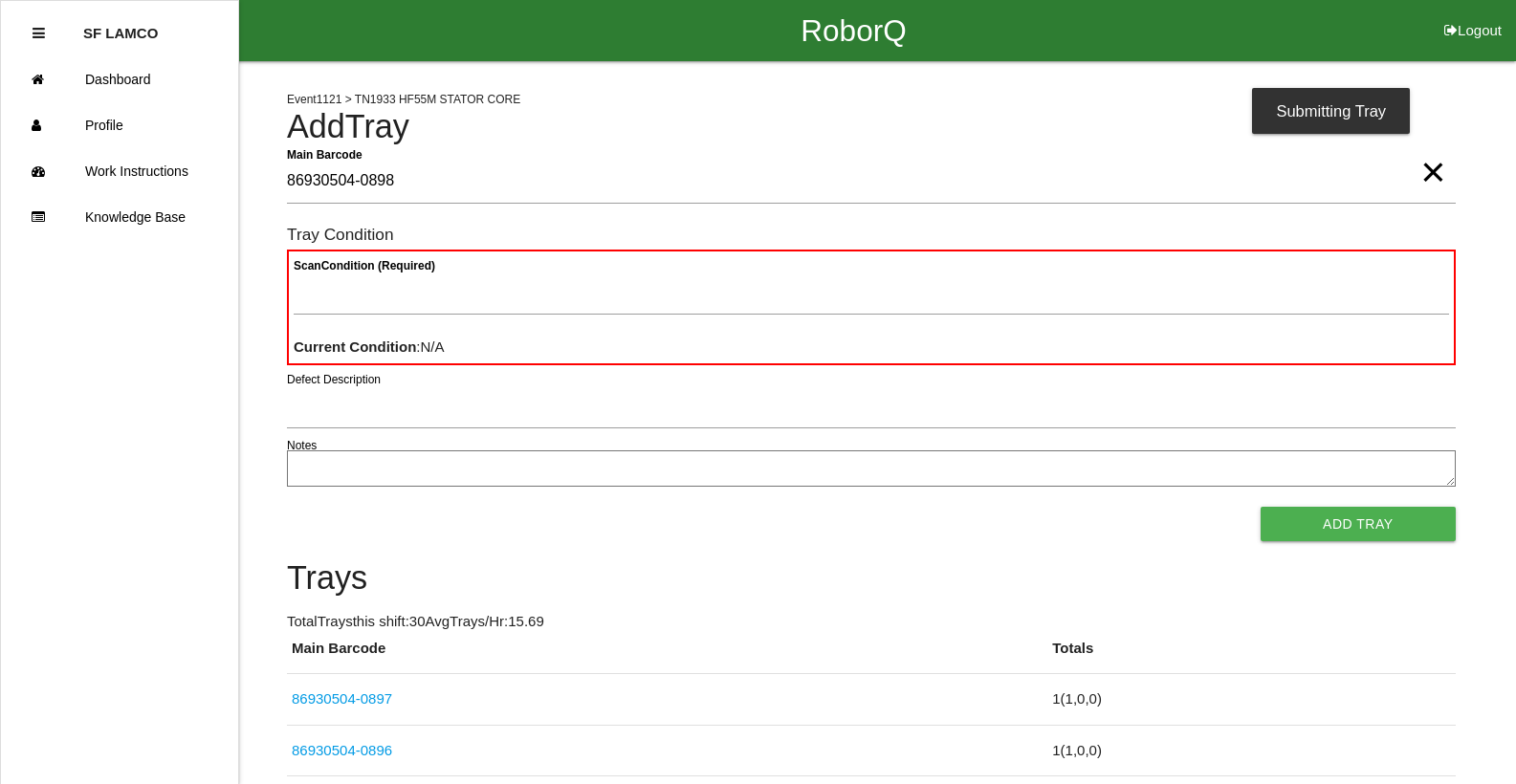
type Barcode "86930504-0898"
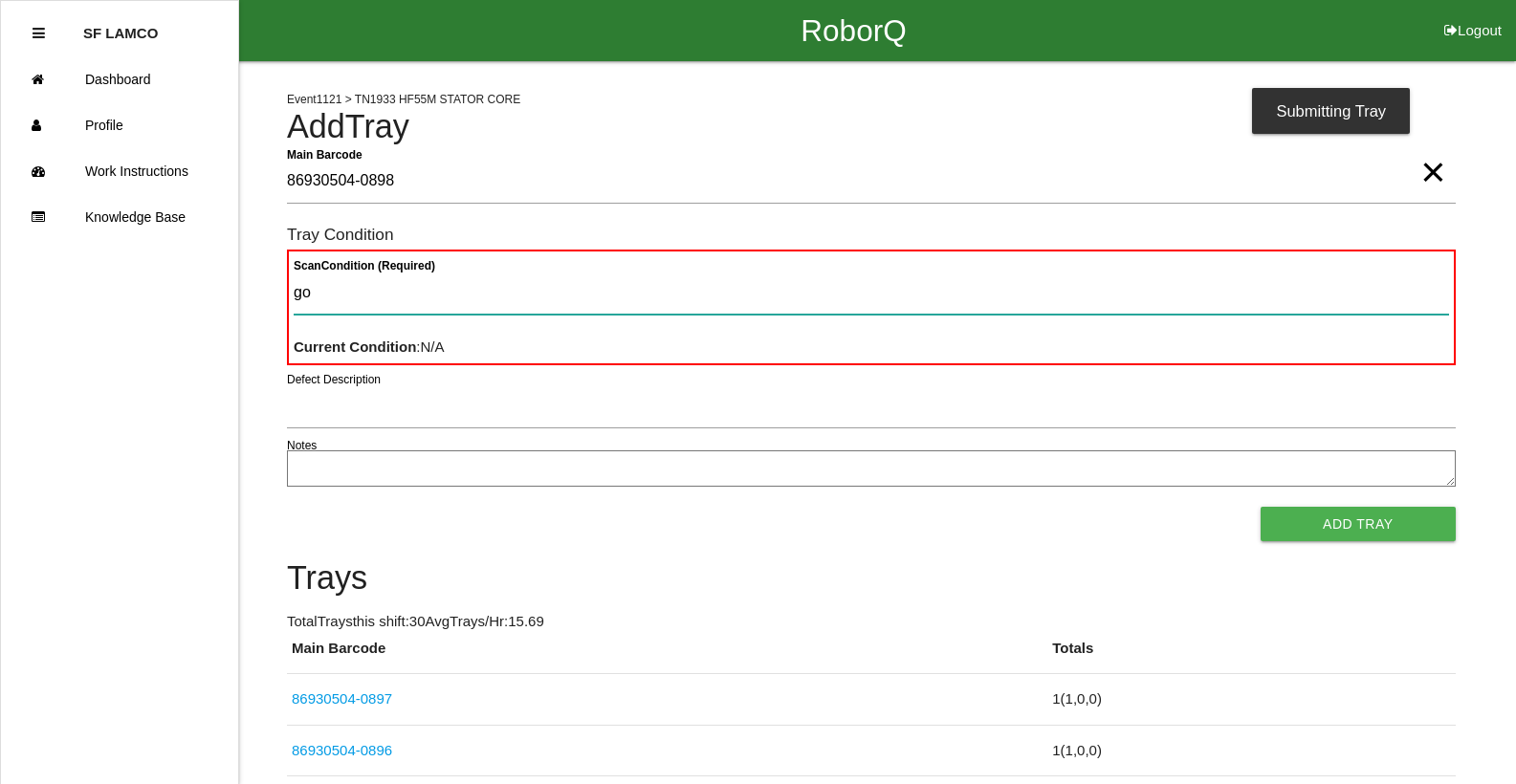
type Condition "goo"
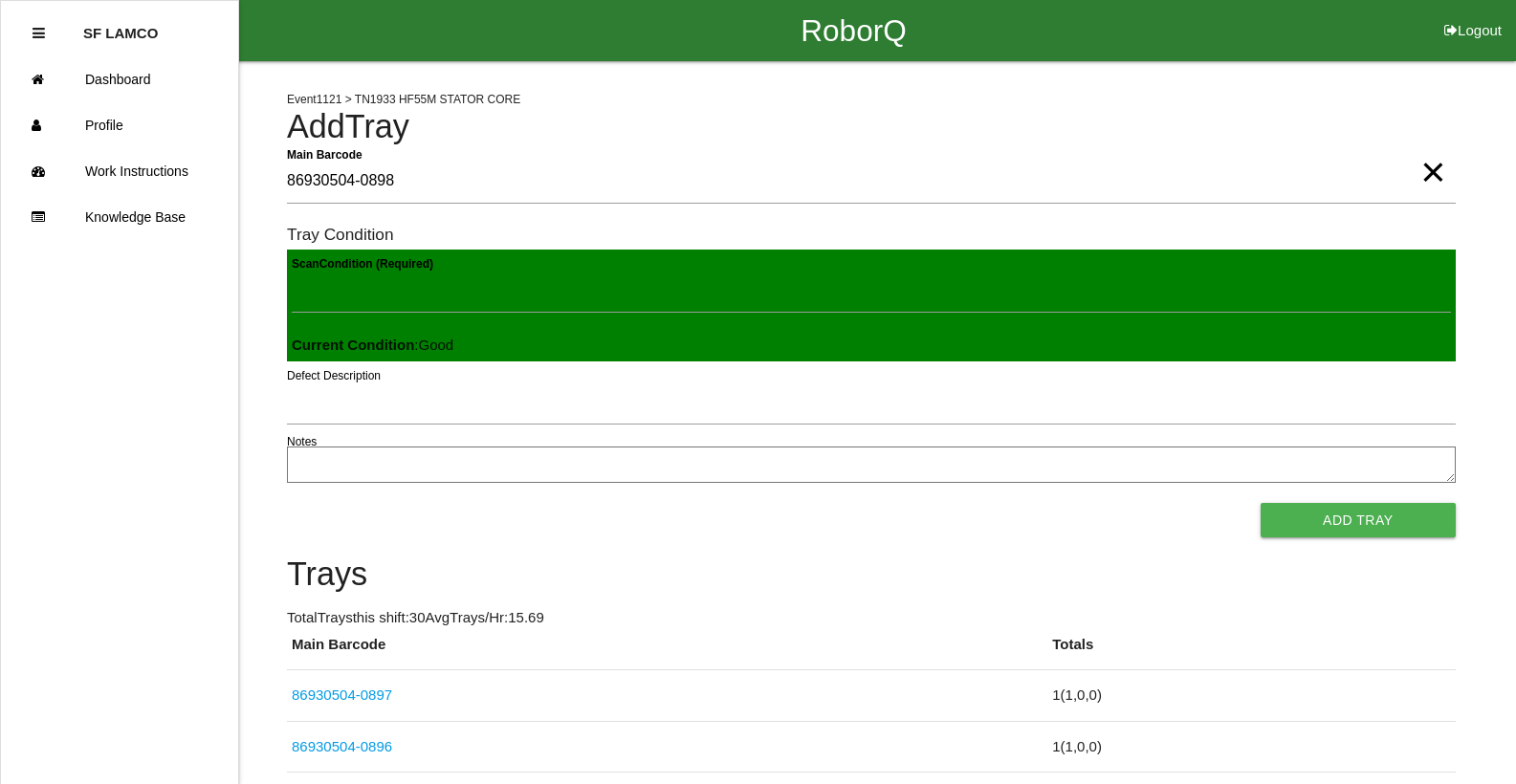
click at [1261, 503] on button "Add Tray" at bounding box center [1358, 520] width 195 height 35
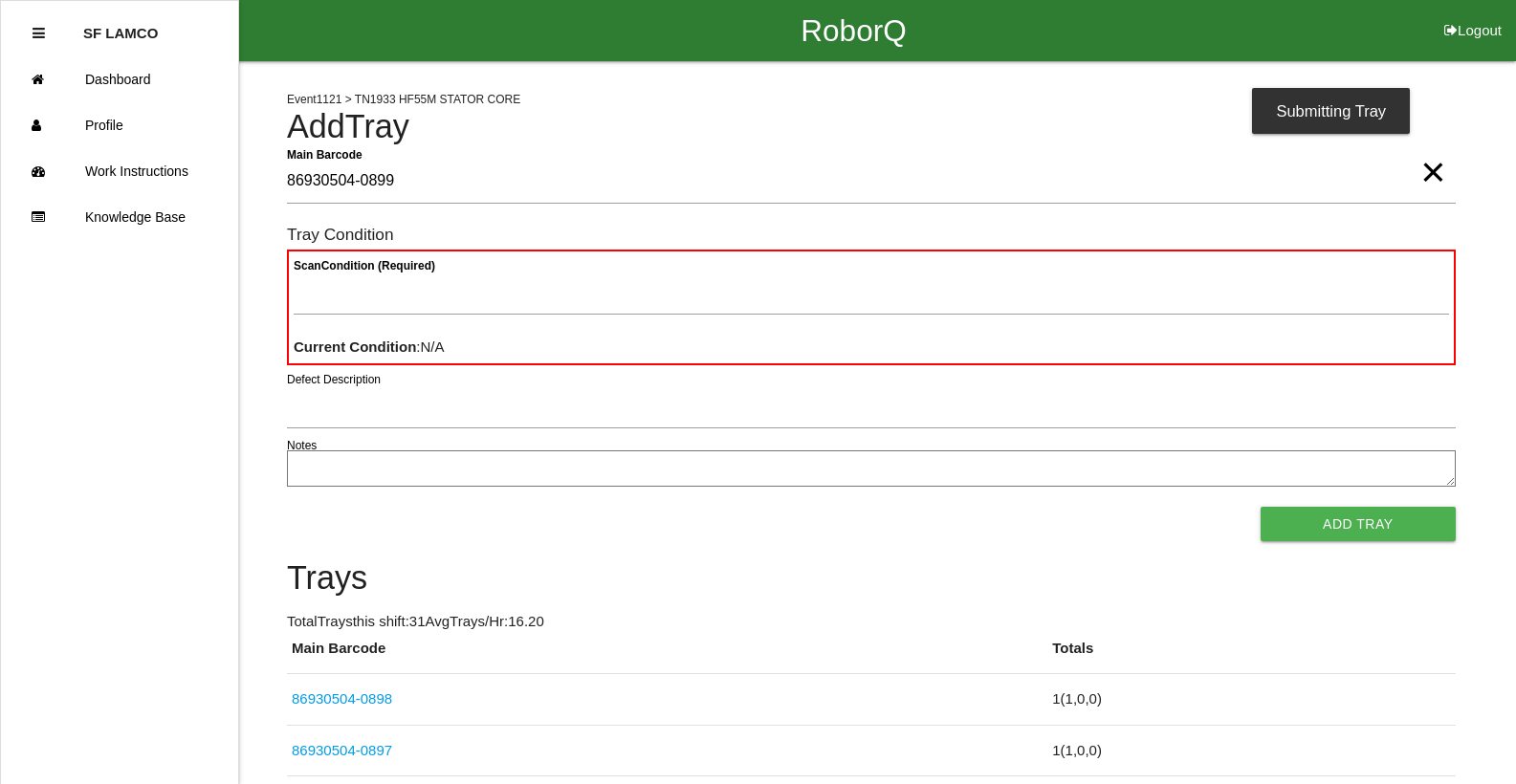
type Barcode "86930504-0899"
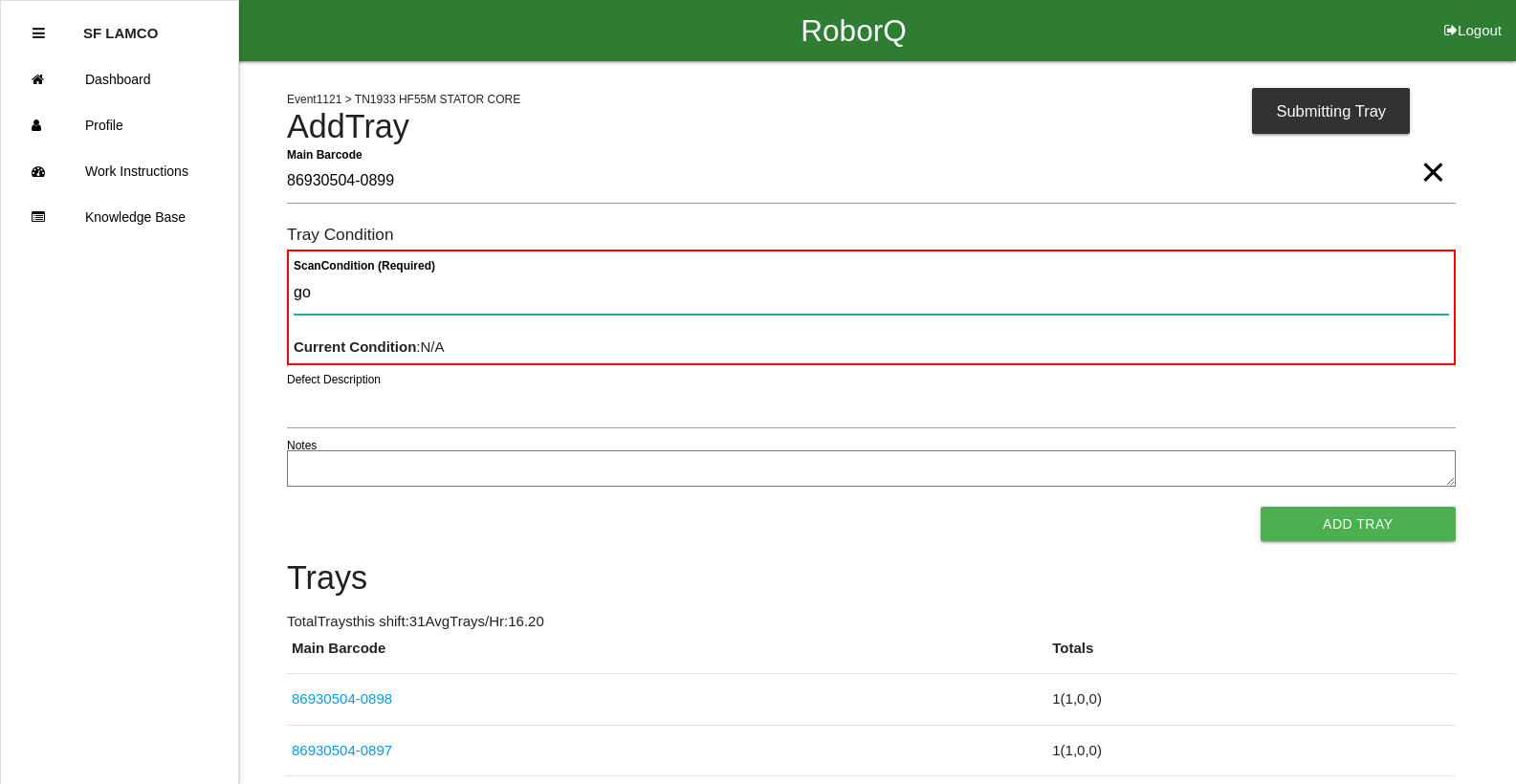
type Condition "goo"
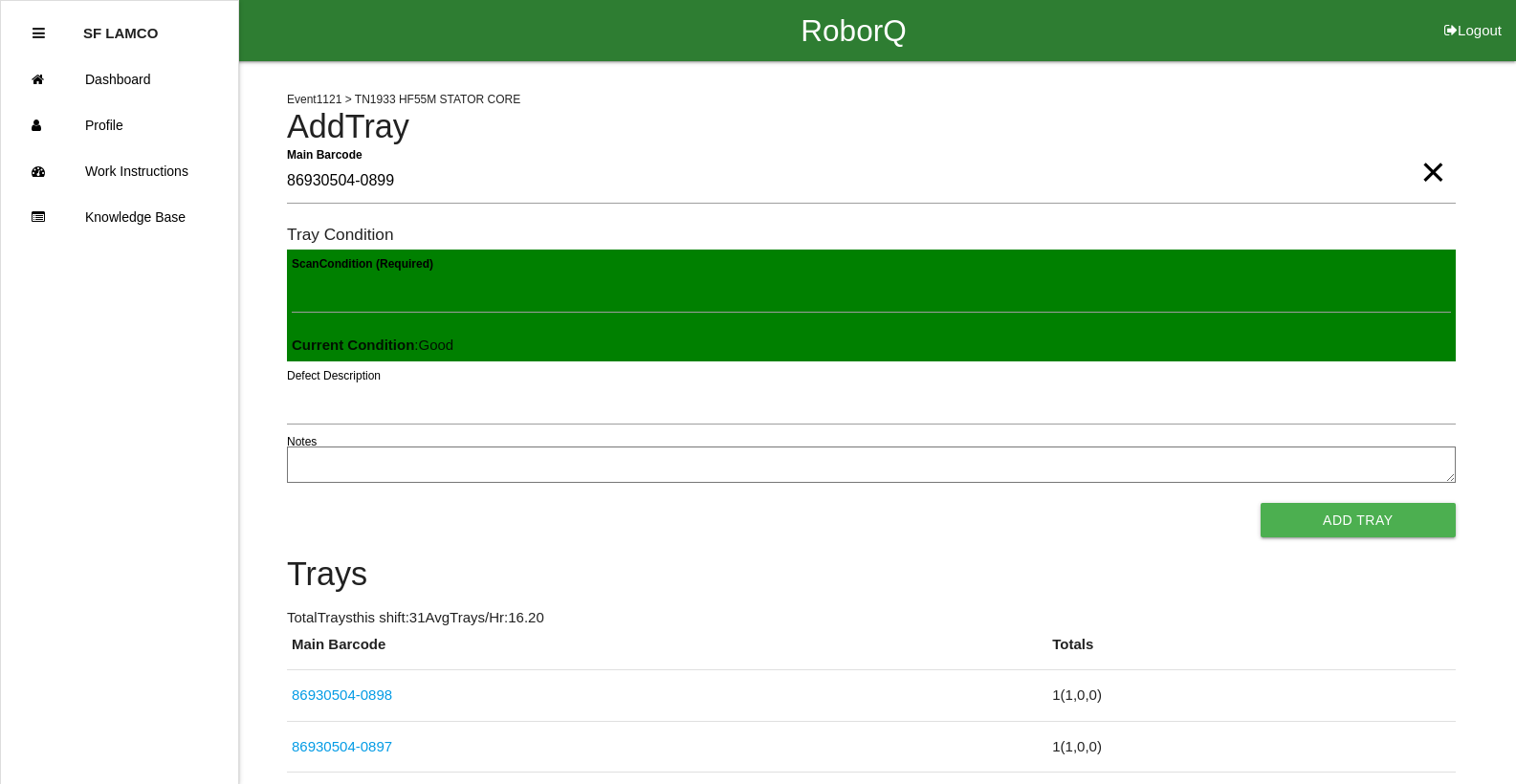
click at [1261, 503] on button "Add Tray" at bounding box center [1358, 520] width 195 height 35
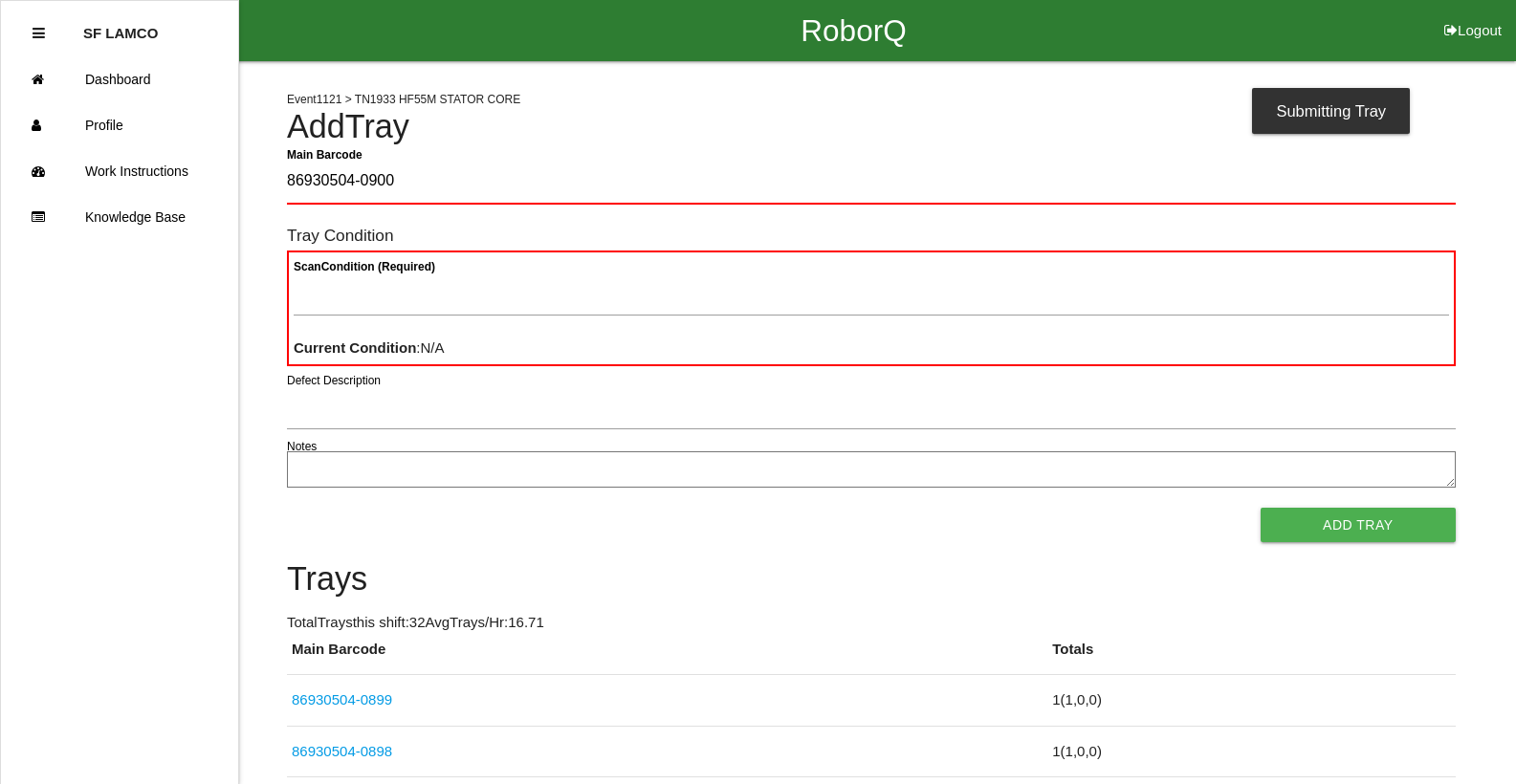
type Barcode "86930504-0900"
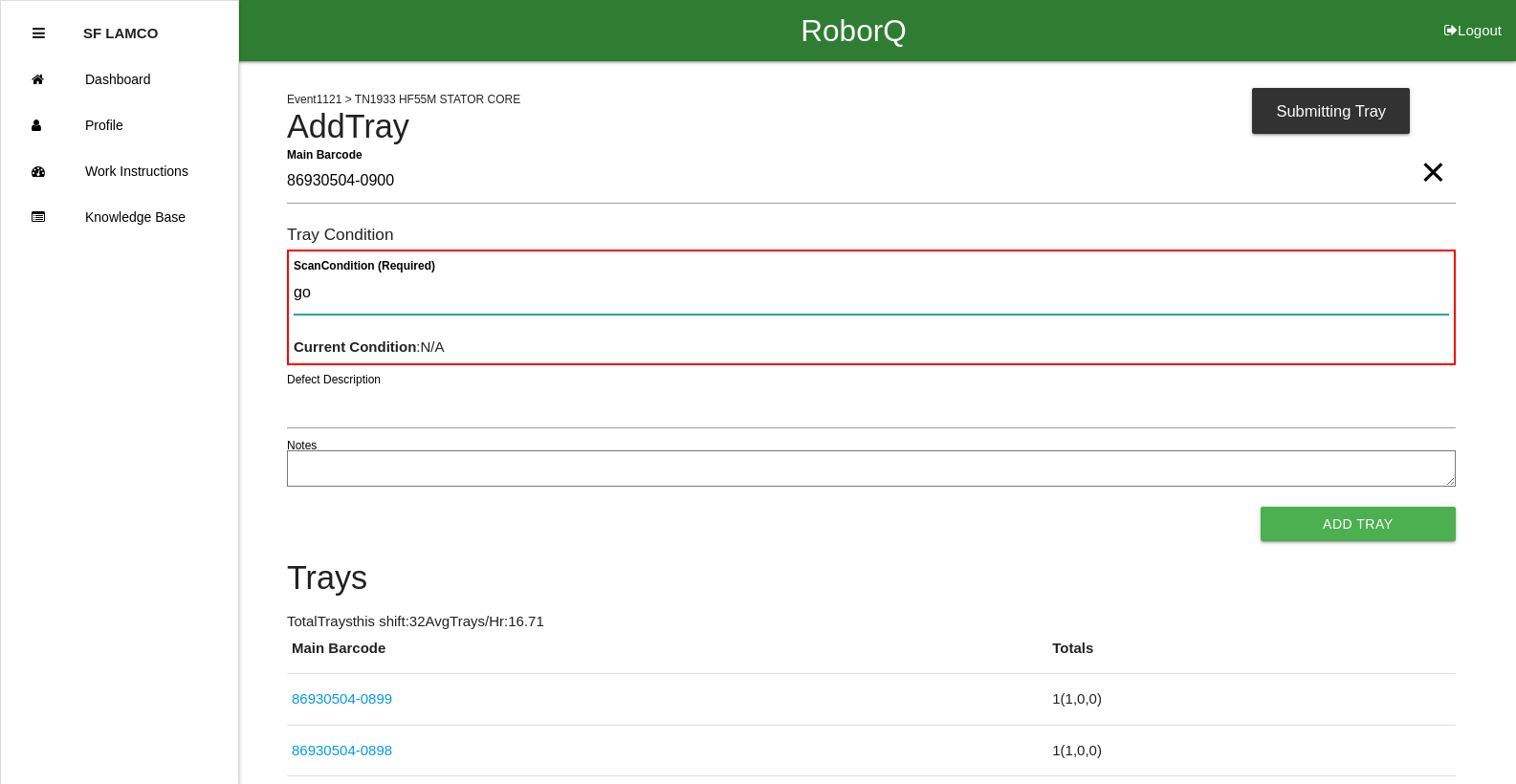
type Condition "goo"
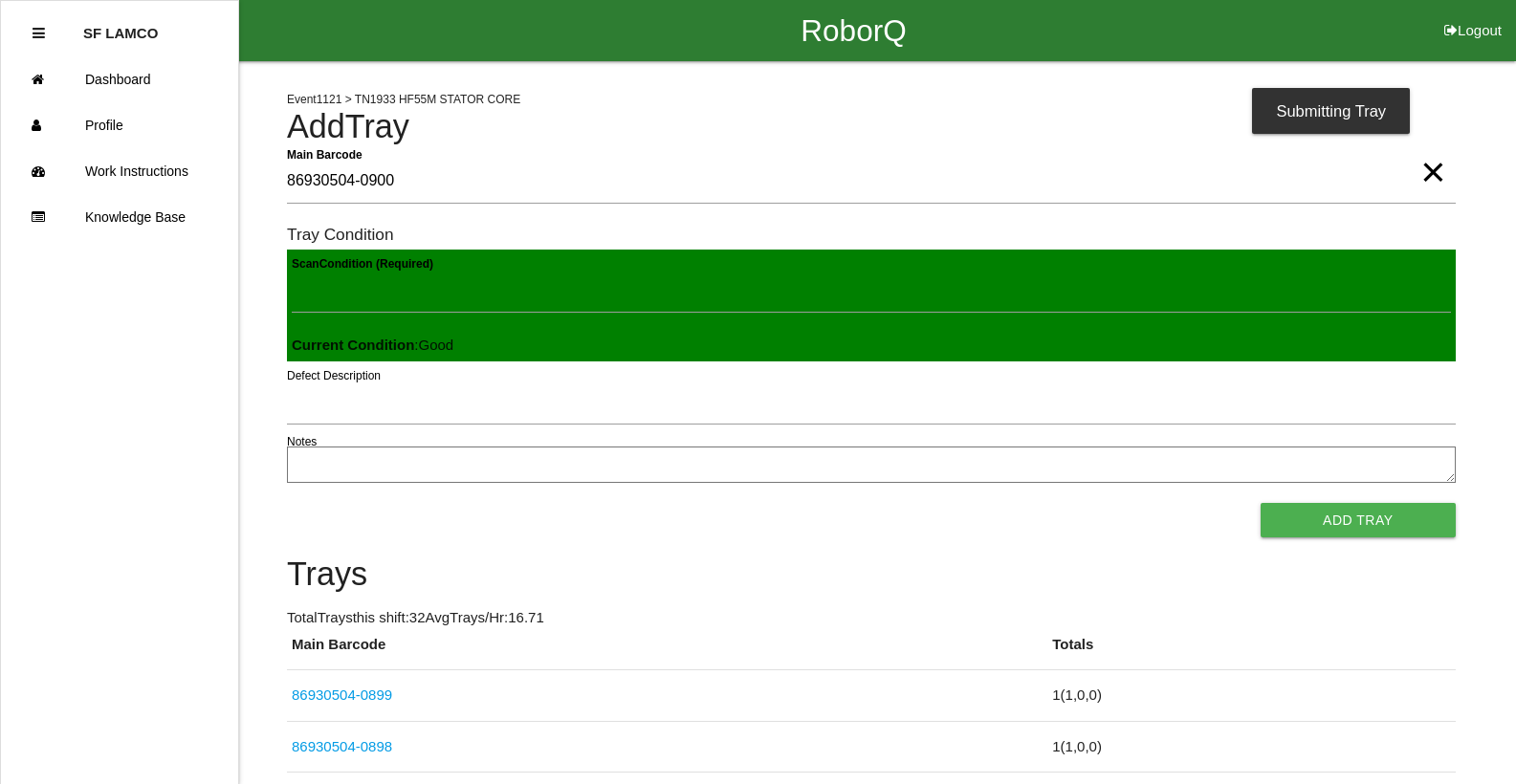
click at [1261, 503] on button "Add Tray" at bounding box center [1358, 520] width 195 height 35
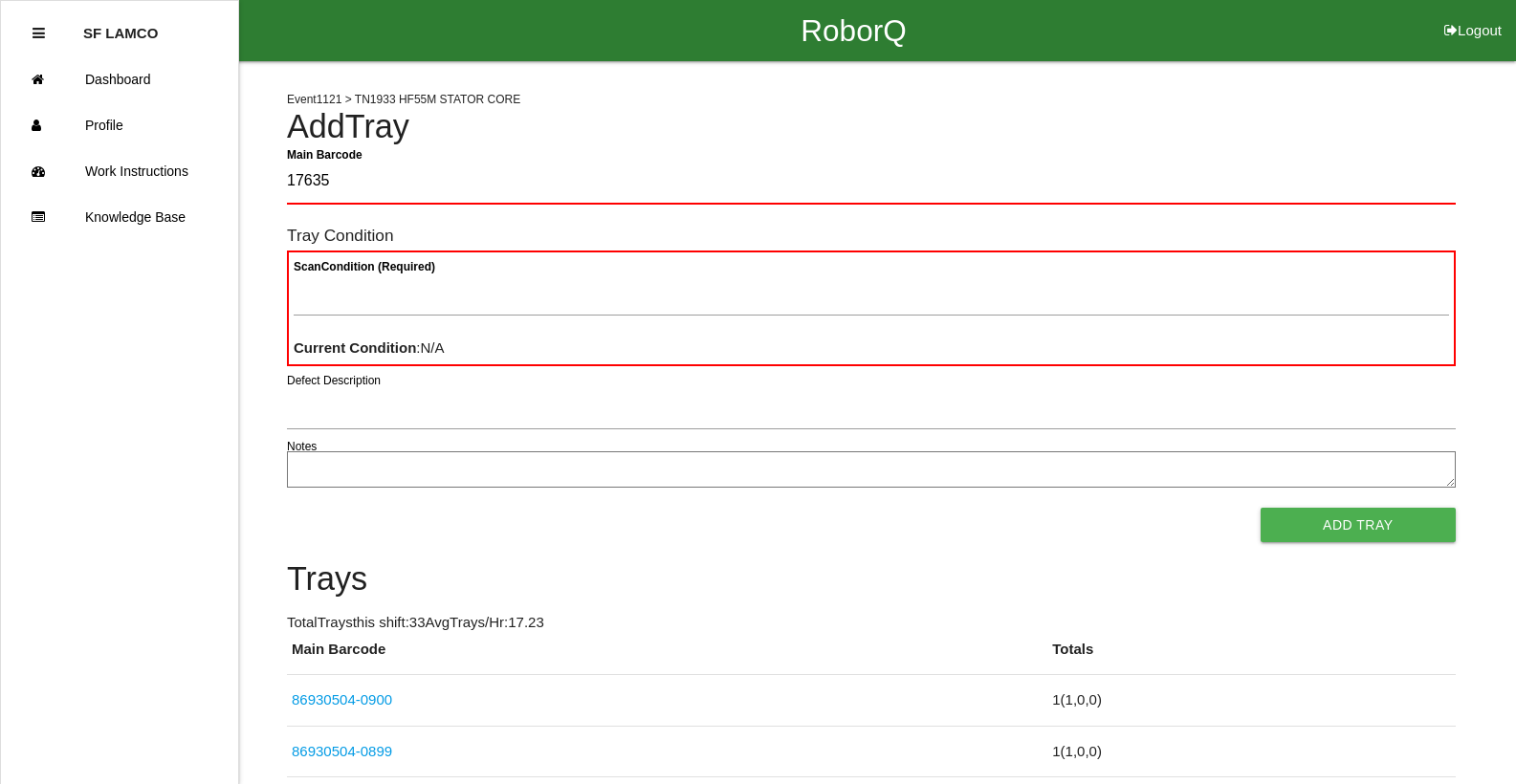
type Barcode "17635"
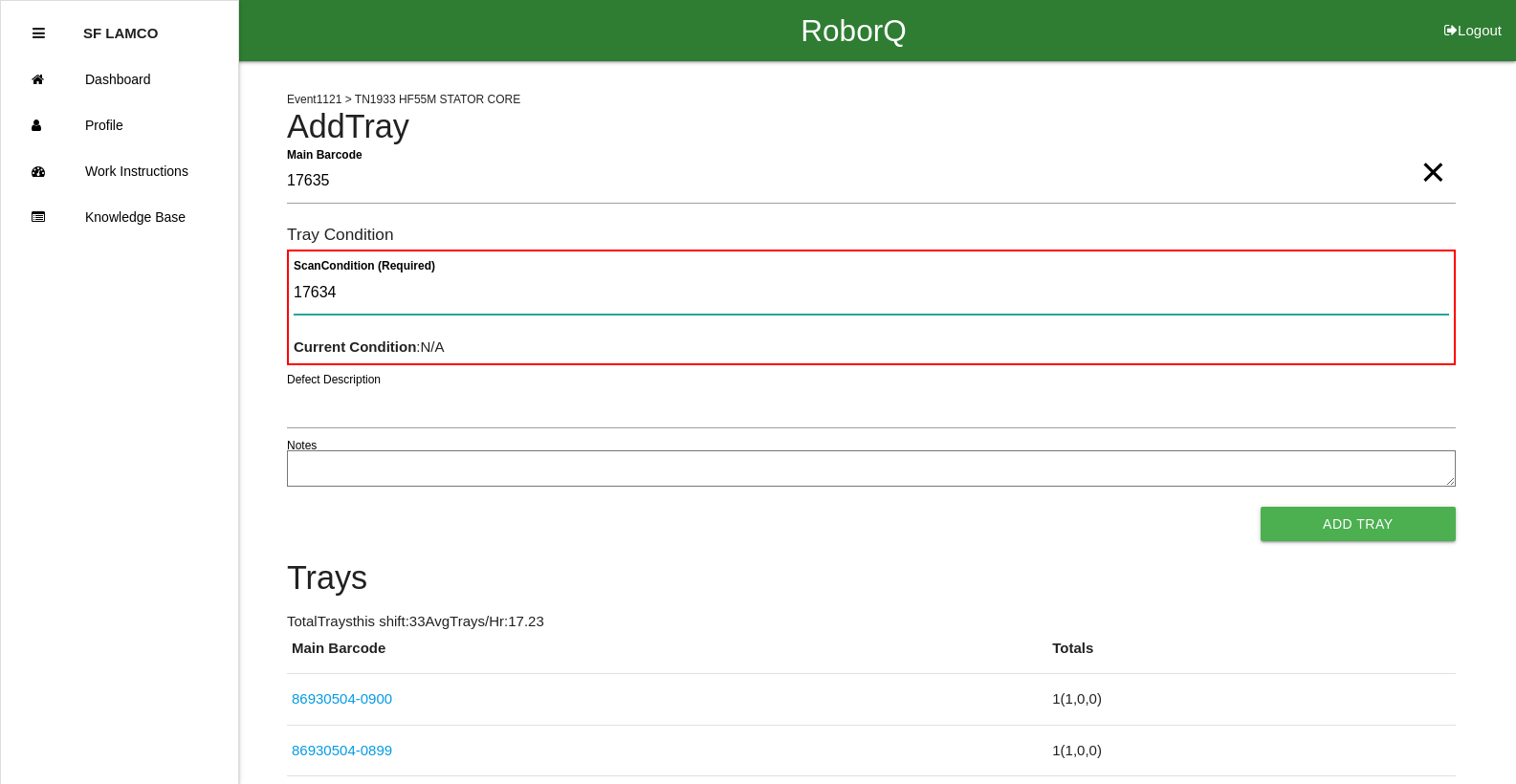
type Condition "17634"
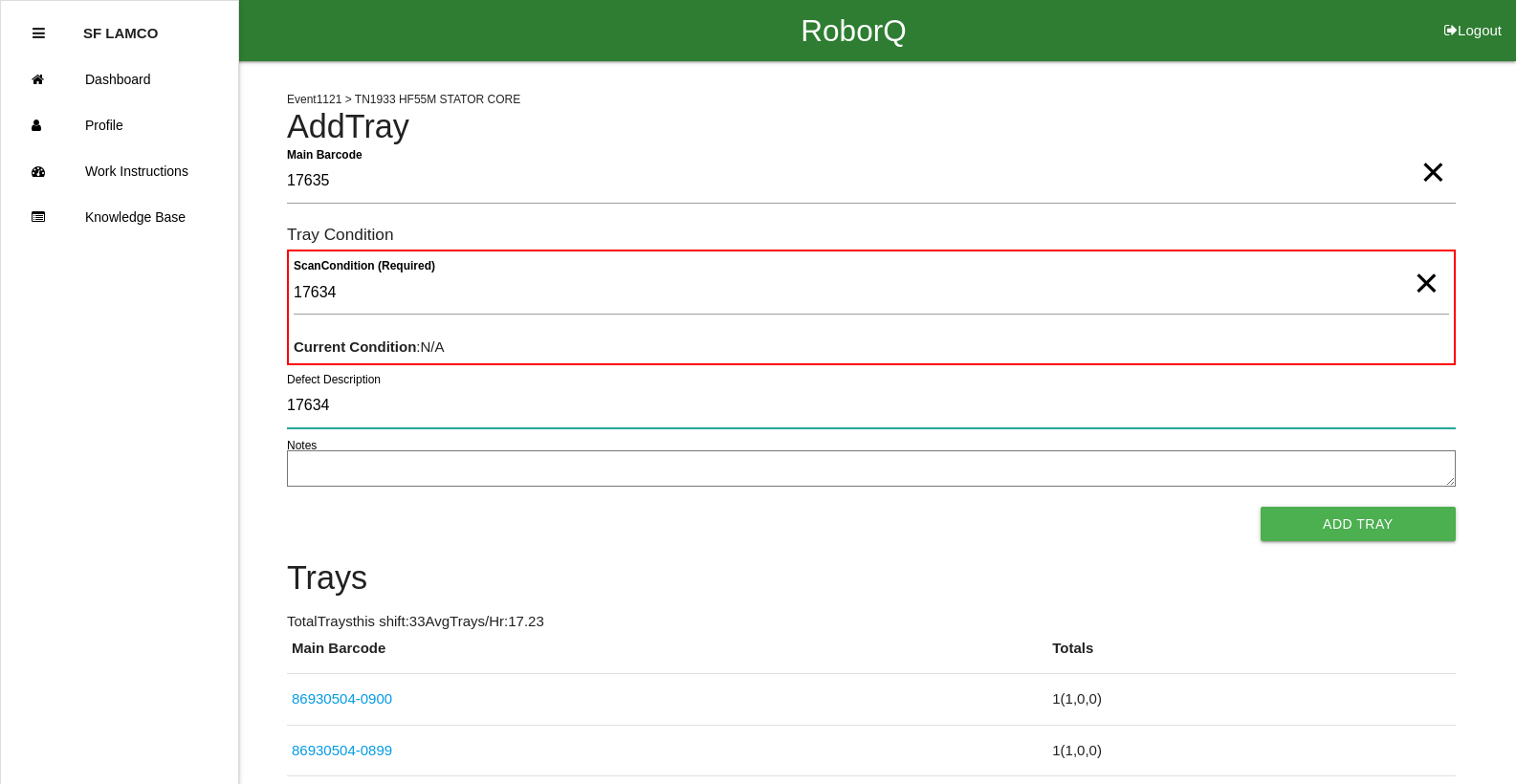
type input "17634"
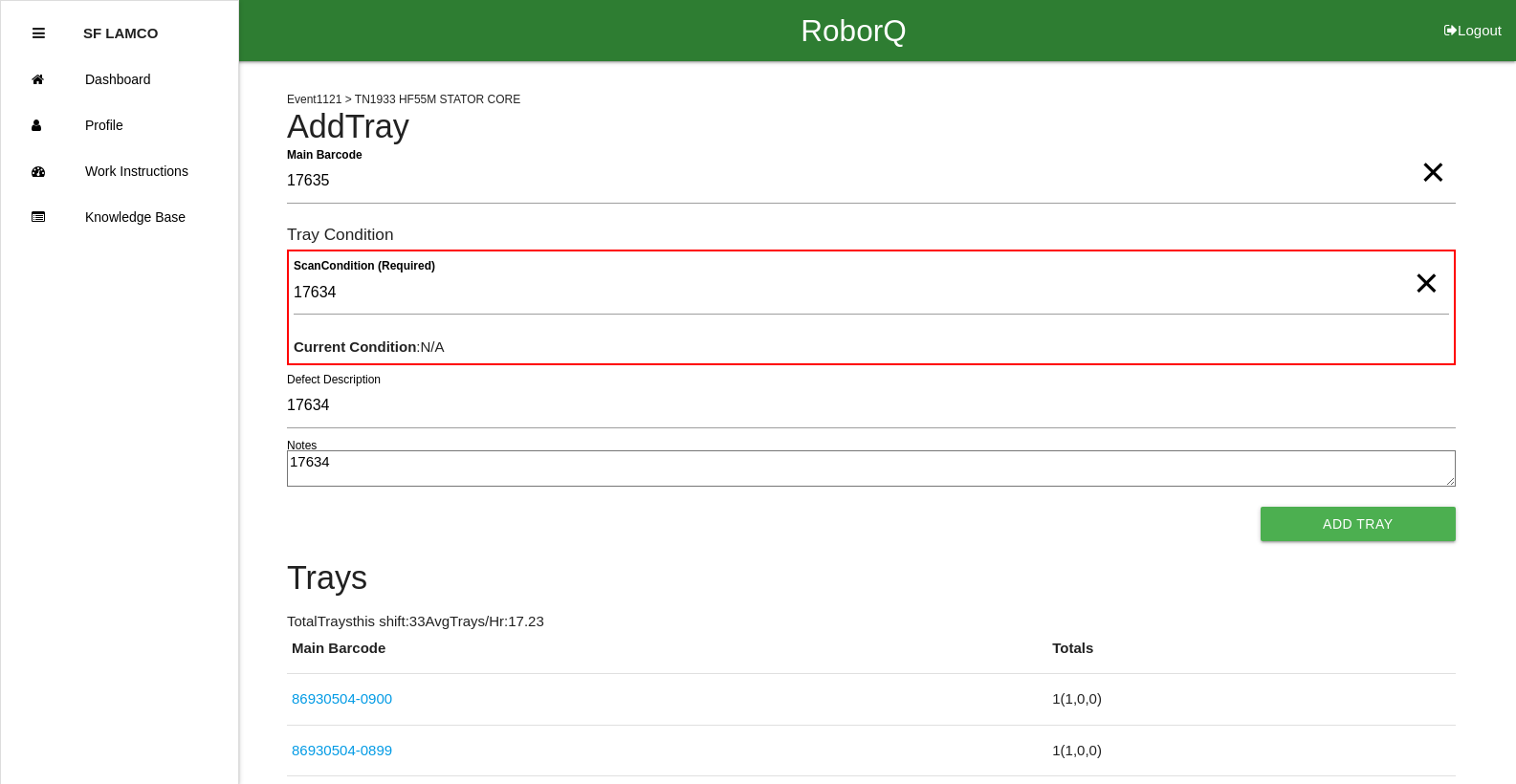
type textarea "17634"
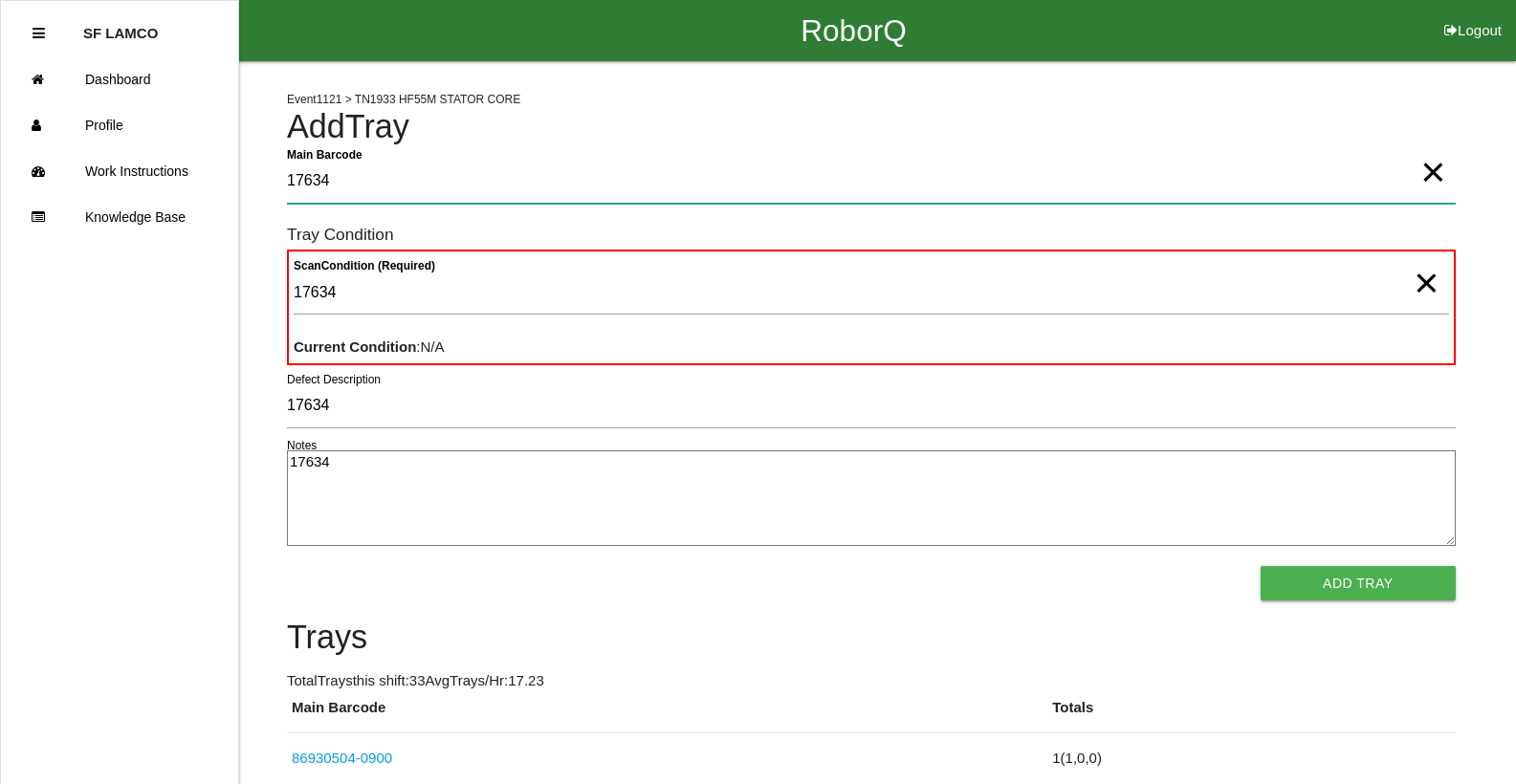
type Barcode "17634"
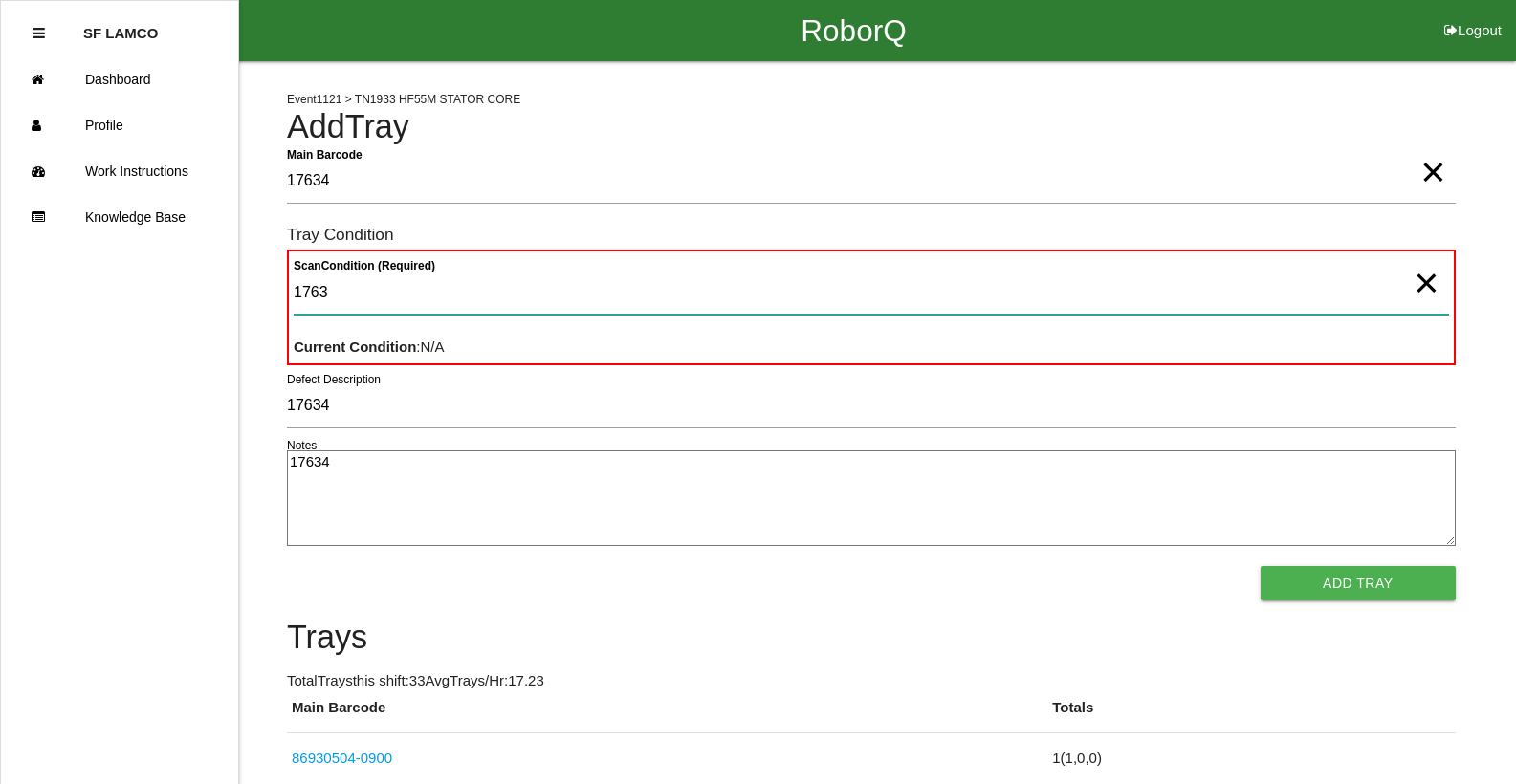
type Condition "17634"
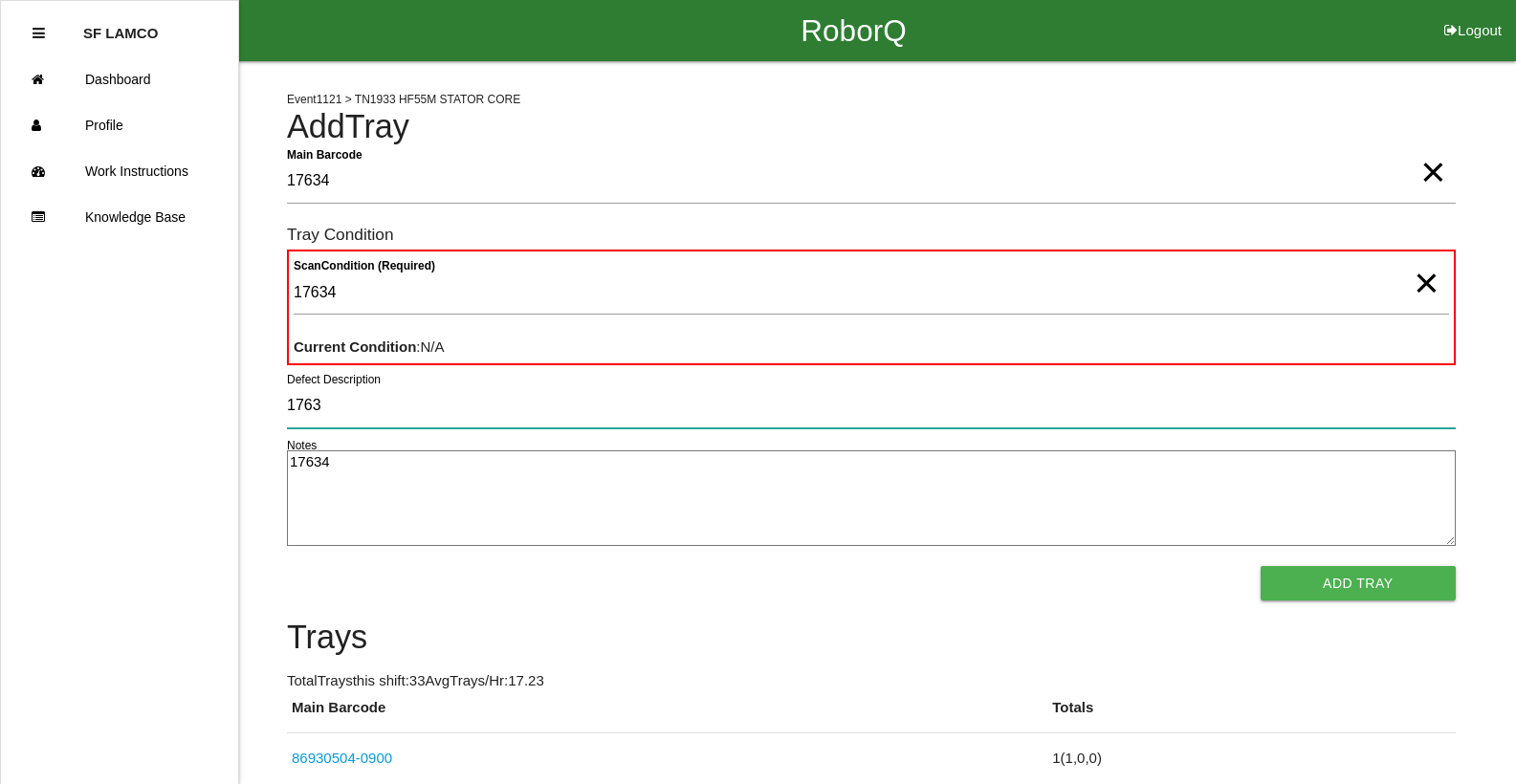
type input "17634"
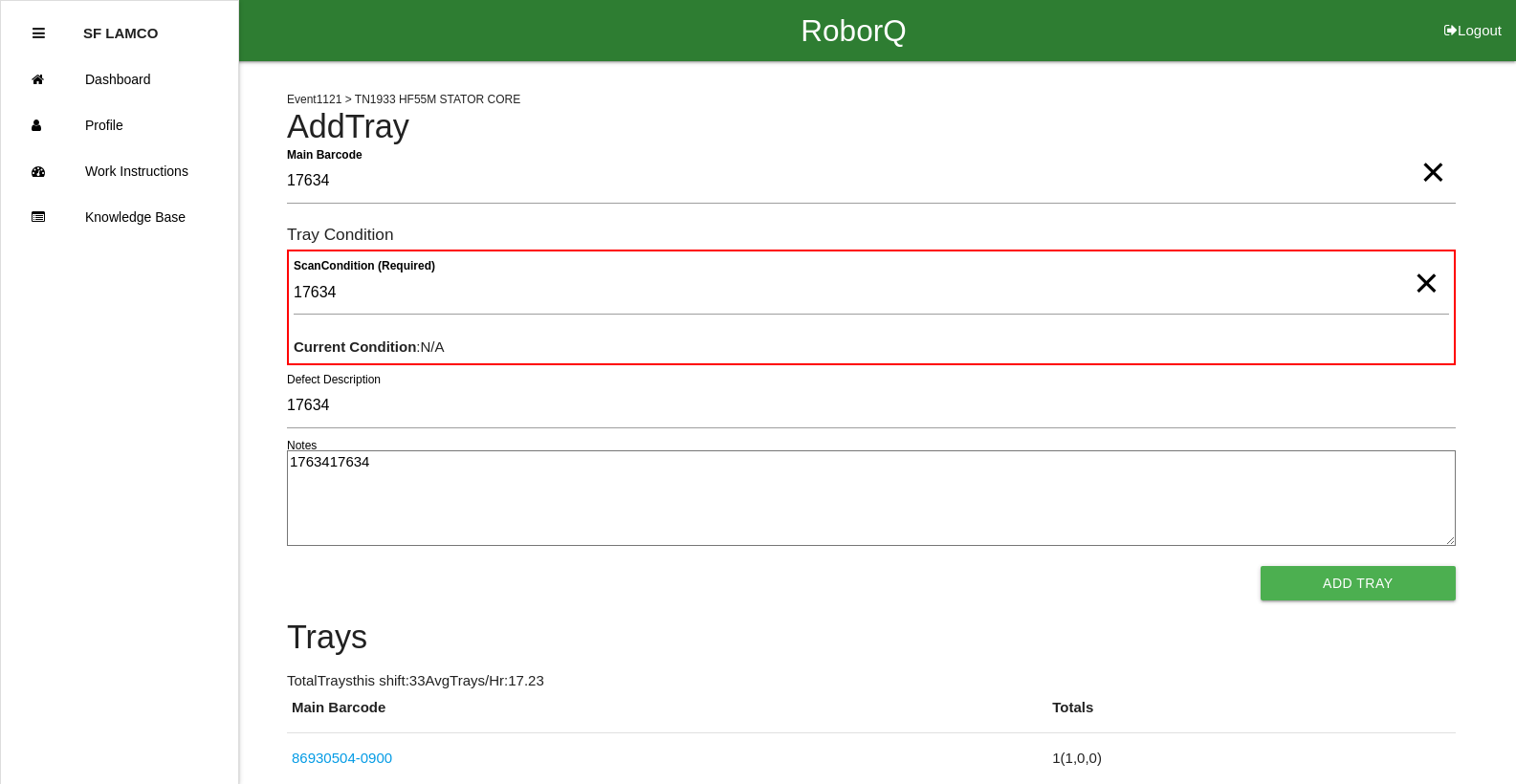
type textarea "1763417634"
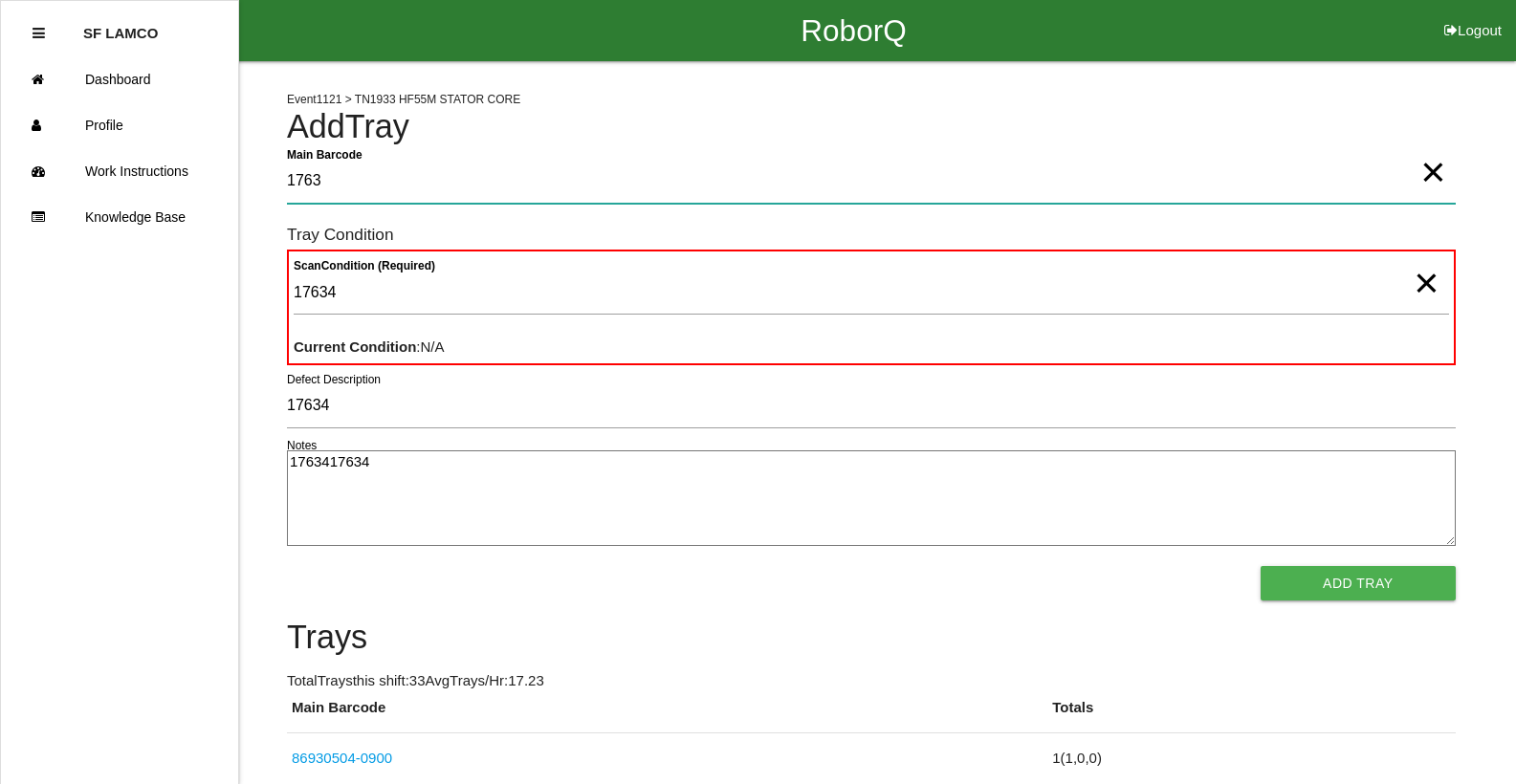
type Barcode "17634"
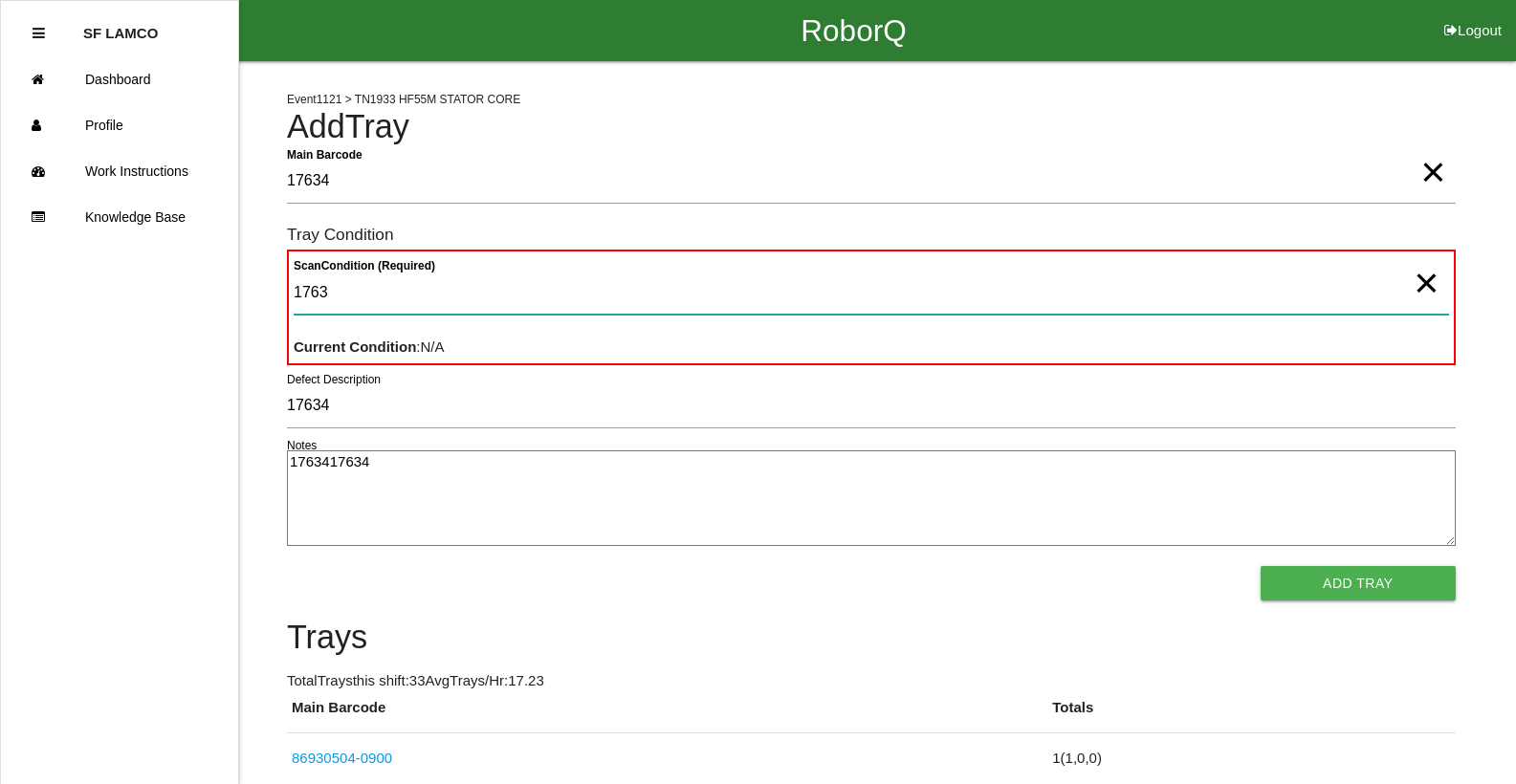
type Condition "17634"
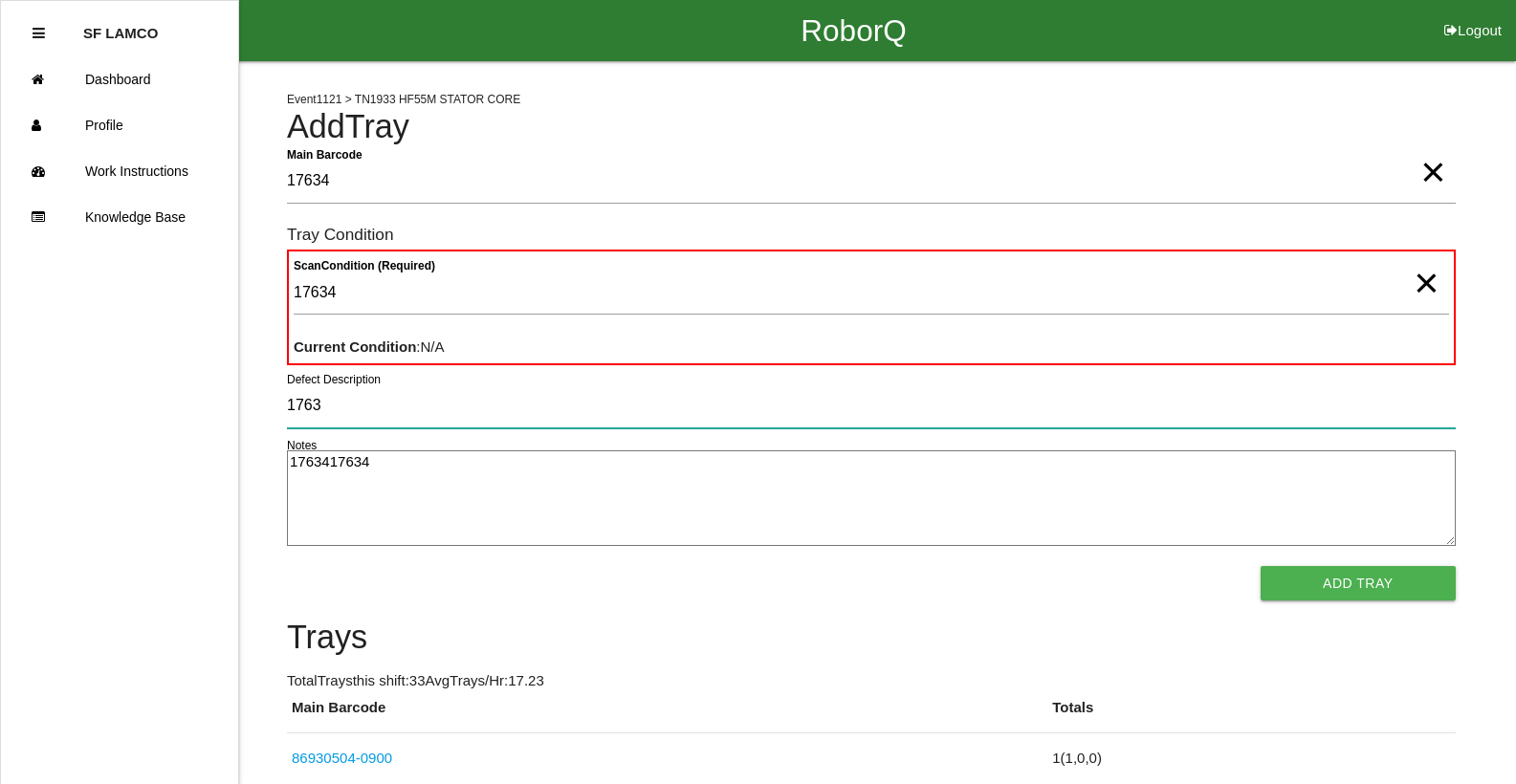
type input "17634"
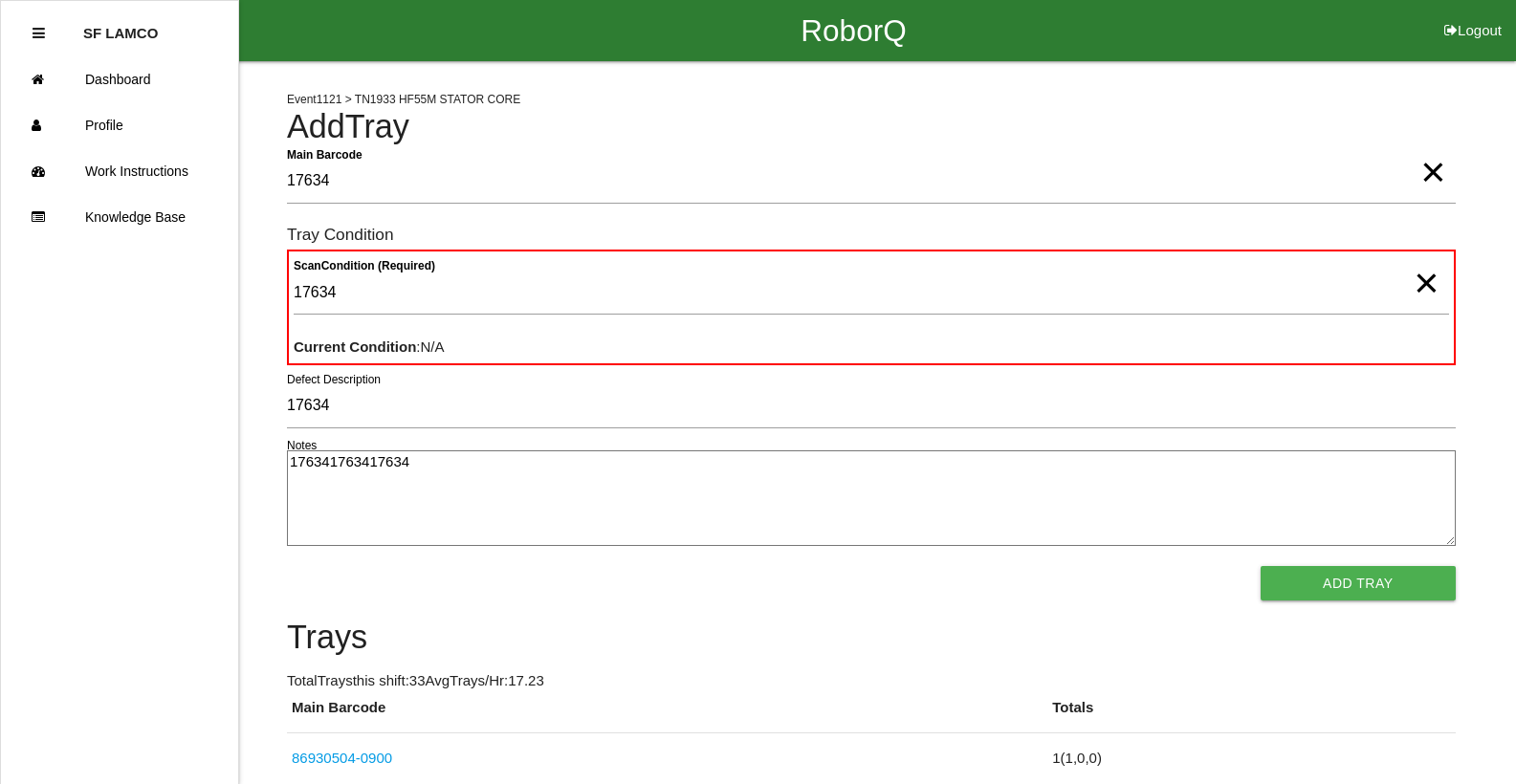
type textarea "176341763417634"
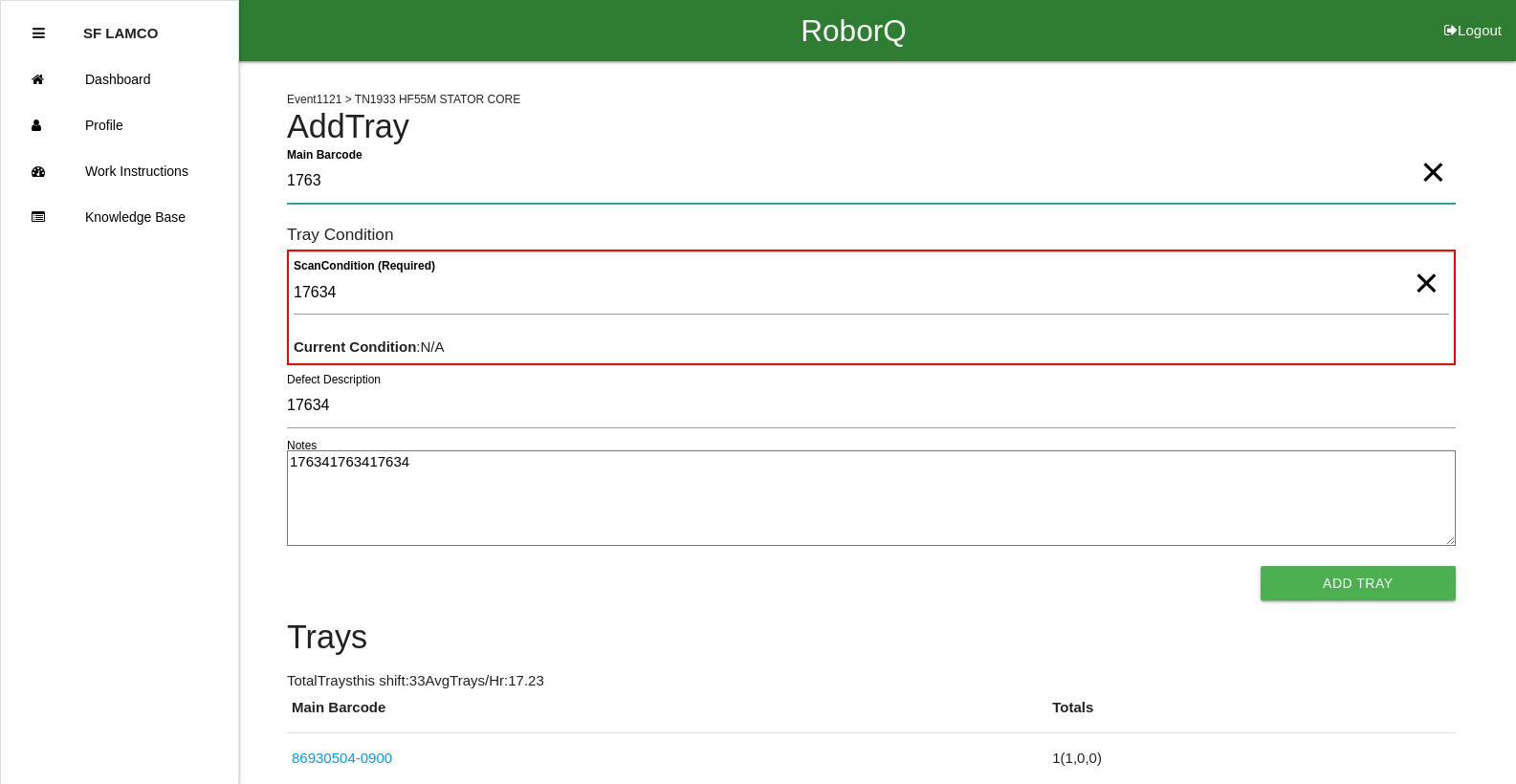
type Barcode "17634"
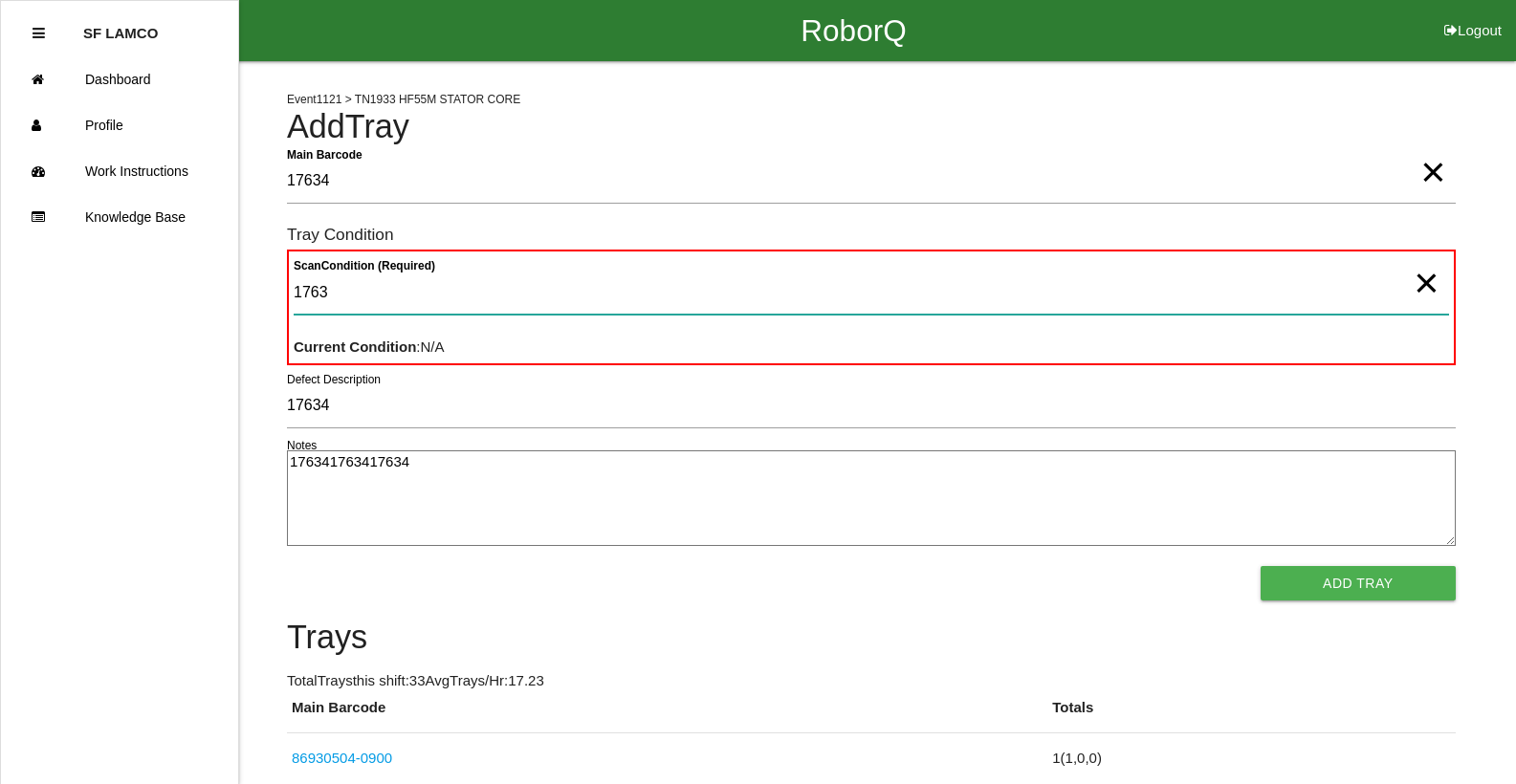
type Condition "17634"
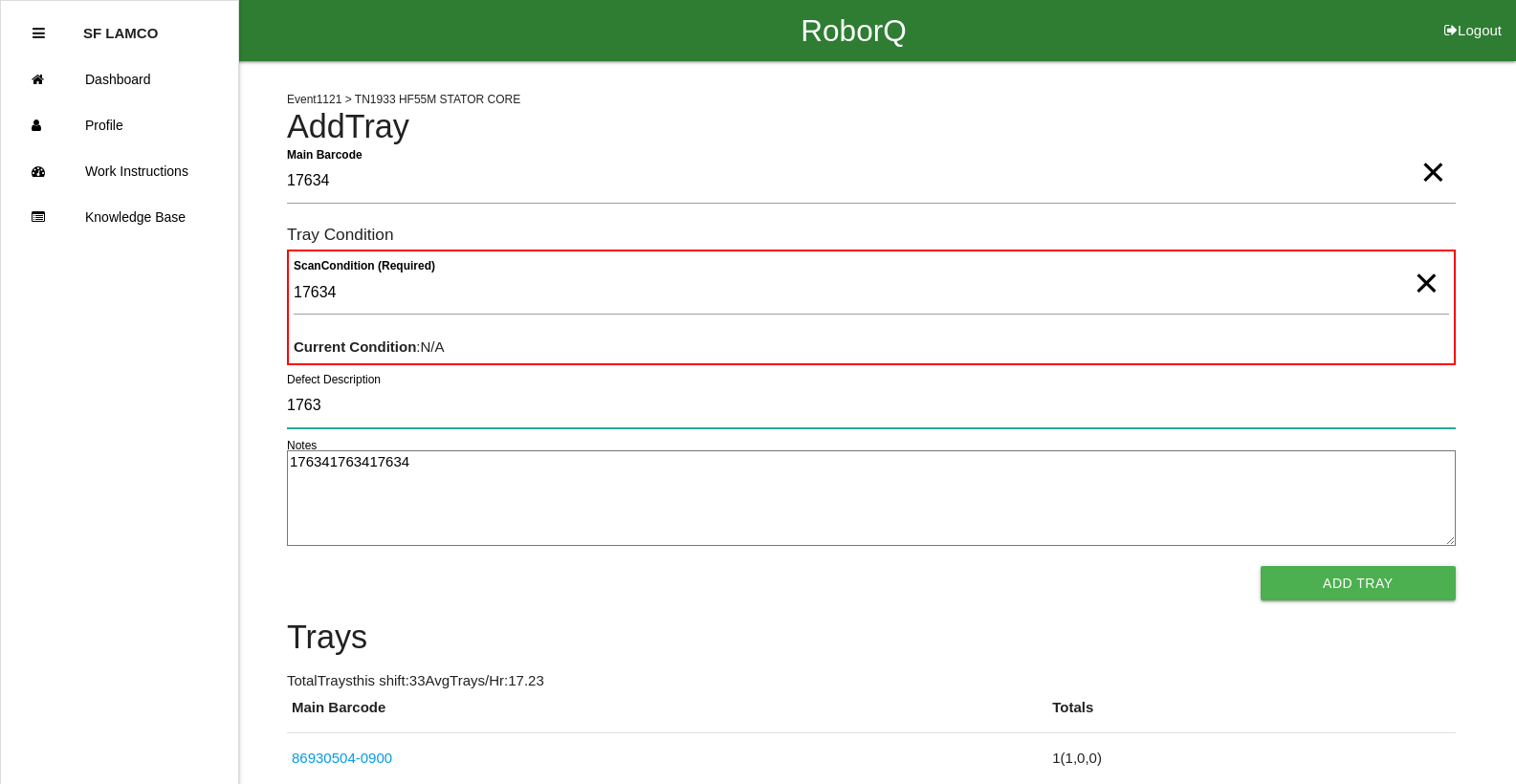
type input "17634"
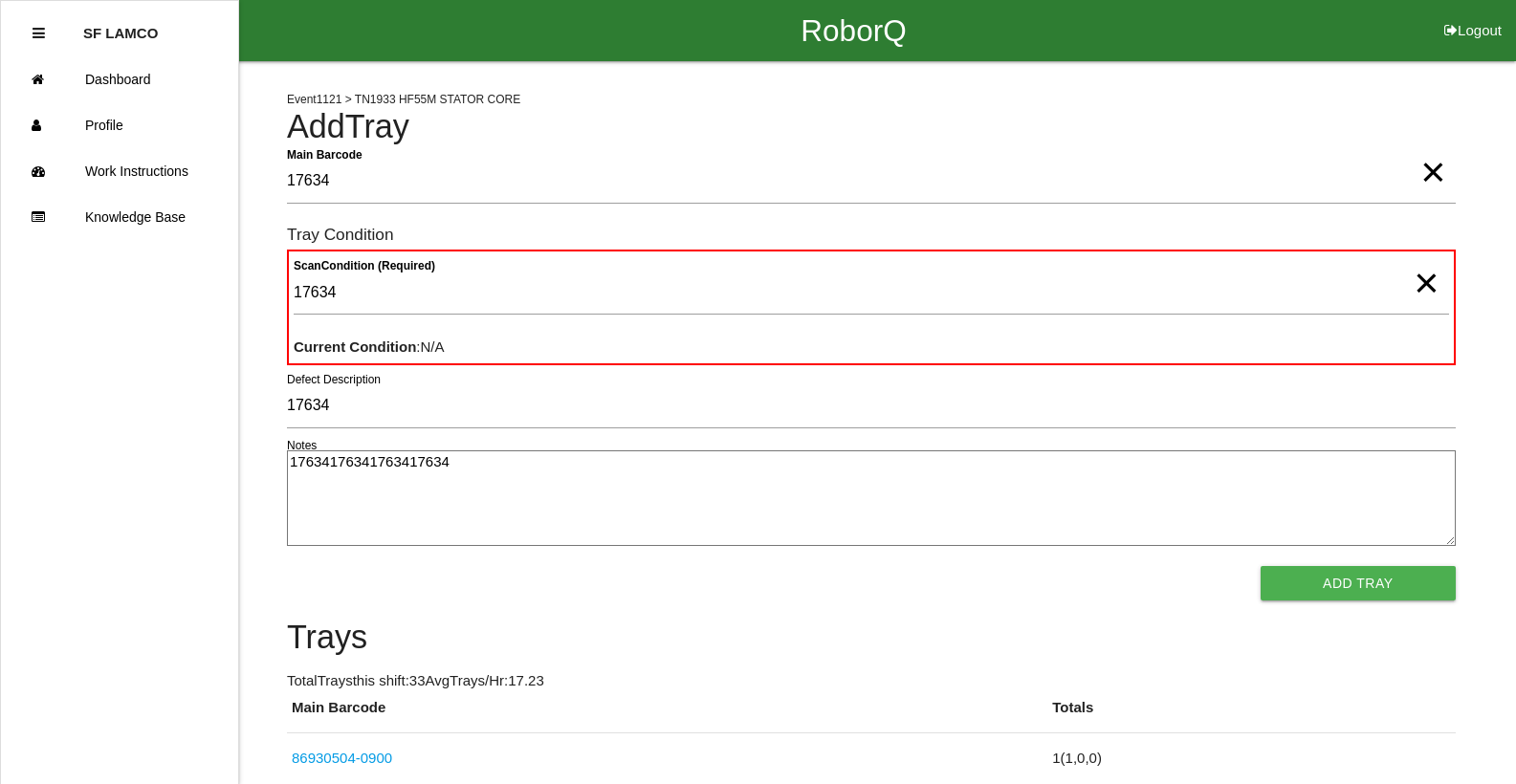
type textarea "17634176341763417634"
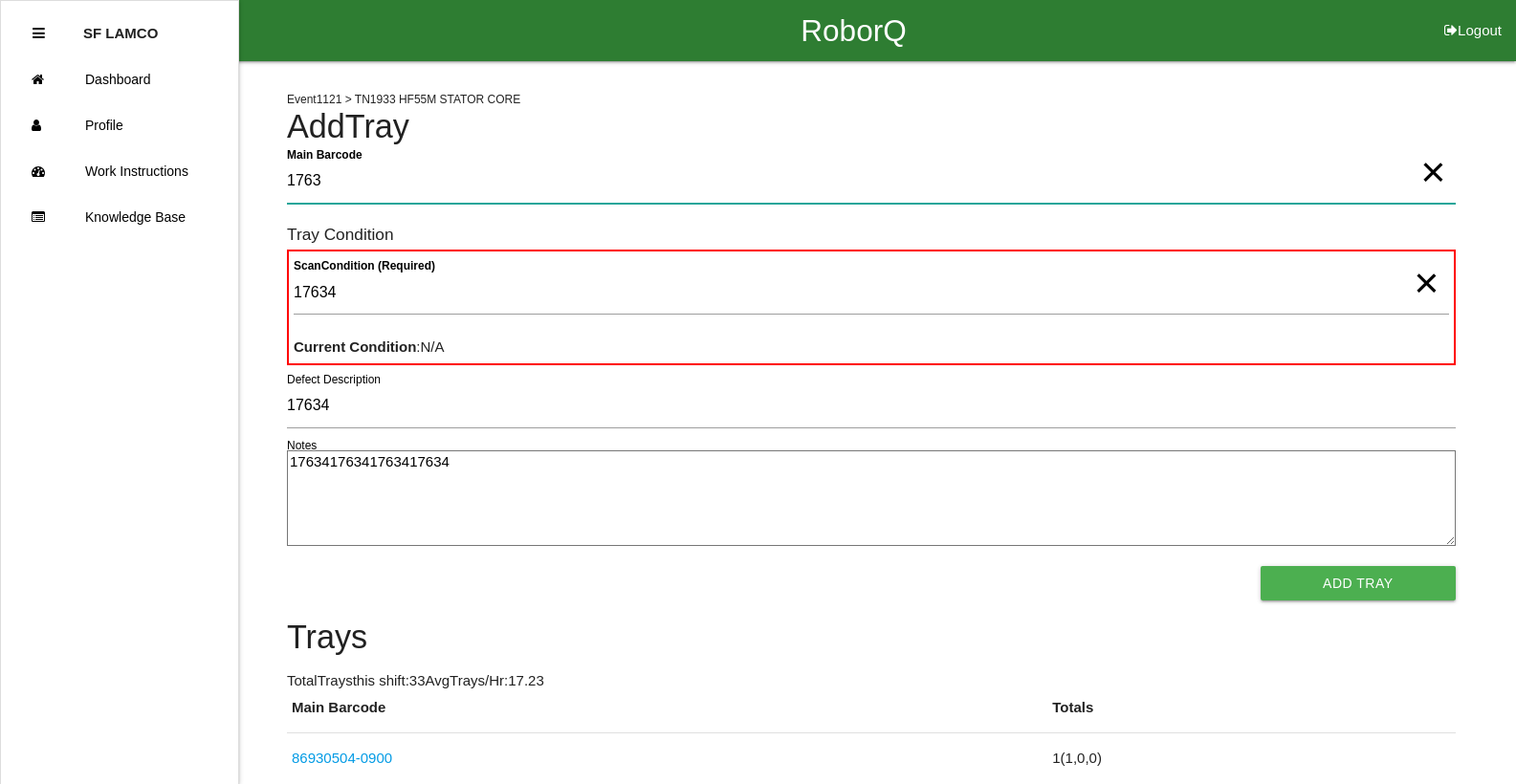
type Barcode "17634"
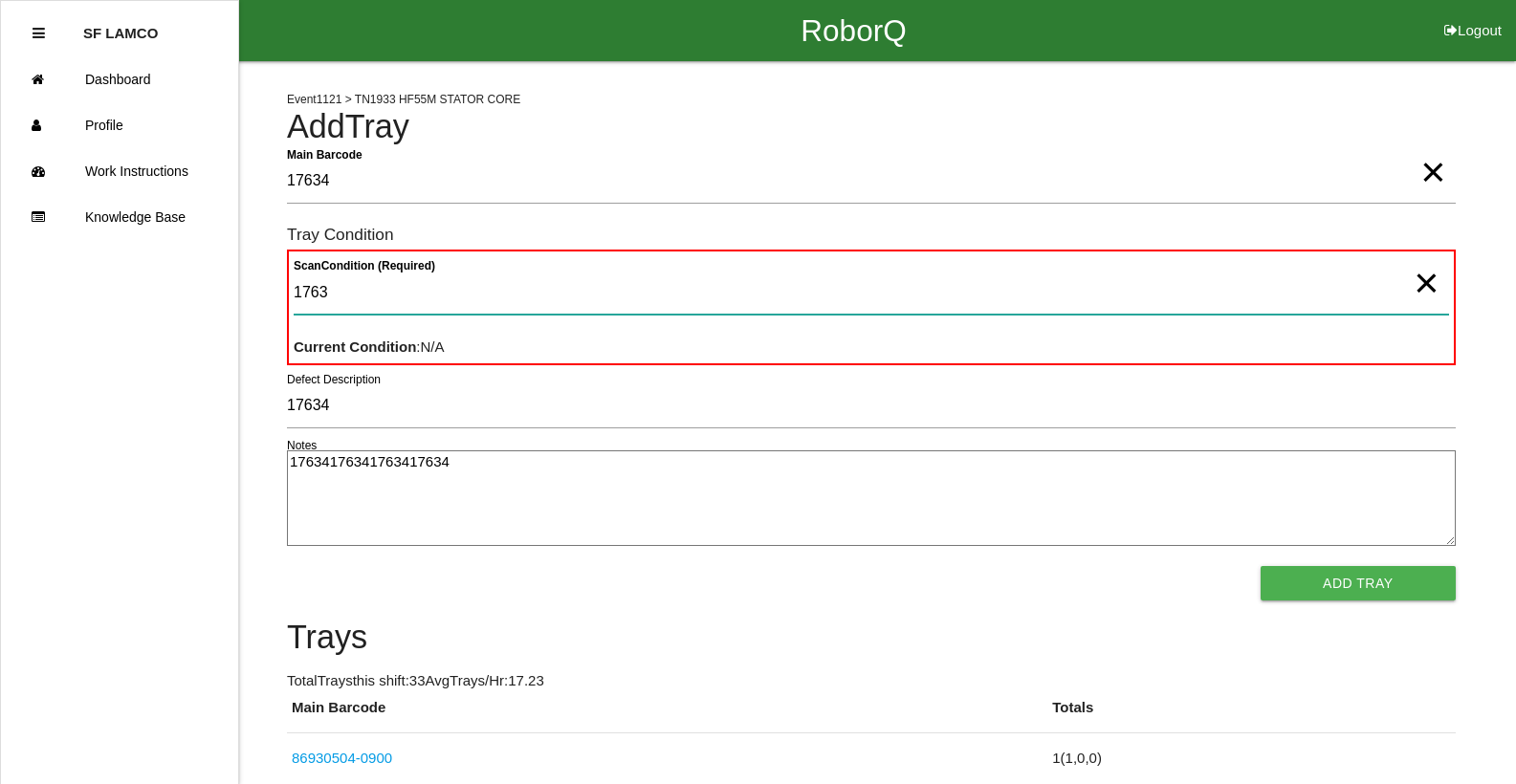
type Condition "17634"
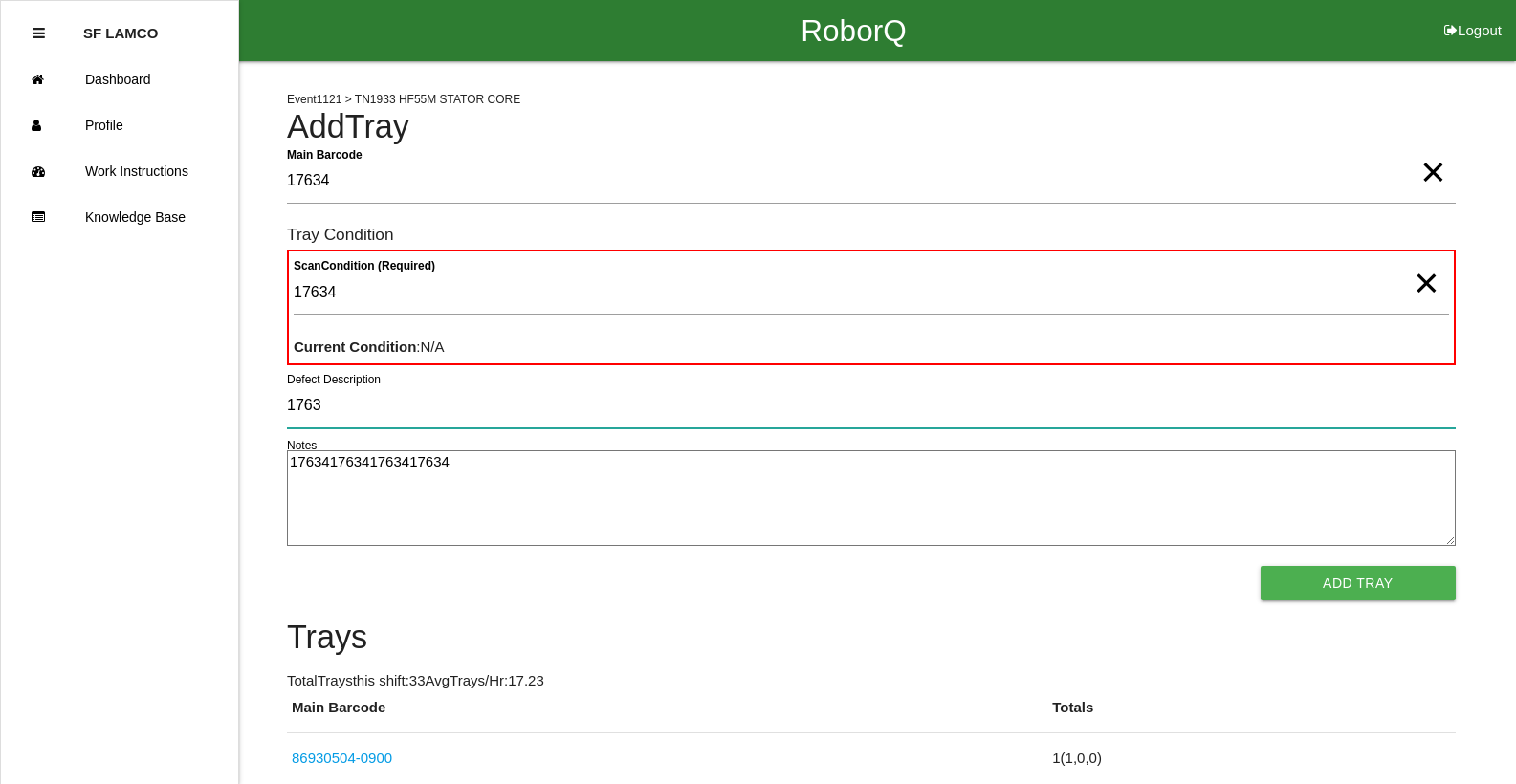
type input "17634"
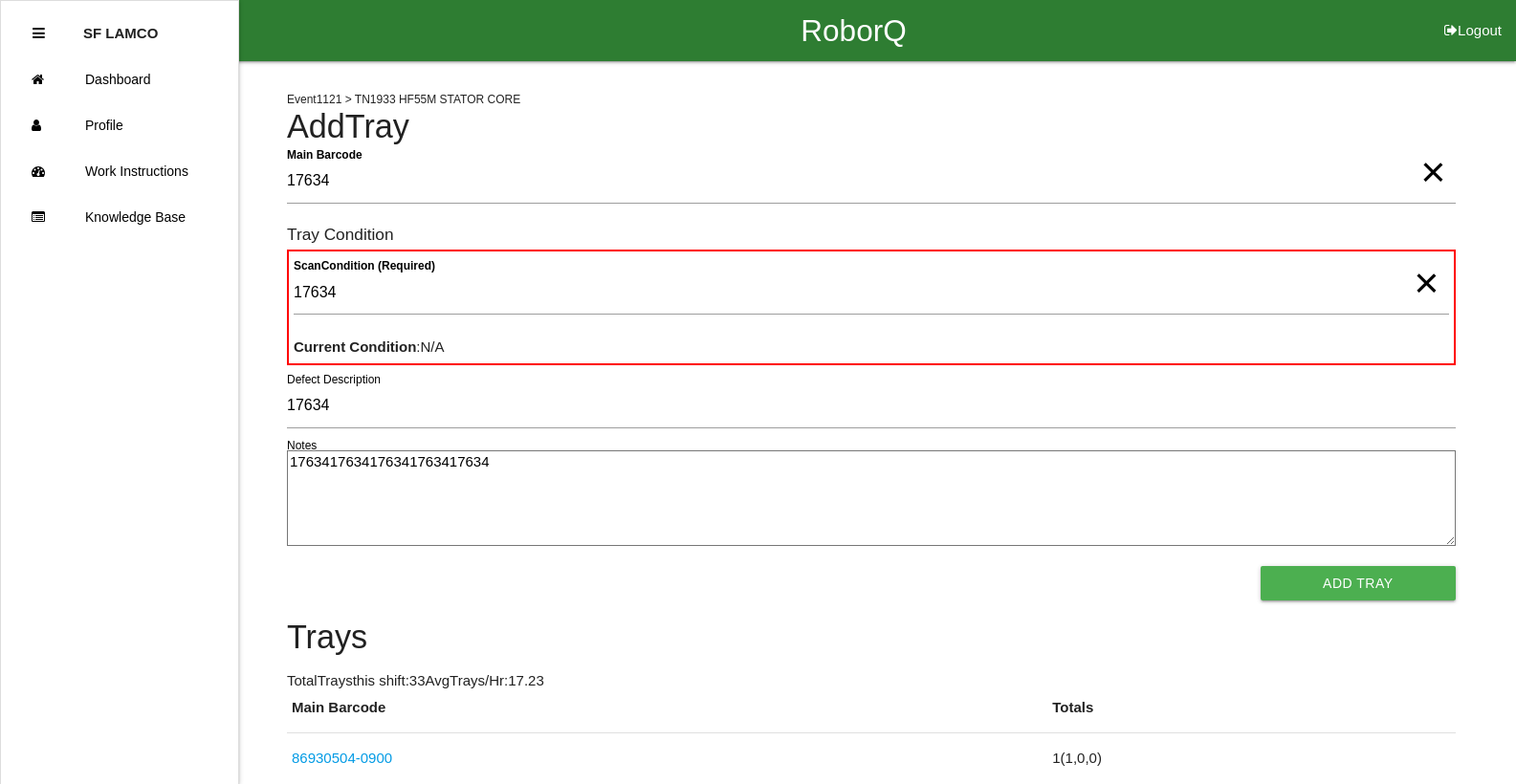
type textarea "1763417634176341763417634"
